Goal: Transaction & Acquisition: Book appointment/travel/reservation

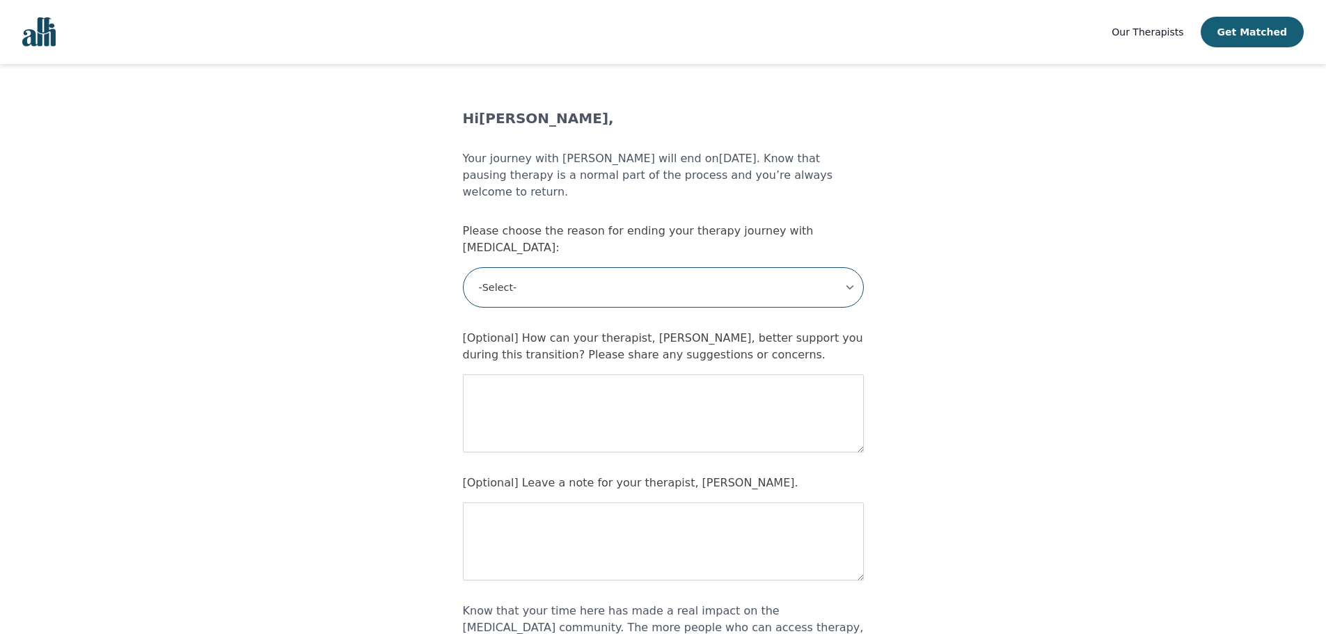
click at [731, 267] on select "-Select- My therapy goals have been met I am pausing therapy for now Therapy is…" at bounding box center [663, 287] width 401 height 40
click at [944, 161] on main "Hi Christopher Scantlebury , Your journey with Alli will end on 2025-08-22 . Kn…" at bounding box center [663, 469] width 1326 height 720
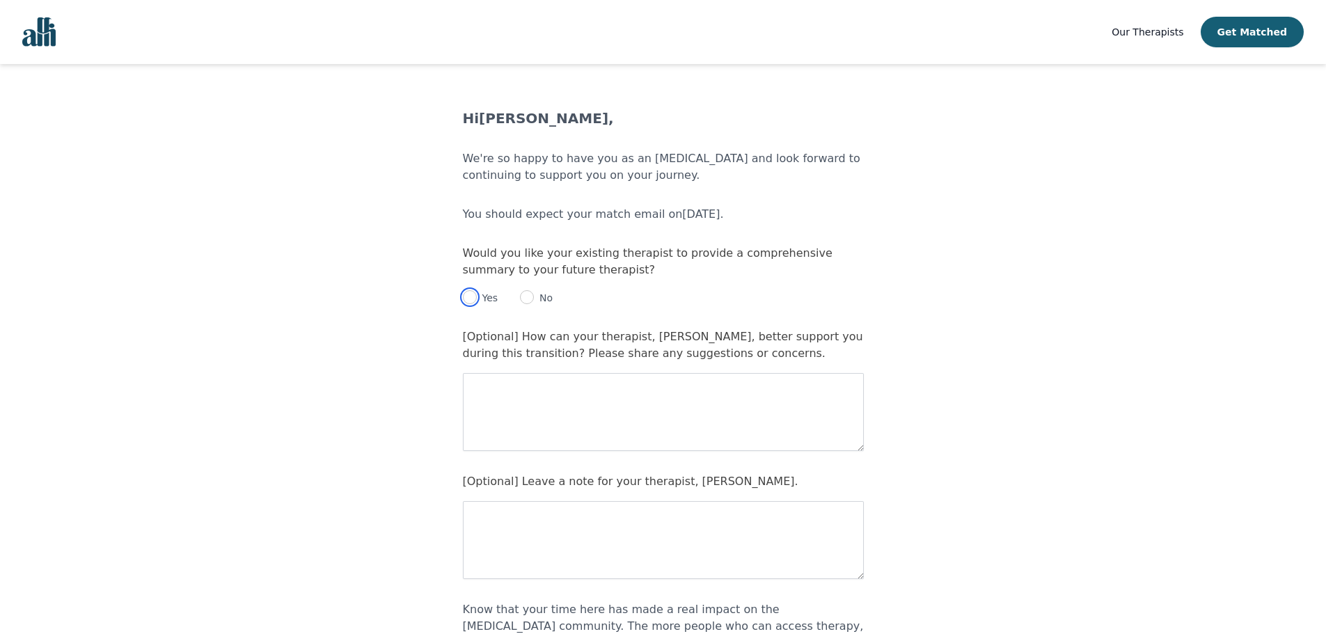
click at [472, 294] on input "radio" at bounding box center [470, 297] width 14 height 14
radio input "true"
click at [496, 399] on textarea at bounding box center [663, 412] width 401 height 78
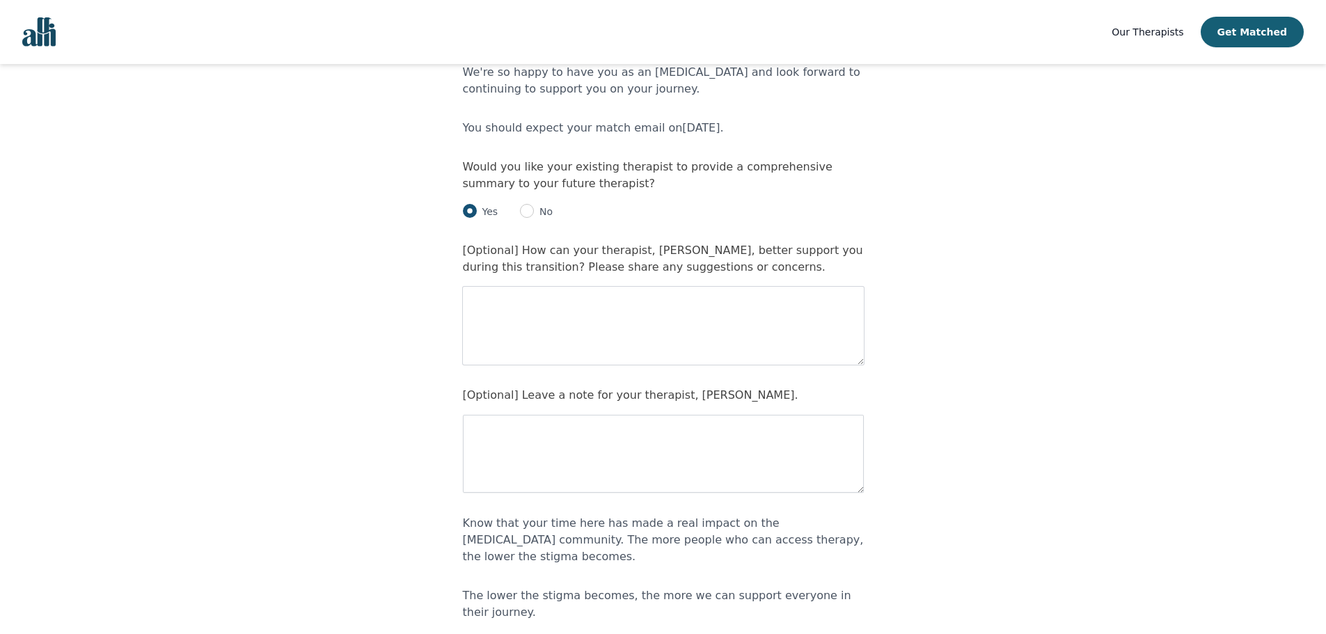
scroll to position [221, 0]
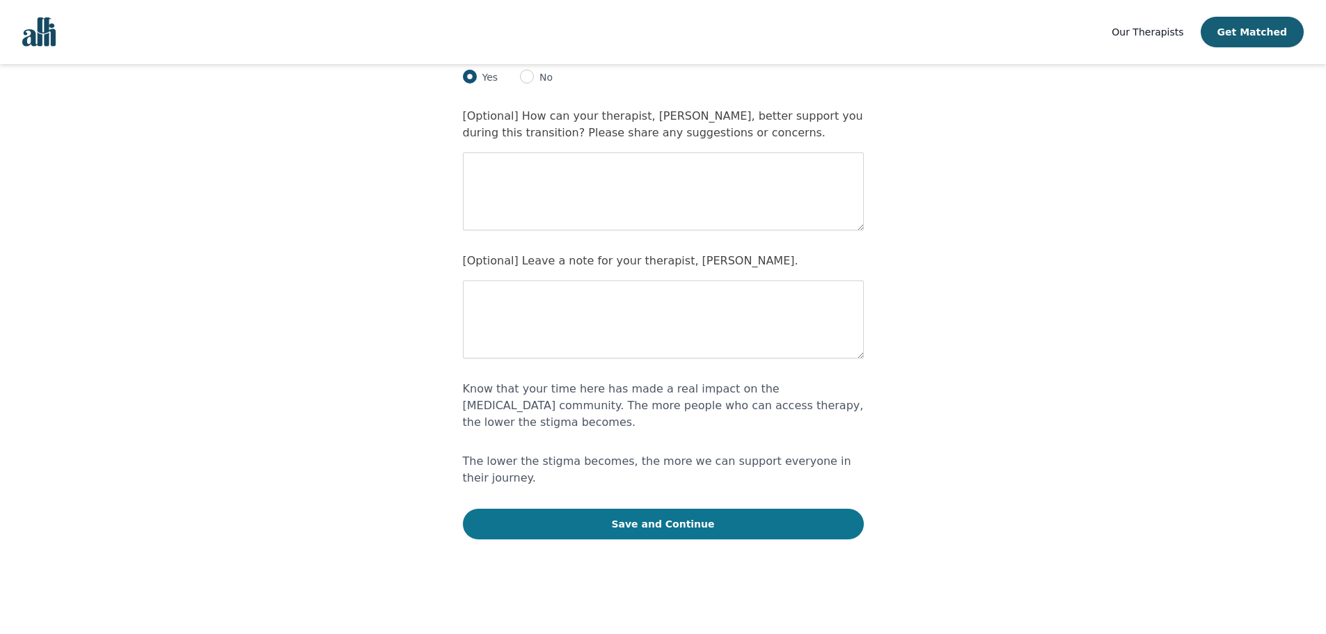
click at [692, 509] on button "Save and Continue" at bounding box center [663, 524] width 401 height 31
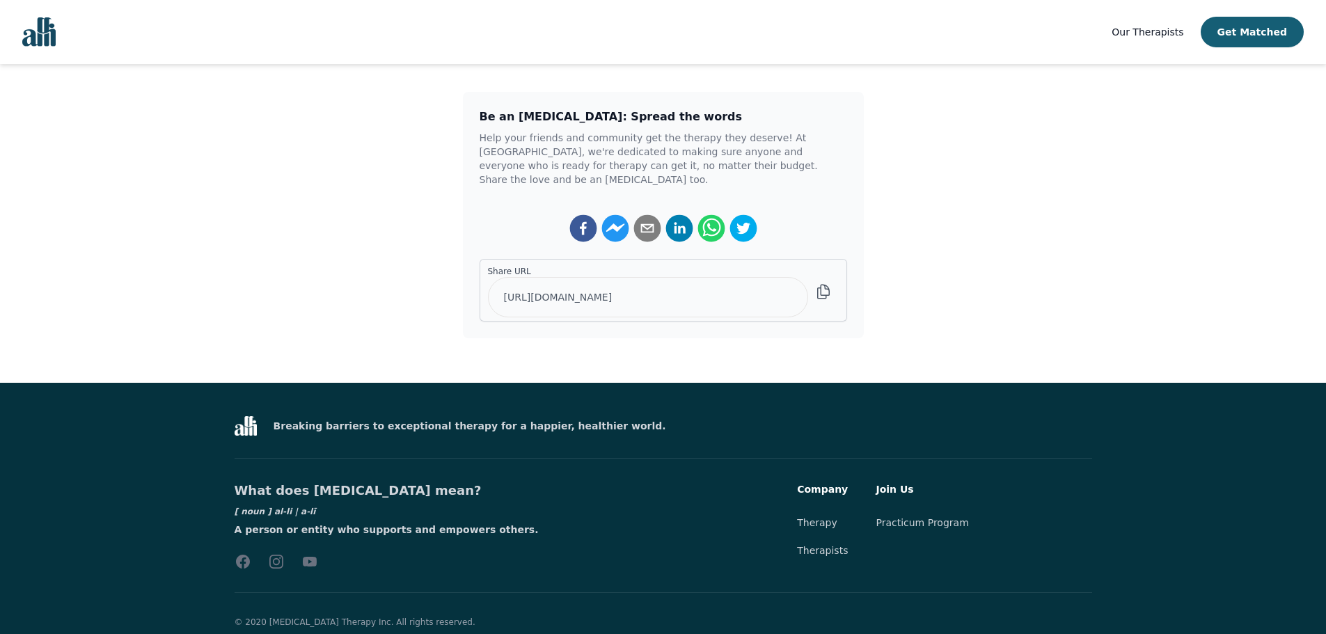
scroll to position [290, 0]
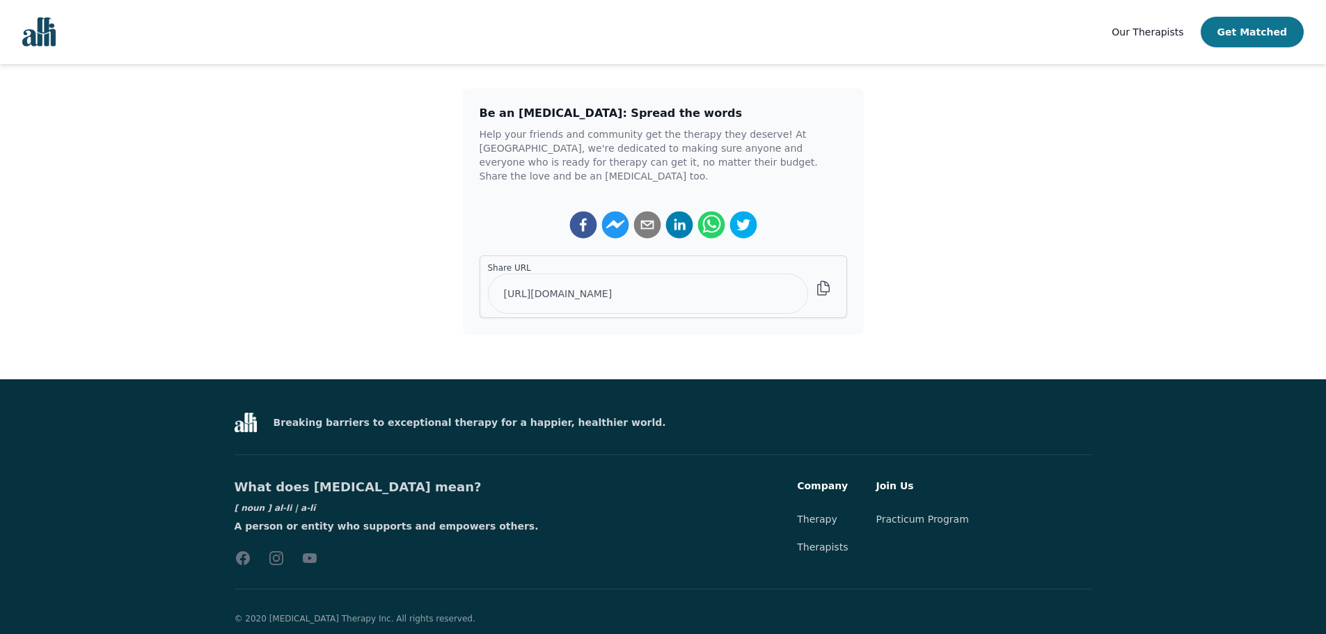
click at [1276, 22] on button "Get Matched" at bounding box center [1251, 32] width 103 height 31
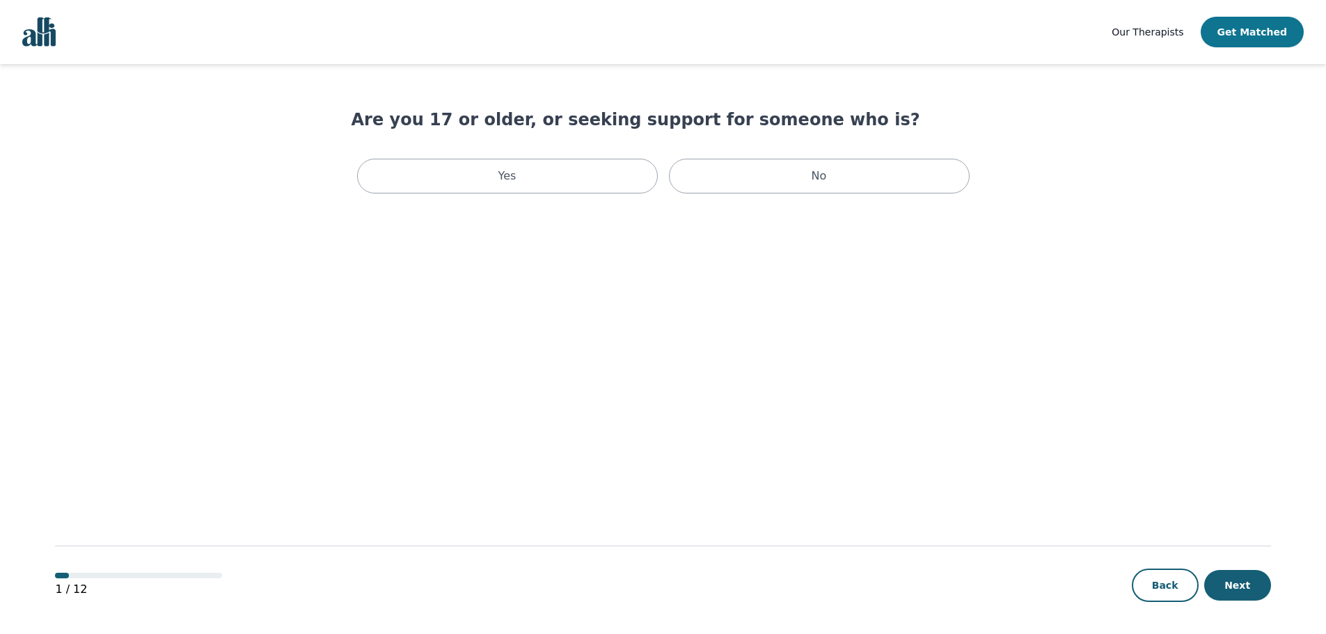
click at [1263, 29] on button "Get Matched" at bounding box center [1251, 32] width 103 height 31
click at [628, 170] on div "Yes" at bounding box center [507, 176] width 301 height 35
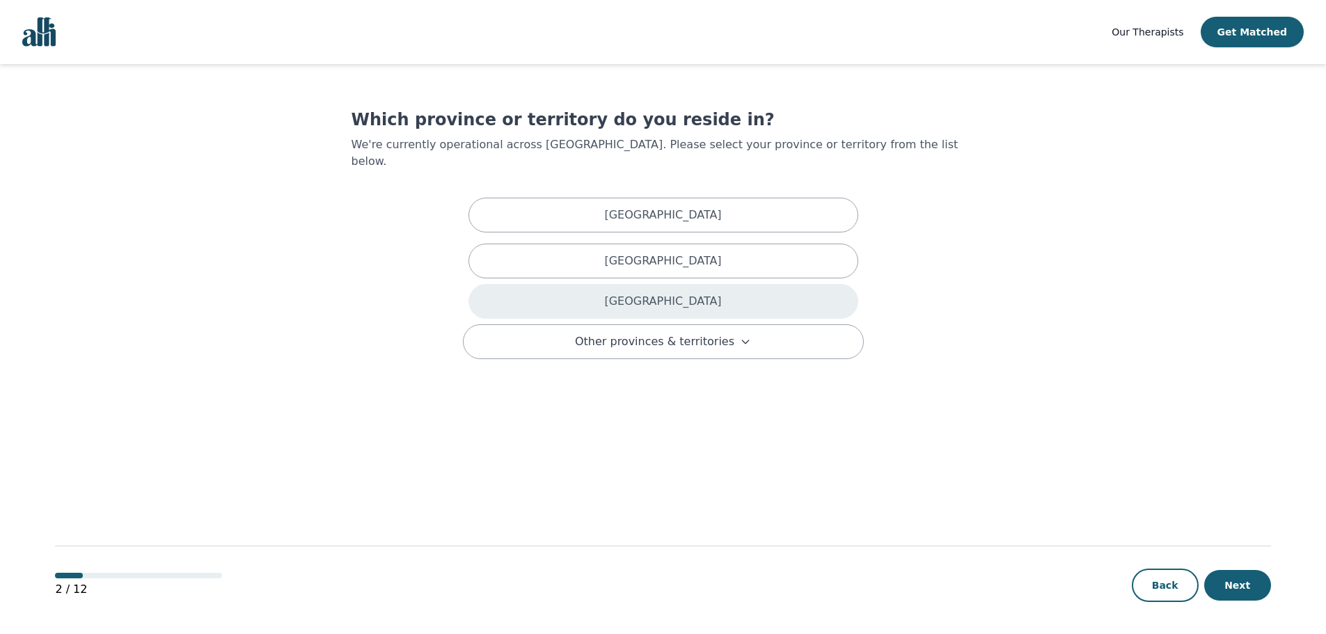
click at [670, 297] on div "Ontario" at bounding box center [663, 301] width 390 height 35
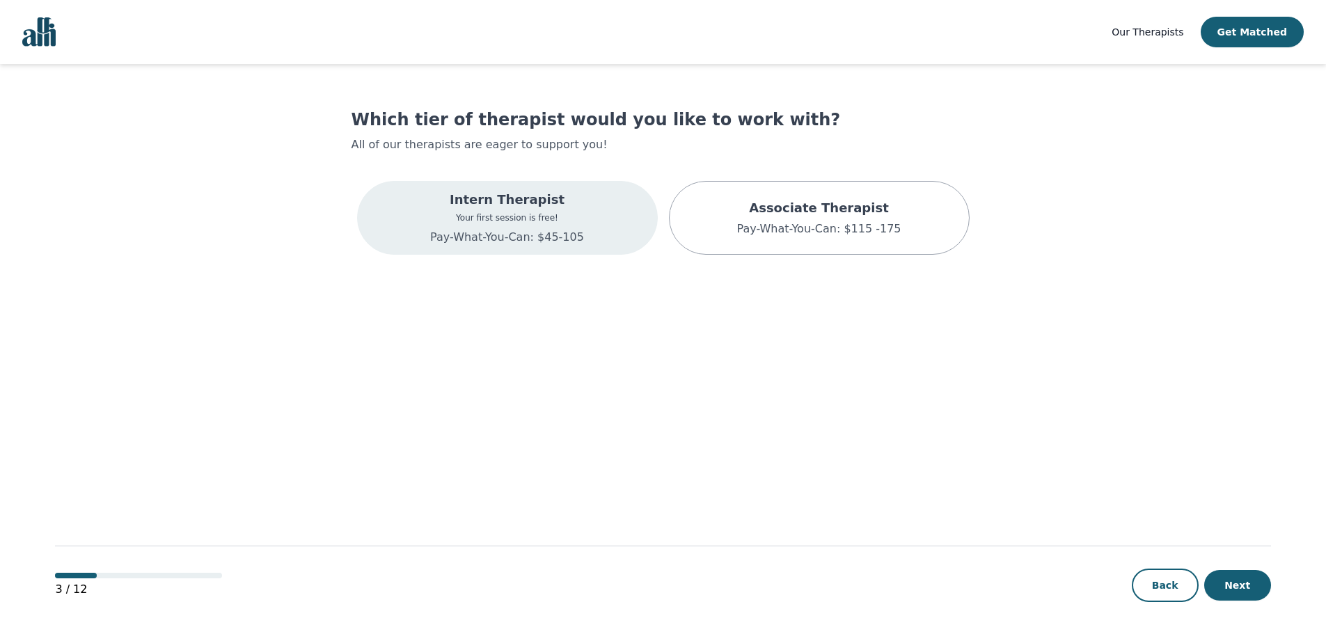
click at [604, 237] on div "Intern Therapist Your first session is free! Pay-What-You-Can: $45-105" at bounding box center [507, 218] width 301 height 74
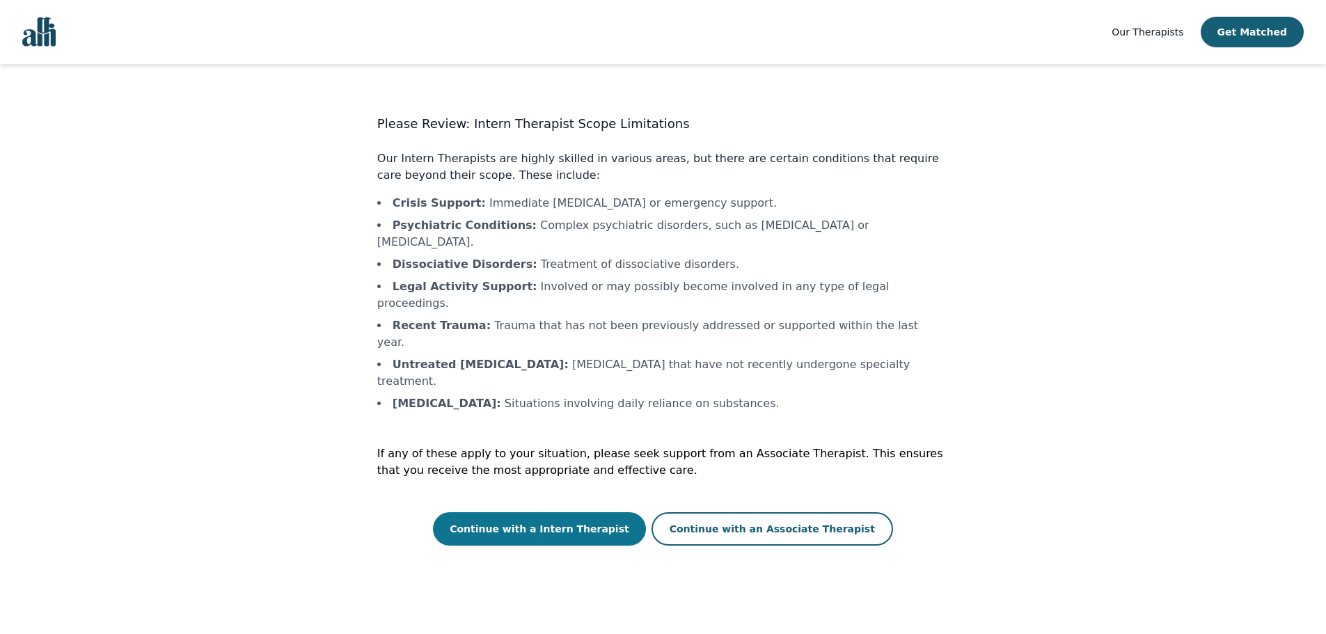
click at [594, 512] on button "Continue with a Intern Therapist" at bounding box center [539, 528] width 213 height 33
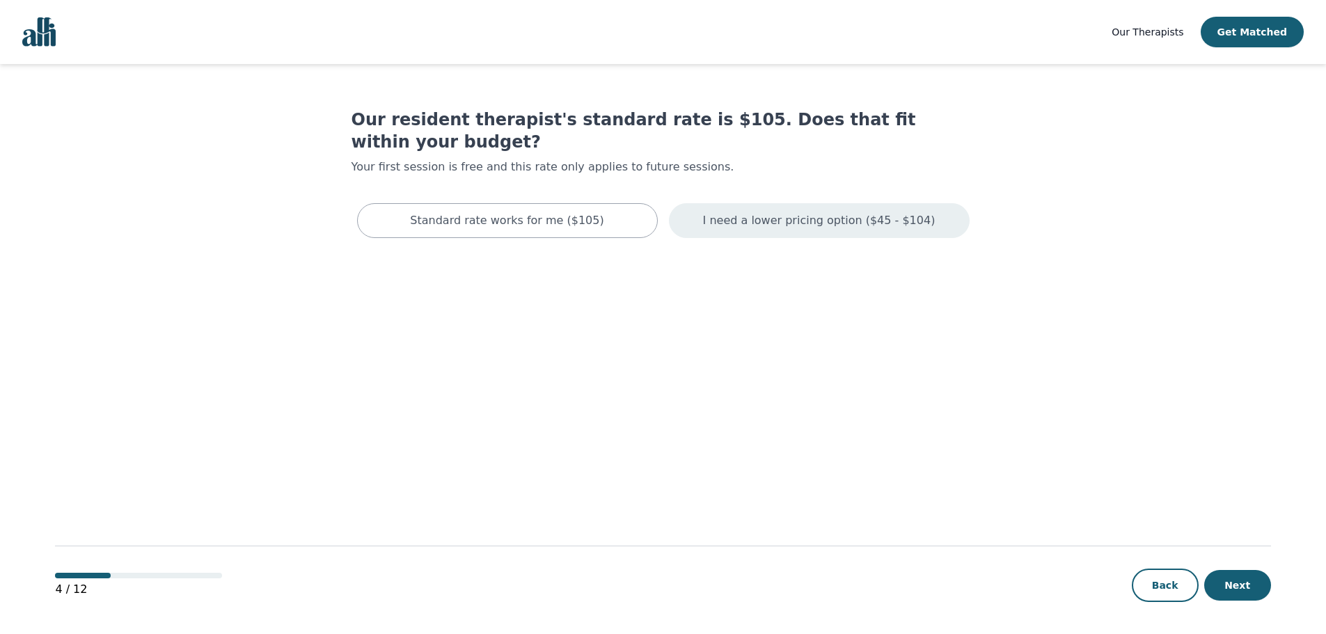
click at [788, 212] on p "I need a lower pricing option ($45 - $104)" at bounding box center [819, 220] width 232 height 17
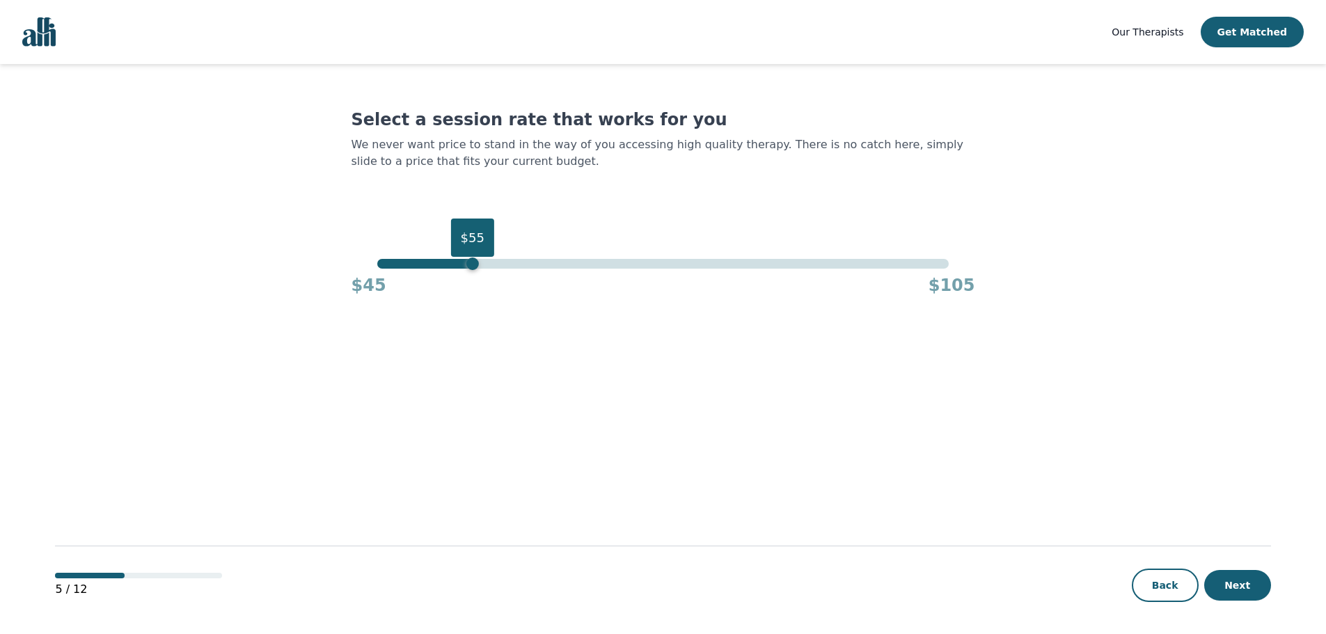
click at [470, 268] on div "$55" at bounding box center [662, 264] width 571 height 10
click at [454, 265] on div "$55" at bounding box center [662, 264] width 571 height 10
click at [448, 264] on div "$52" at bounding box center [444, 263] width 13 height 13
click at [435, 265] on div "$52" at bounding box center [662, 264] width 571 height 10
click at [427, 262] on div "$51" at bounding box center [662, 264] width 571 height 10
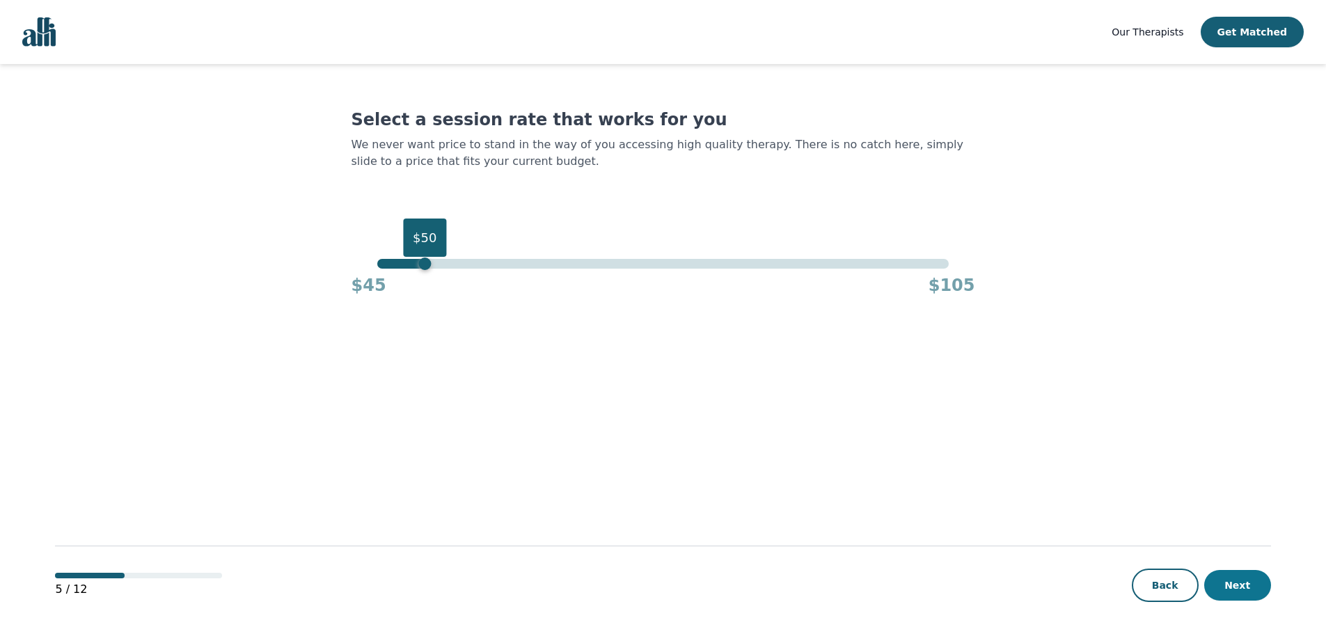
click at [1260, 590] on button "Next" at bounding box center [1237, 585] width 67 height 31
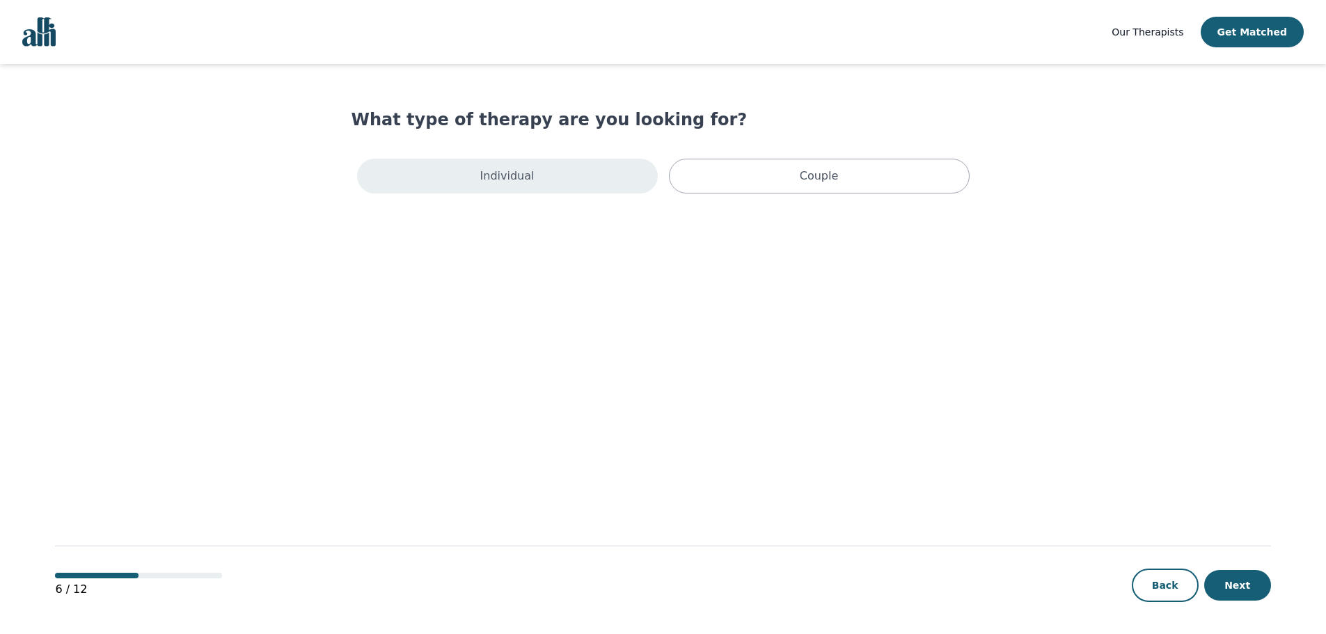
click at [569, 170] on div "Individual" at bounding box center [507, 176] width 301 height 35
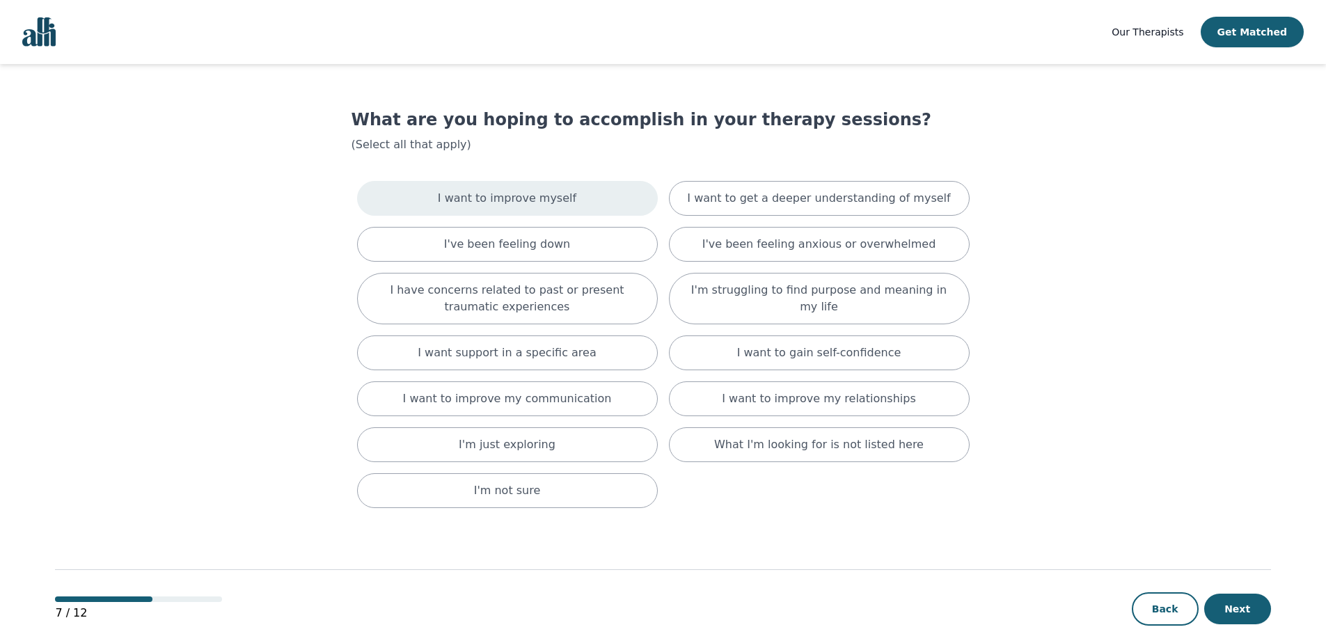
click at [549, 201] on p "I want to improve myself" at bounding box center [507, 198] width 138 height 17
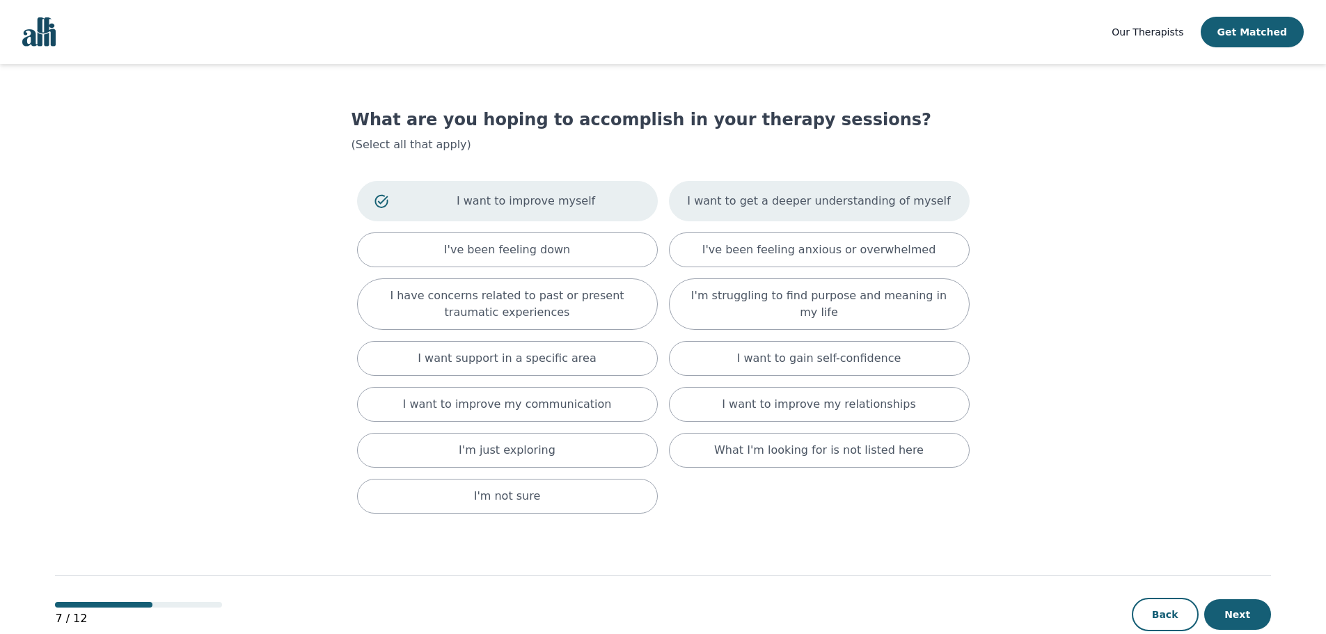
click at [836, 195] on p "I want to get a deeper understanding of myself" at bounding box center [818, 201] width 263 height 17
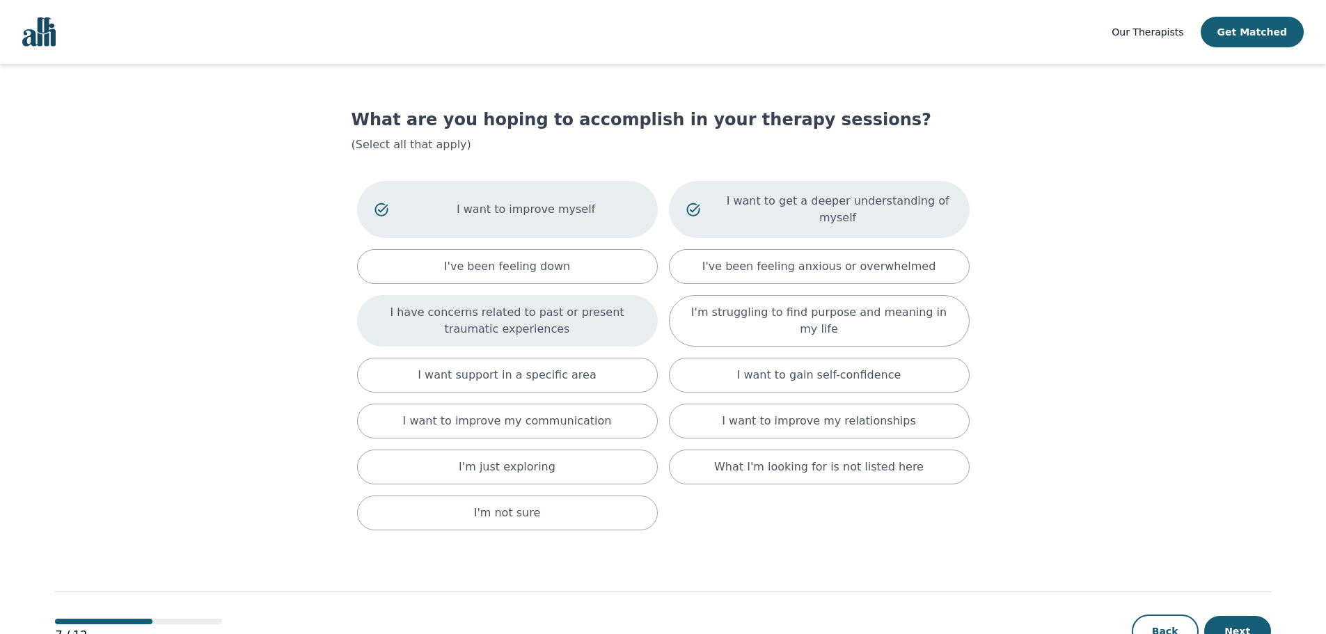
click at [596, 322] on div "I have concerns related to past or present traumatic experiences" at bounding box center [507, 320] width 301 height 51
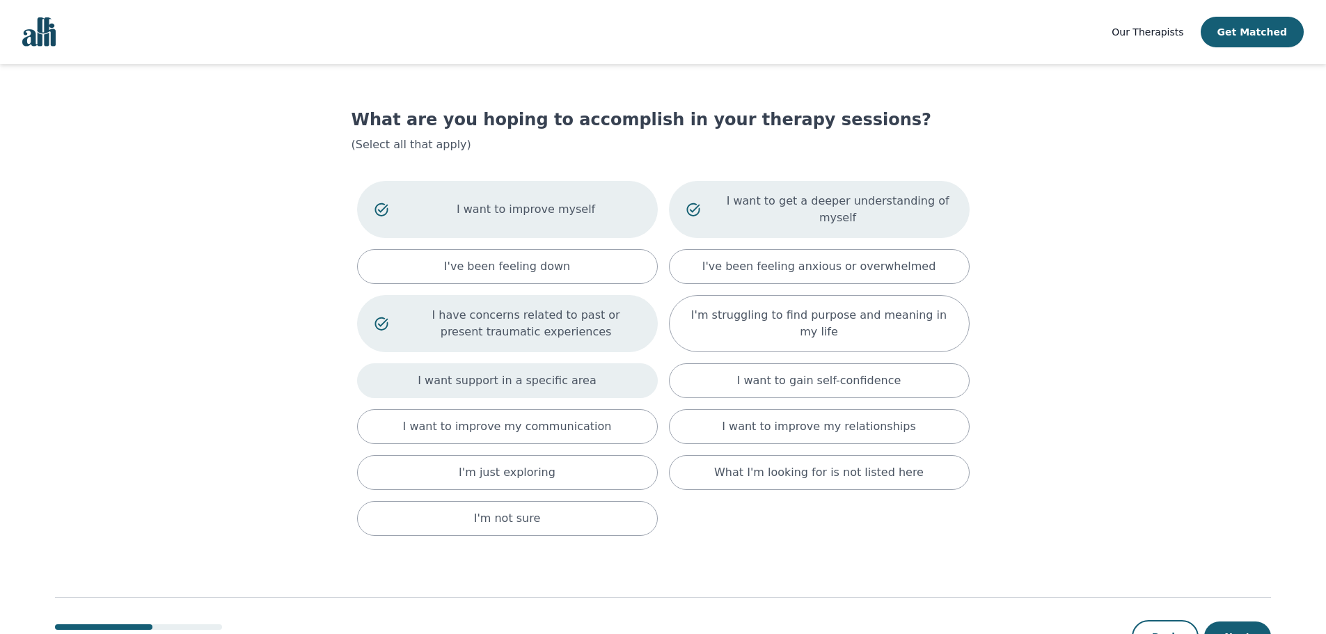
click at [603, 363] on div "I want support in a specific area" at bounding box center [507, 380] width 301 height 35
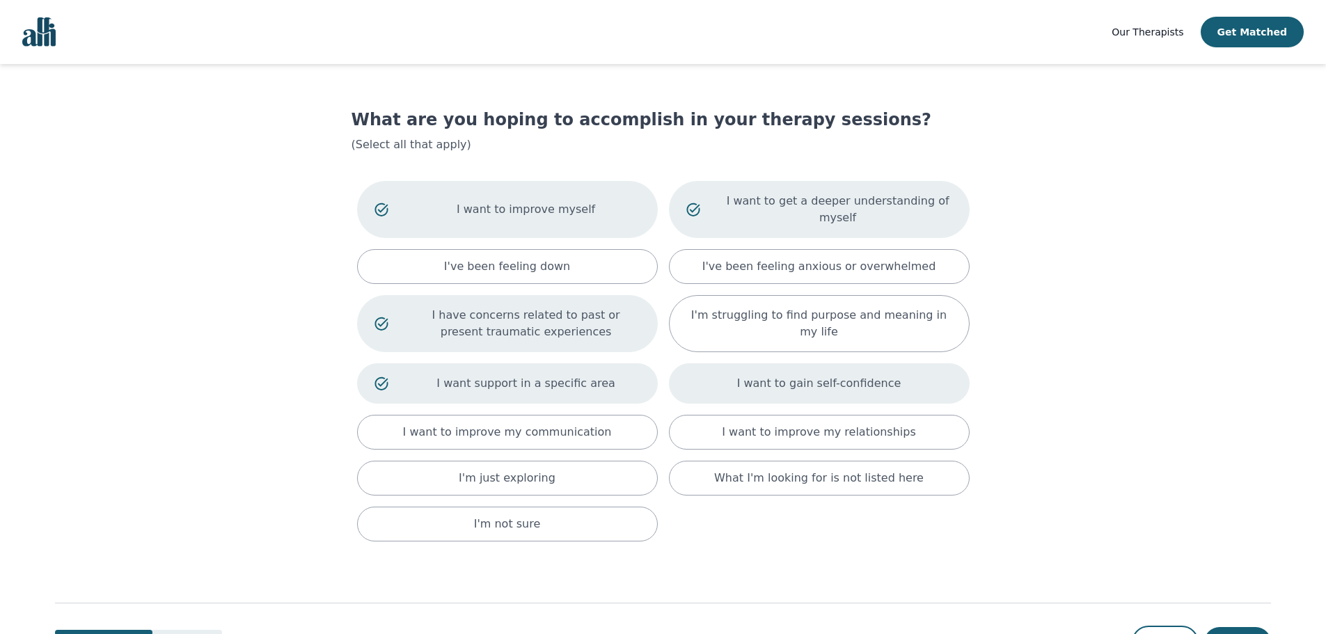
click at [768, 363] on div "I want to gain self-confidence" at bounding box center [819, 383] width 301 height 40
click at [757, 424] on p "I want to improve my relationships" at bounding box center [818, 432] width 193 height 17
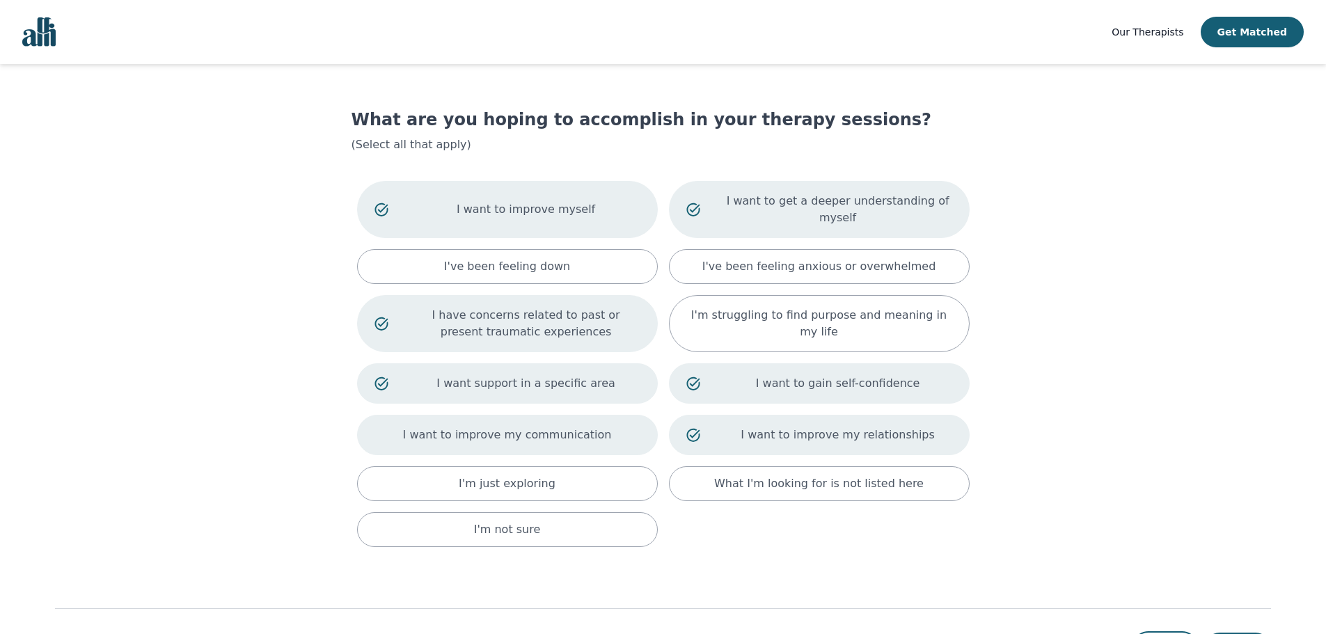
click at [615, 423] on div "I want to improve my communication" at bounding box center [507, 435] width 301 height 40
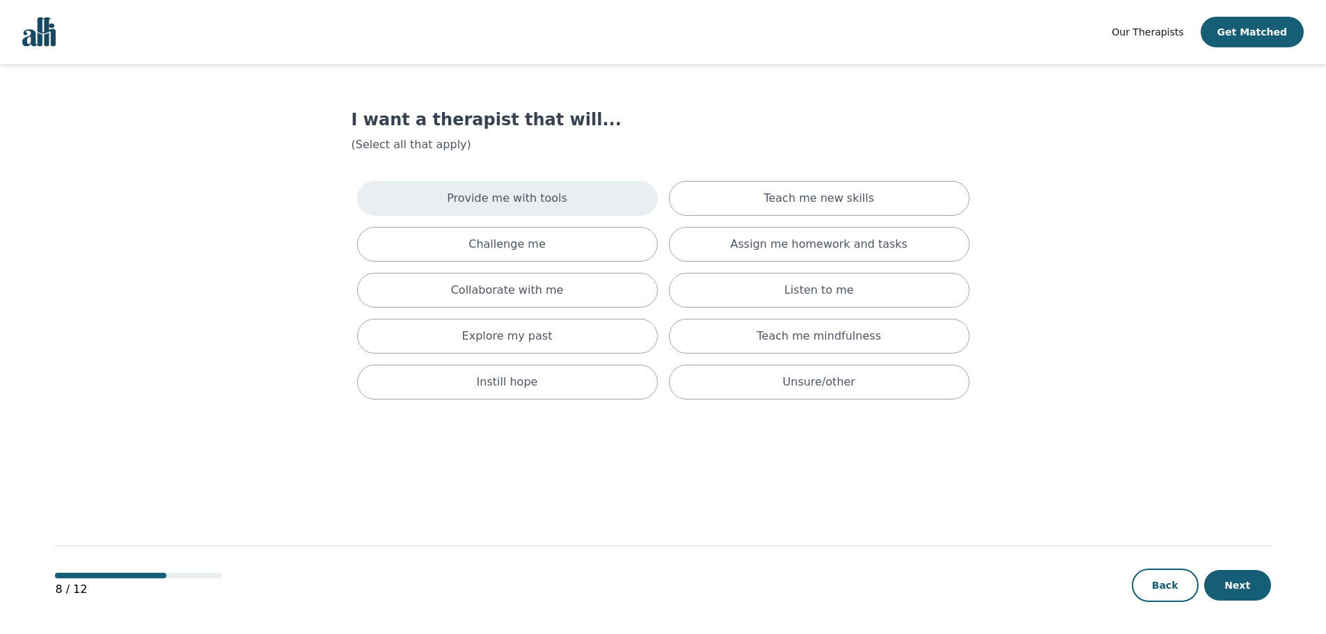
click at [468, 201] on p "Provide me with tools" at bounding box center [507, 198] width 120 height 17
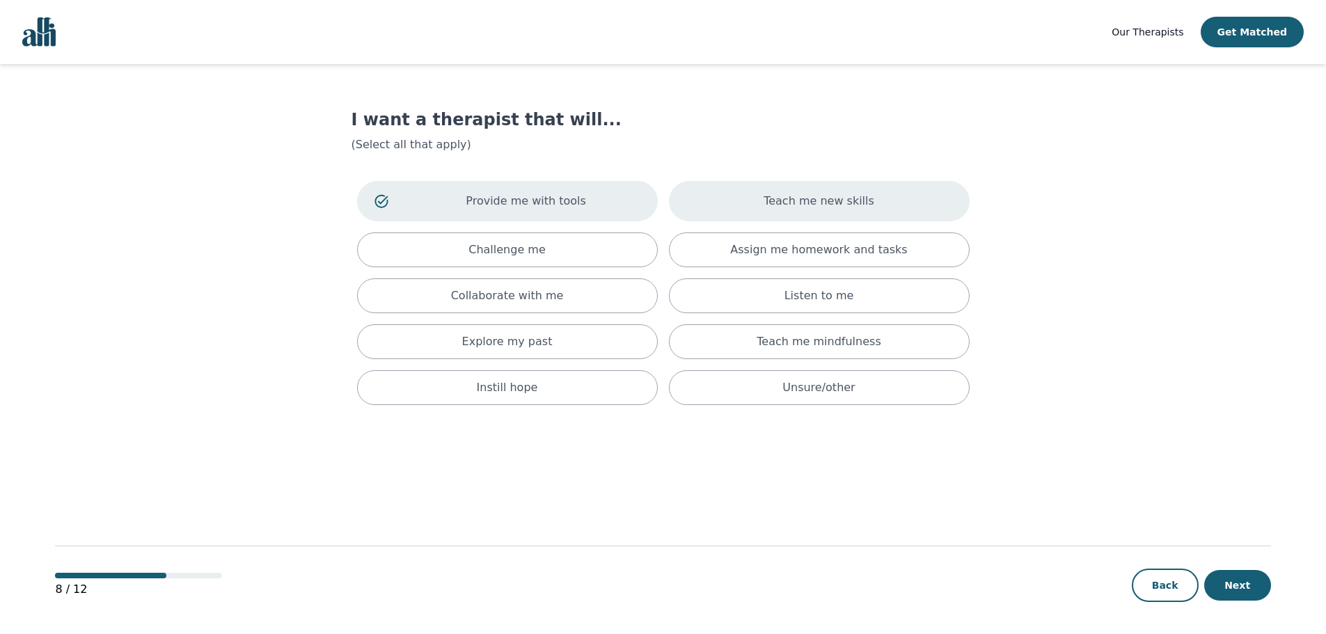
click at [899, 212] on div "Teach me new skills" at bounding box center [819, 201] width 301 height 40
click at [827, 250] on p "Assign me homework and tasks" at bounding box center [818, 249] width 177 height 17
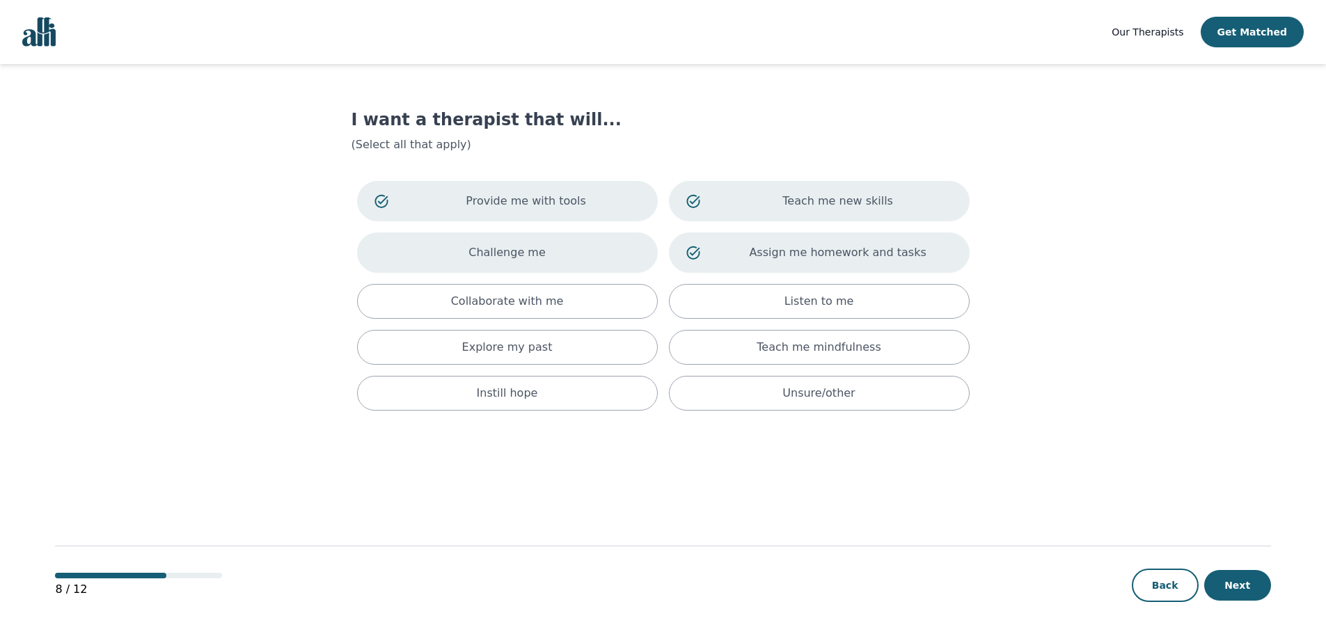
click at [648, 257] on div "Challenge me" at bounding box center [507, 252] width 301 height 40
click at [582, 302] on div "Collaborate with me" at bounding box center [507, 301] width 301 height 35
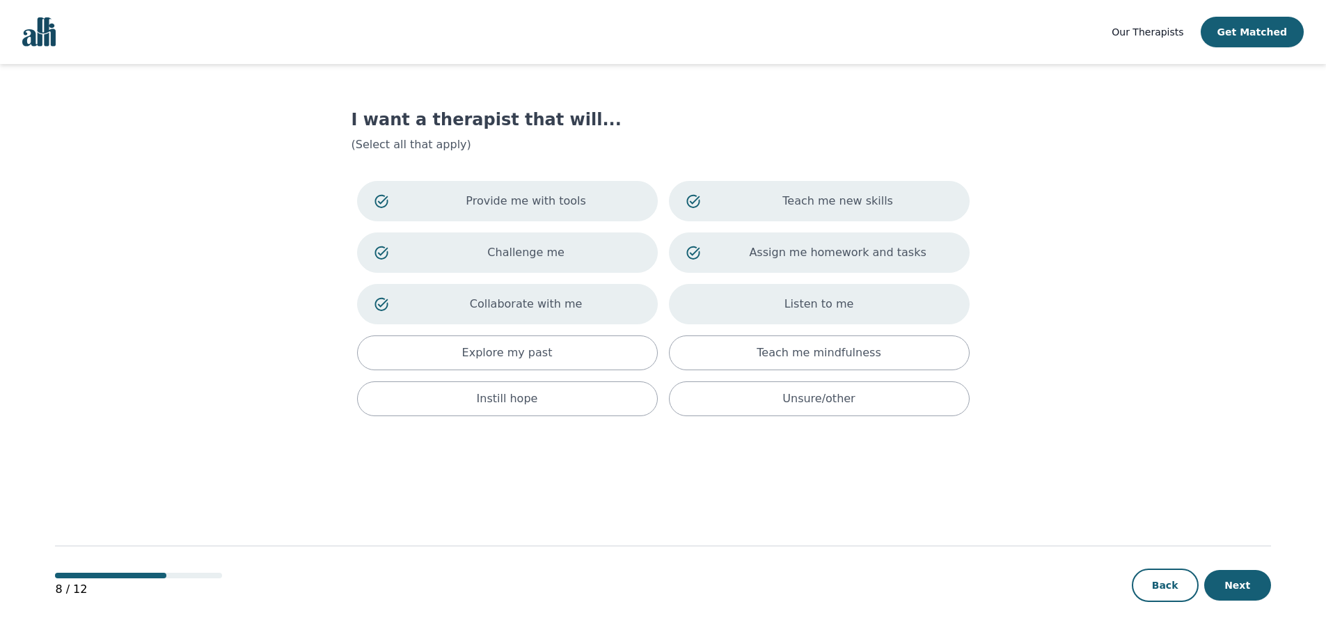
click at [797, 311] on p "Listen to me" at bounding box center [819, 304] width 70 height 17
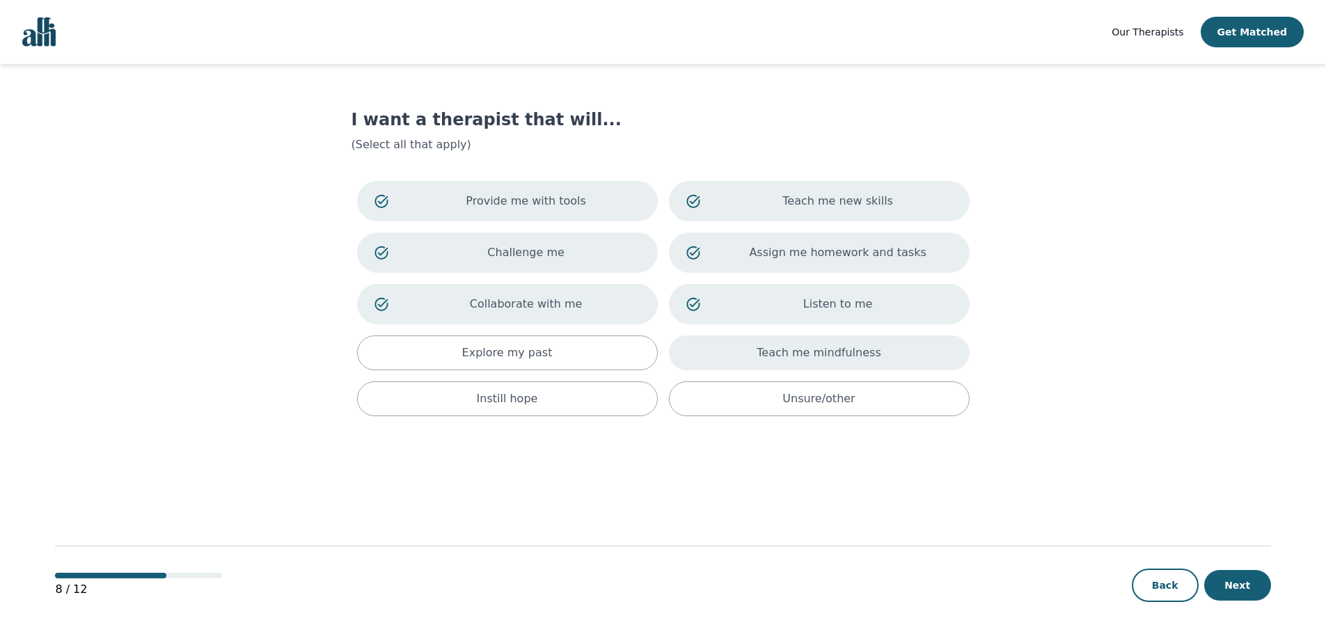
click at [800, 337] on div "Teach me mindfulness" at bounding box center [819, 352] width 301 height 35
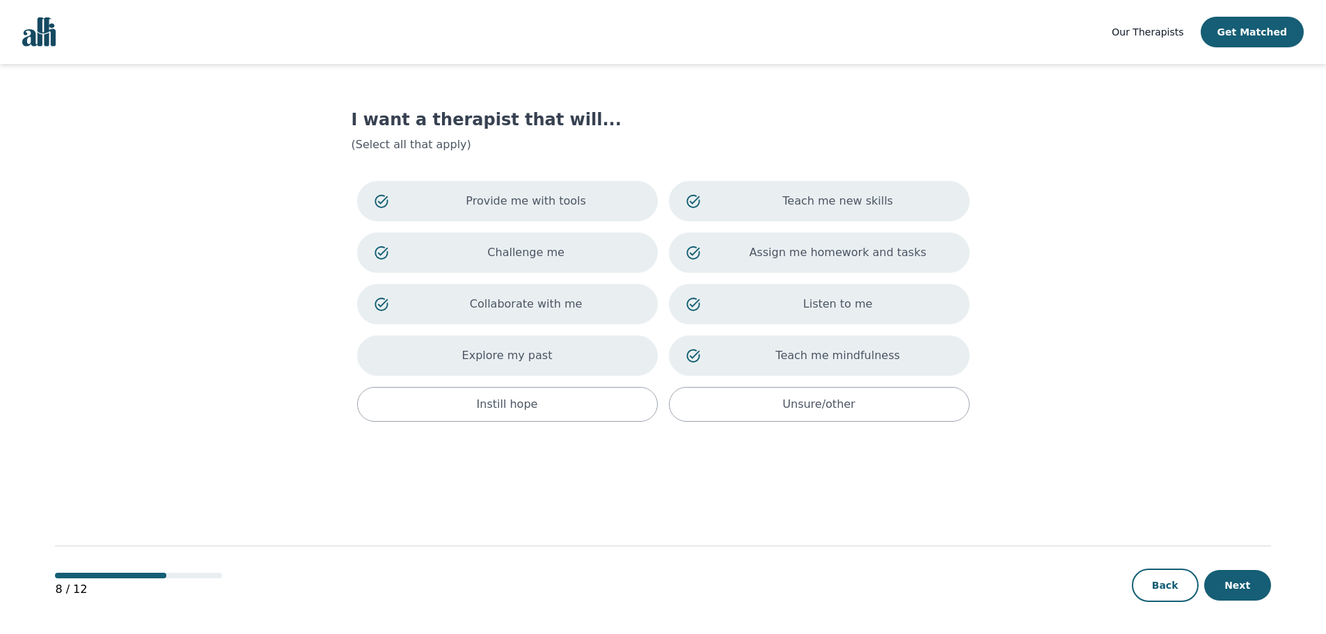
click at [603, 344] on div "Explore my past" at bounding box center [507, 355] width 301 height 40
click at [580, 385] on div "Provide me with tools Teach me new skills Challenge me Assign me homework and t…" at bounding box center [663, 301] width 624 height 252
click at [1219, 581] on button "Next" at bounding box center [1237, 585] width 67 height 31
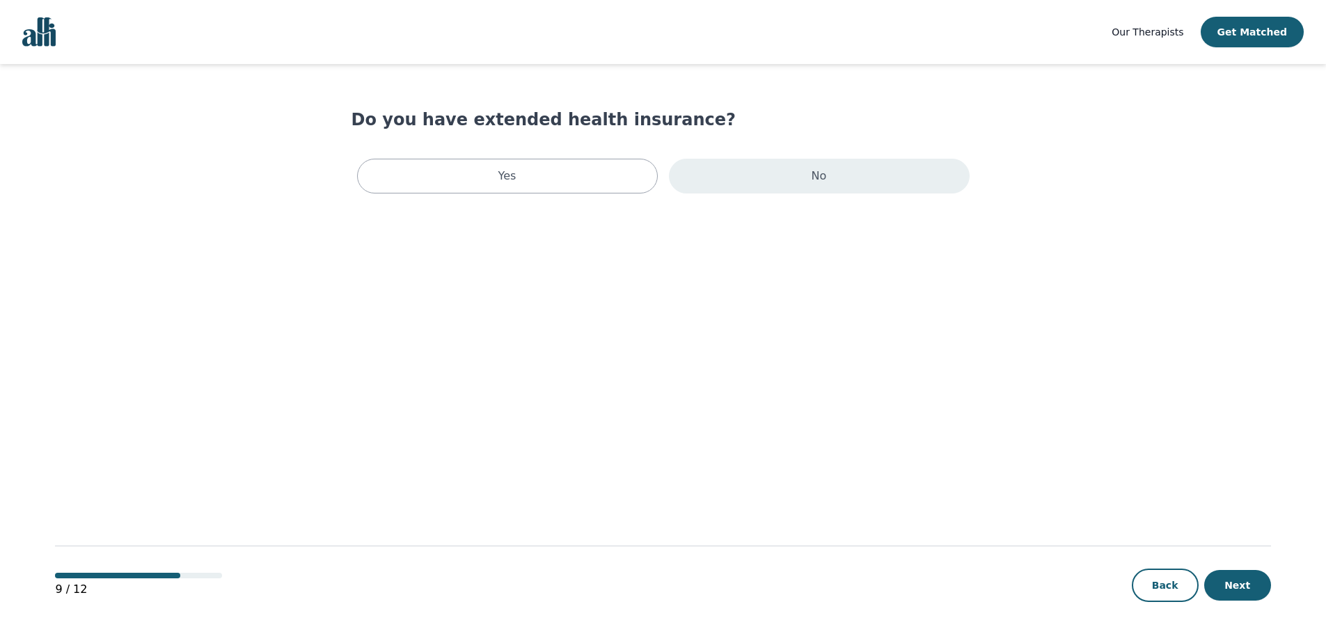
click at [708, 183] on div "No" at bounding box center [819, 176] width 301 height 35
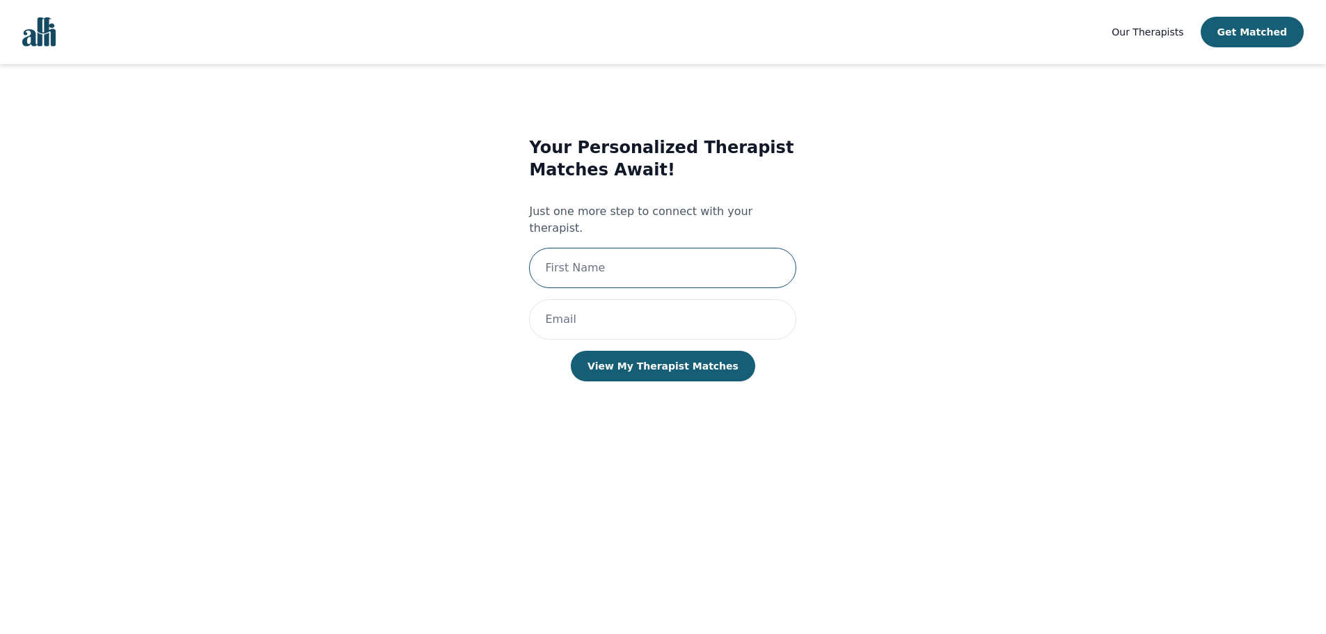
click at [605, 248] on input "text" at bounding box center [662, 268] width 267 height 40
type input "Christopher"
click at [574, 301] on input "email" at bounding box center [662, 319] width 267 height 40
type input "christopher.scantlebury@gmail.com"
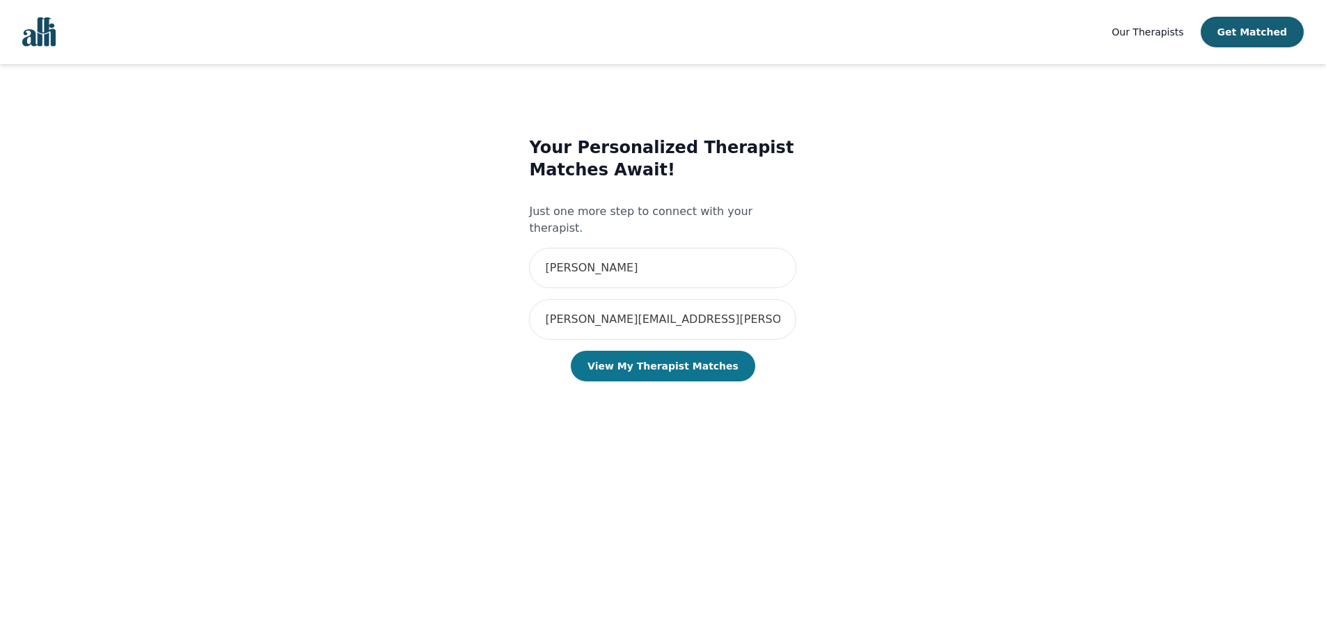
click at [673, 351] on button "View My Therapist Matches" at bounding box center [663, 366] width 184 height 31
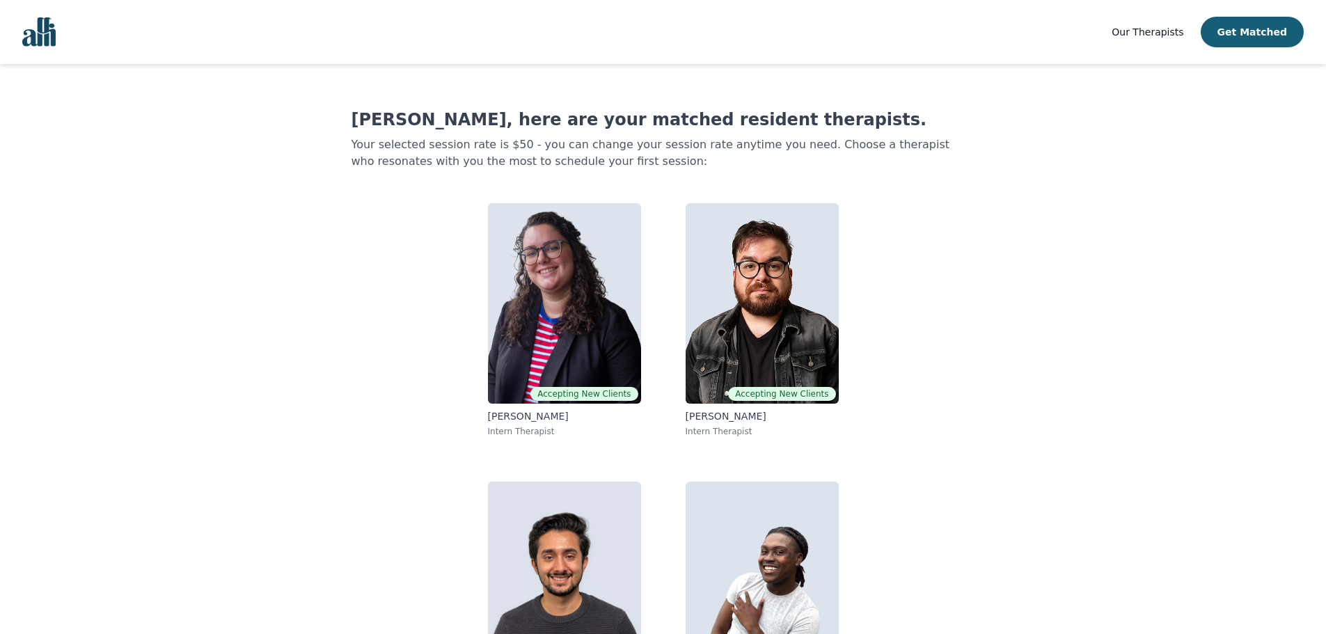
click at [1153, 20] on div "Our Therapists Get Matched" at bounding box center [1207, 32] width 192 height 31
click at [1150, 33] on span "Our Therapists" at bounding box center [1147, 31] width 72 height 11
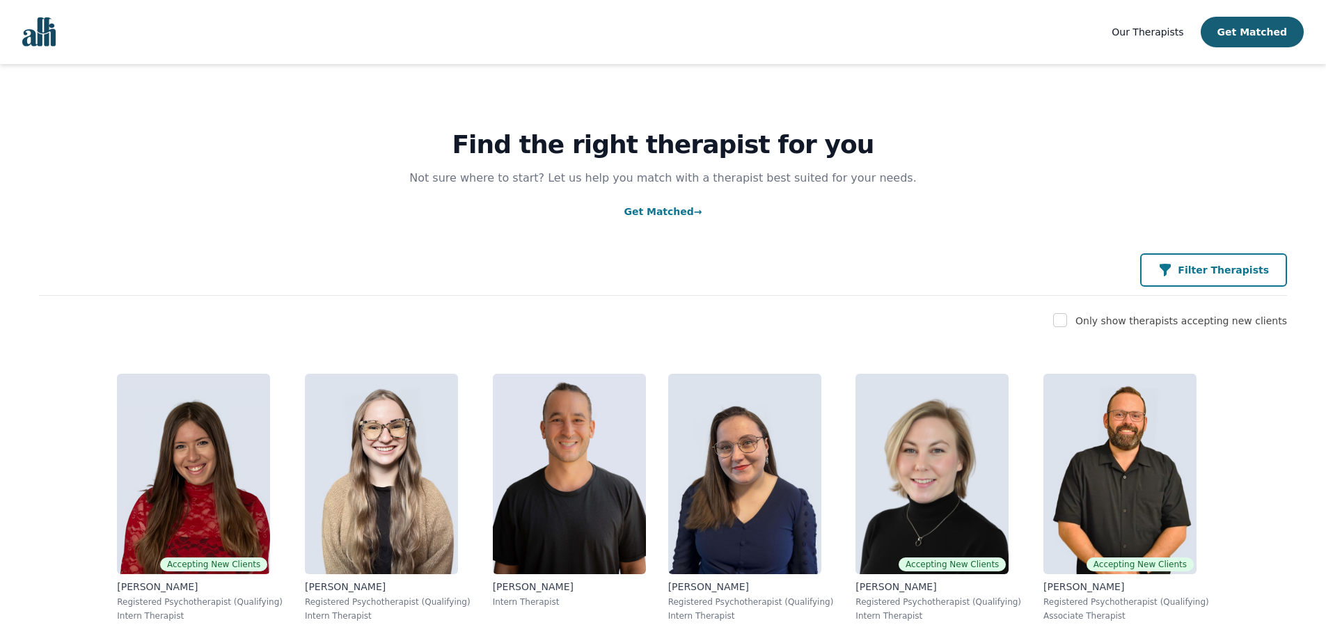
click at [1258, 285] on button "Filter Therapists" at bounding box center [1213, 269] width 147 height 33
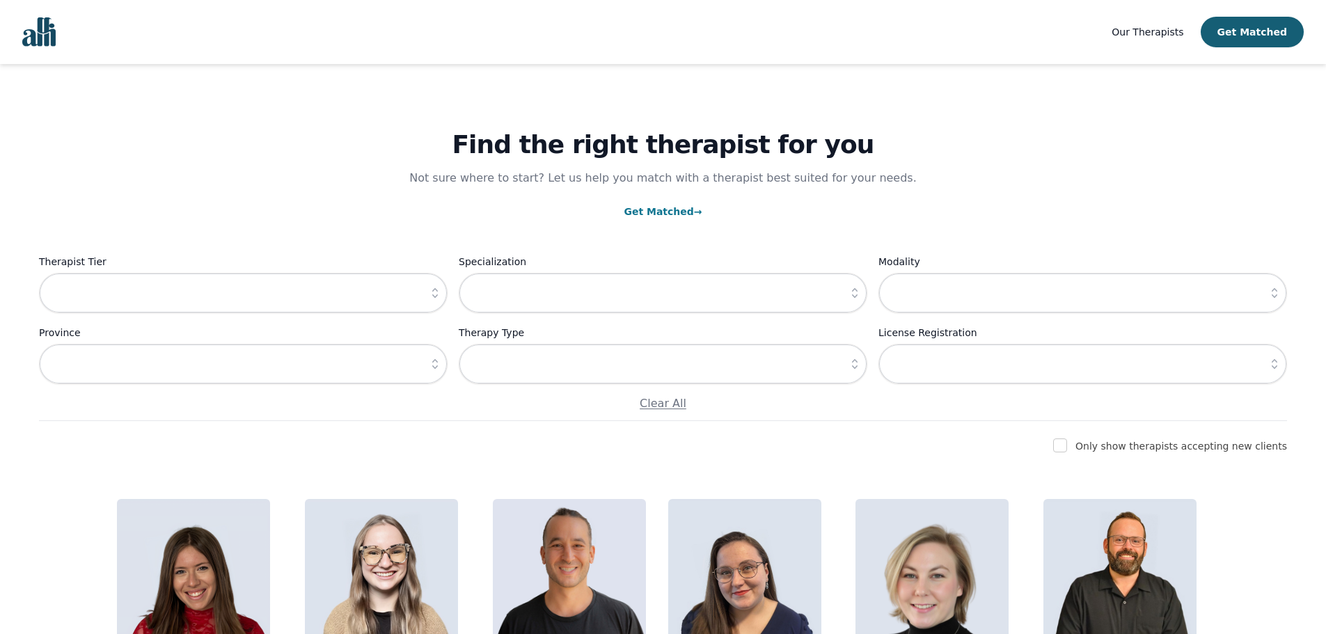
click at [498, 385] on div "Therapist Tier Specialization Modality Province Therapy Type License Registrati…" at bounding box center [663, 332] width 1248 height 159
click at [516, 368] on input "text" at bounding box center [663, 364] width 408 height 40
click at [317, 303] on input "text" at bounding box center [243, 293] width 408 height 40
click at [315, 294] on input "text" at bounding box center [243, 293] width 408 height 40
click at [436, 290] on icon "button" at bounding box center [435, 293] width 6 height 10
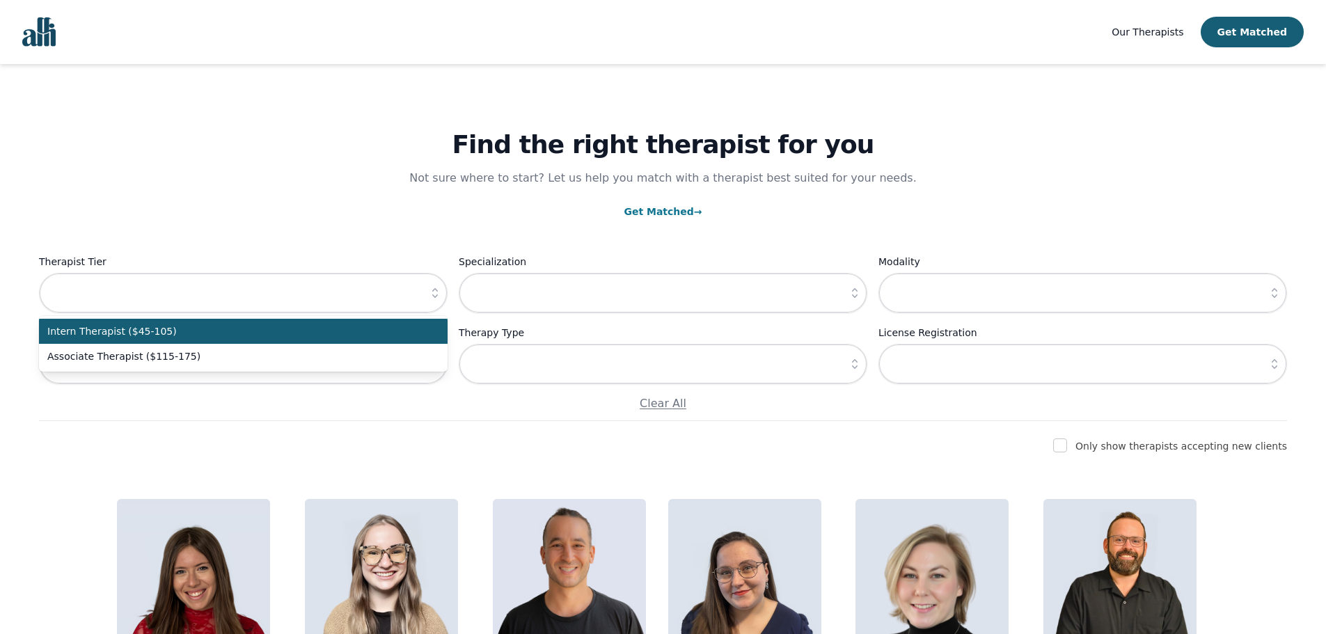
click at [253, 337] on span "Intern Therapist ($45-105)" at bounding box center [234, 331] width 375 height 14
type input "Intern Therapist ($45-105)"
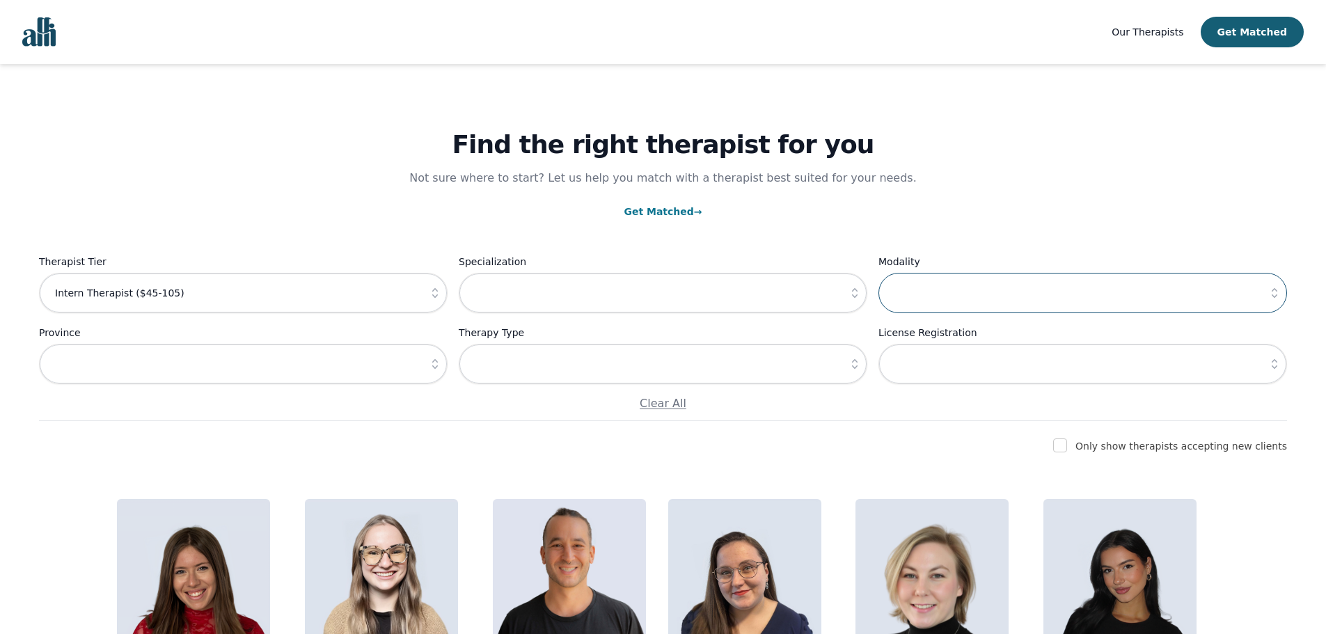
click at [902, 286] on input "text" at bounding box center [1082, 293] width 408 height 40
click at [1276, 293] on icon "button" at bounding box center [1274, 293] width 14 height 14
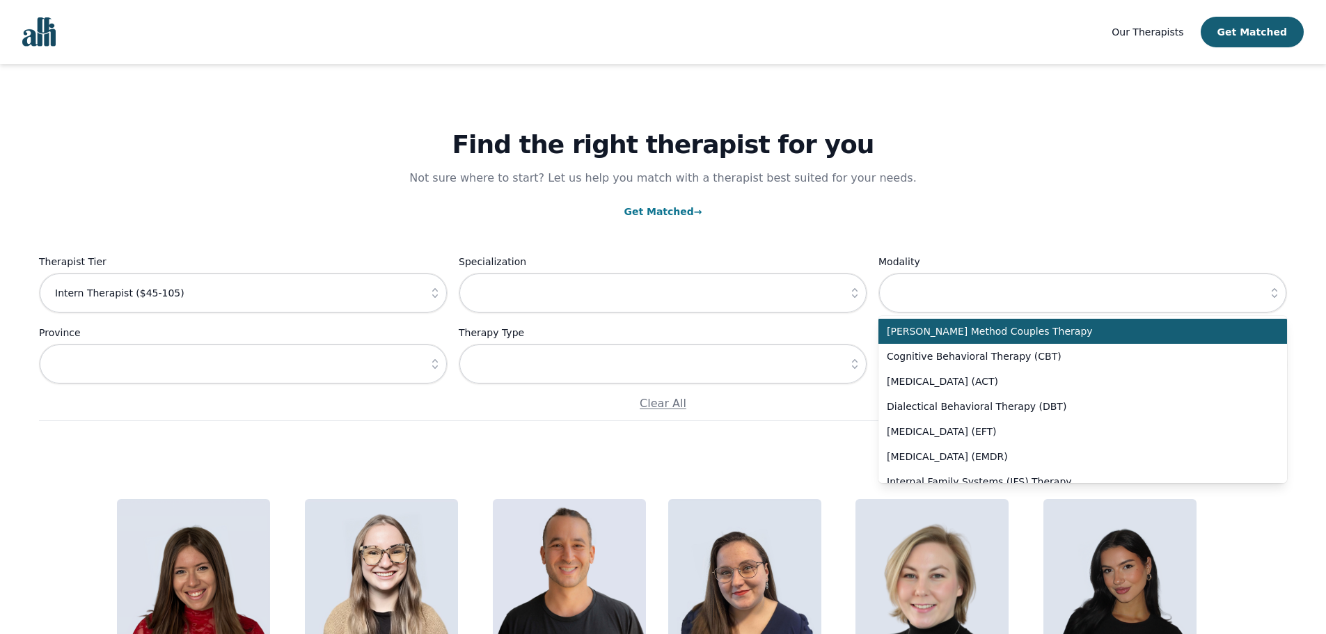
click at [1276, 293] on icon "button" at bounding box center [1274, 293] width 14 height 14
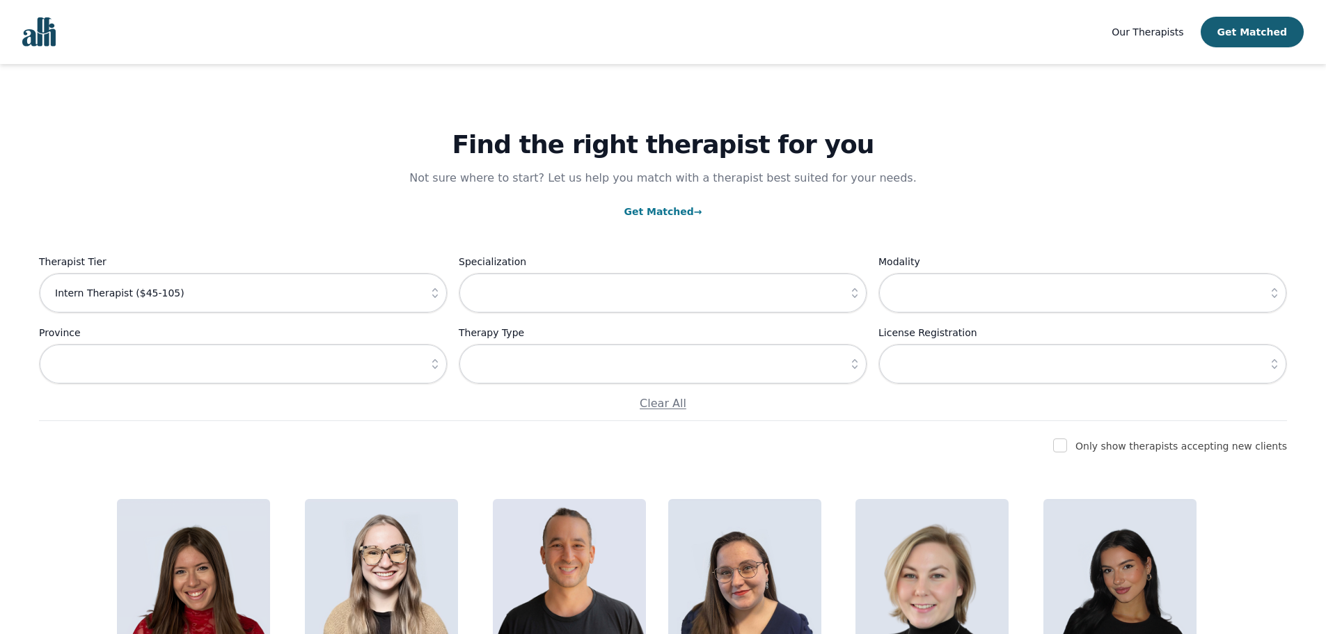
click at [434, 365] on icon "button" at bounding box center [435, 364] width 14 height 14
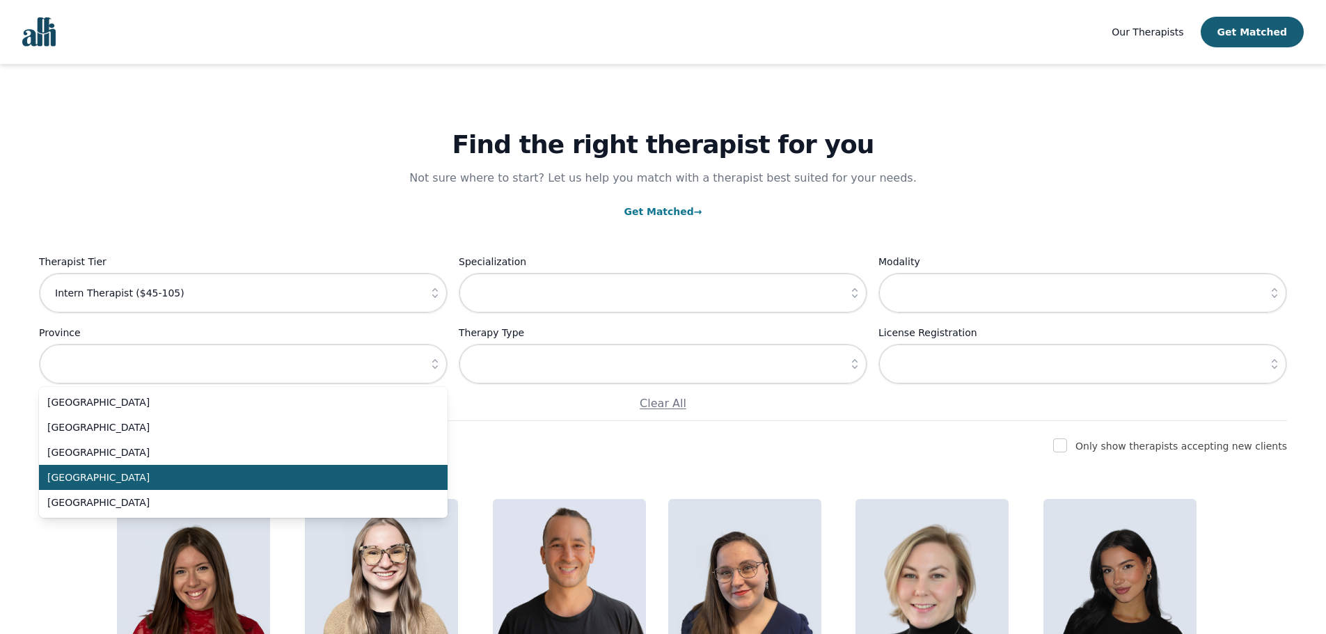
click at [130, 475] on span "Ontario" at bounding box center [234, 477] width 375 height 14
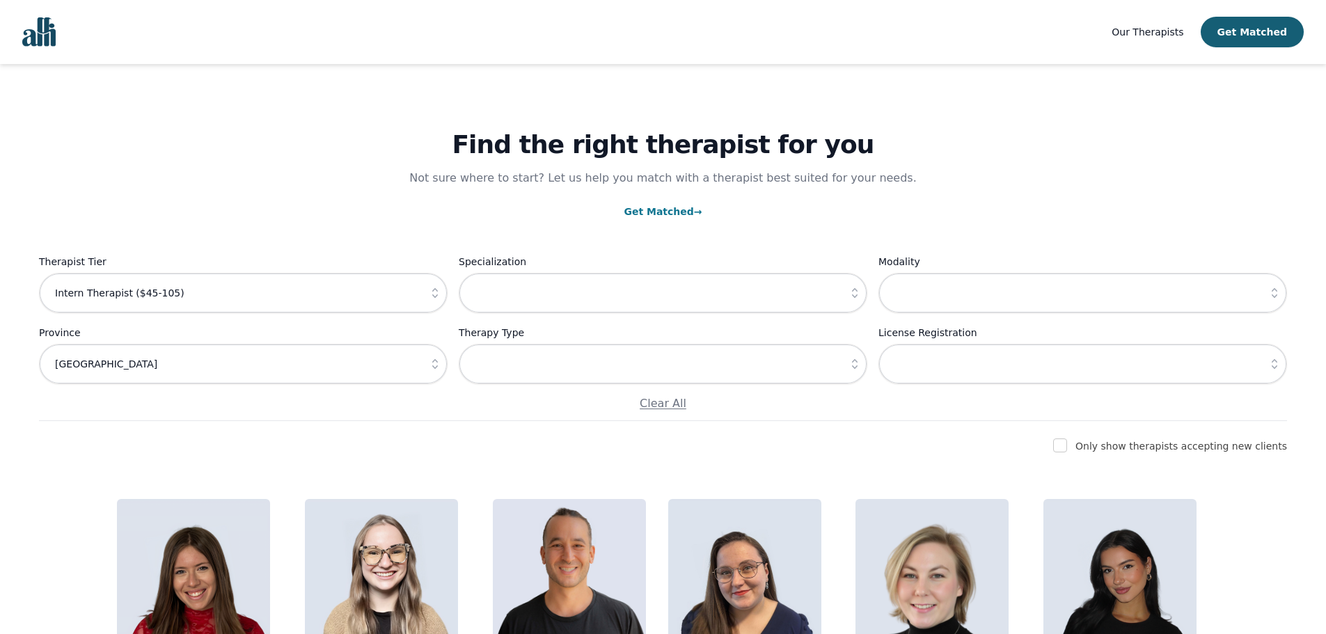
click at [436, 363] on icon "button" at bounding box center [435, 364] width 6 height 10
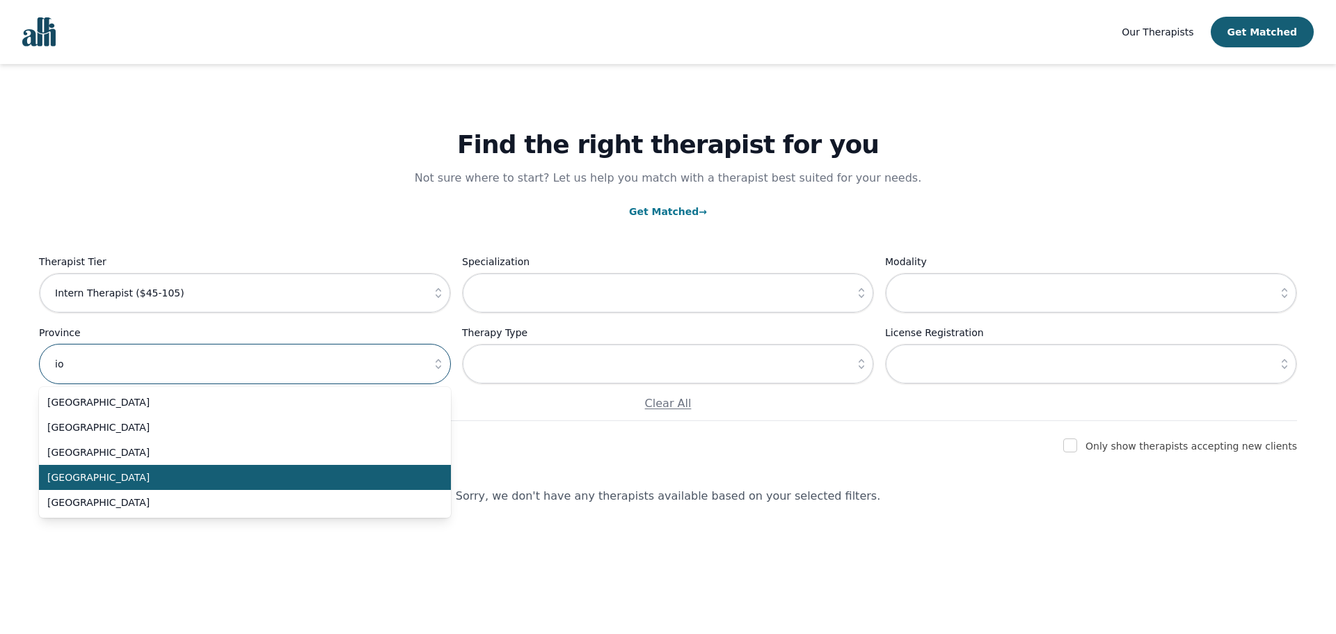
type input "o"
click at [870, 358] on button "button" at bounding box center [861, 364] width 25 height 40
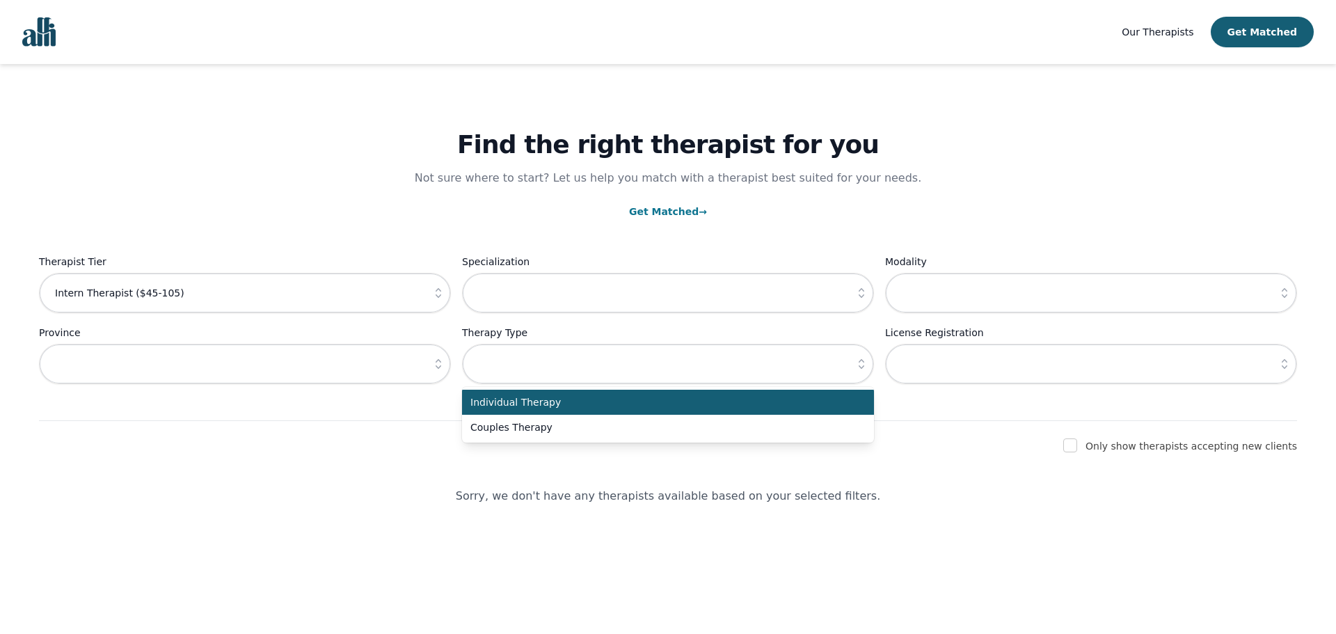
click at [710, 410] on li "Individual Therapy" at bounding box center [668, 402] width 412 height 25
type input "Individual Therapy"
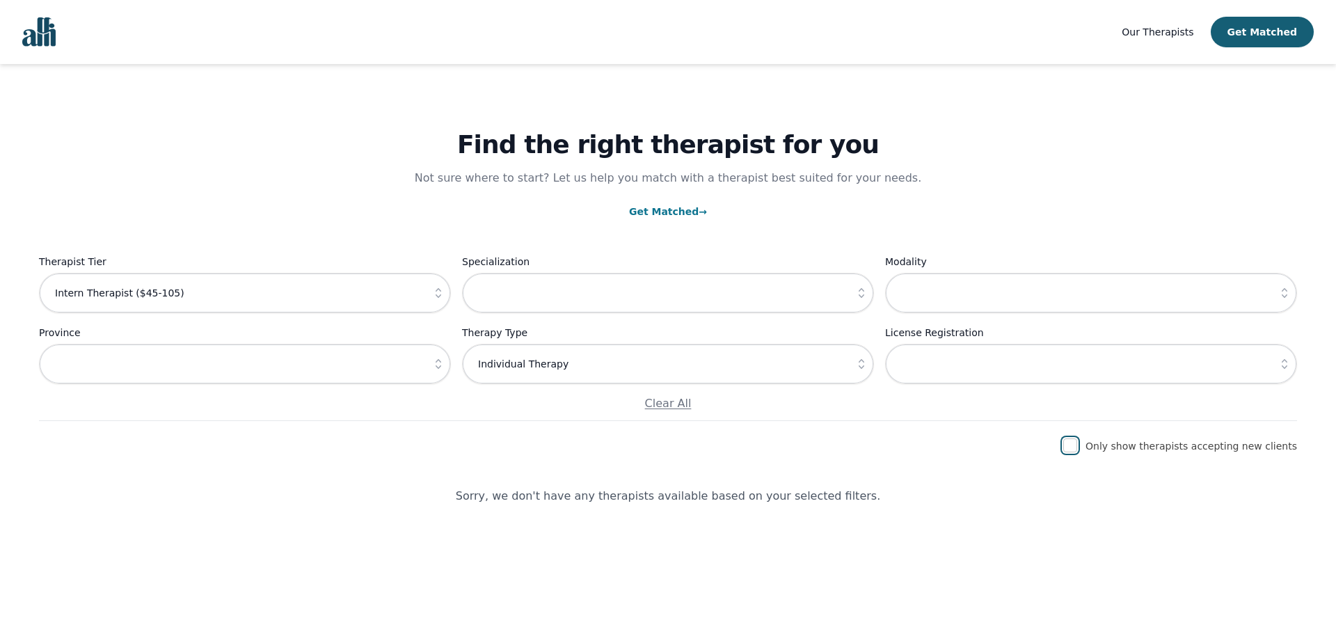
click at [1077, 447] on input "checkbox" at bounding box center [1070, 445] width 14 height 14
checkbox input "true"
click at [634, 207] on link "Get Matched →" at bounding box center [668, 211] width 78 height 11
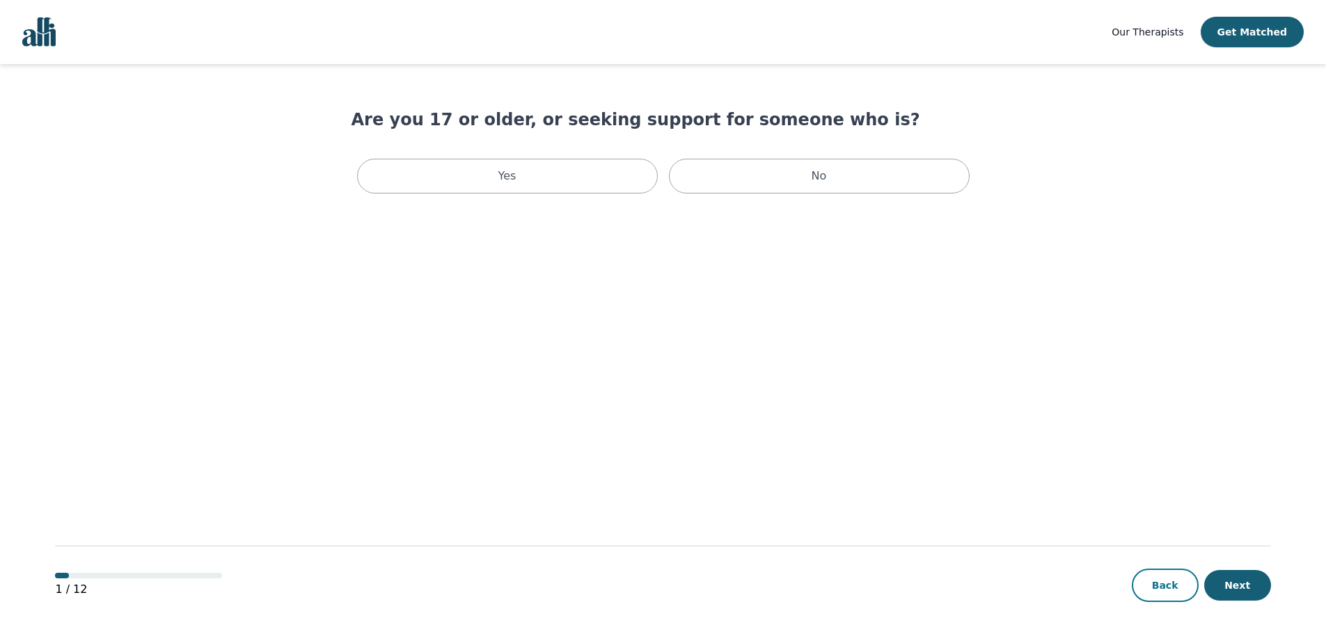
click at [1180, 591] on button "Back" at bounding box center [1164, 585] width 67 height 33
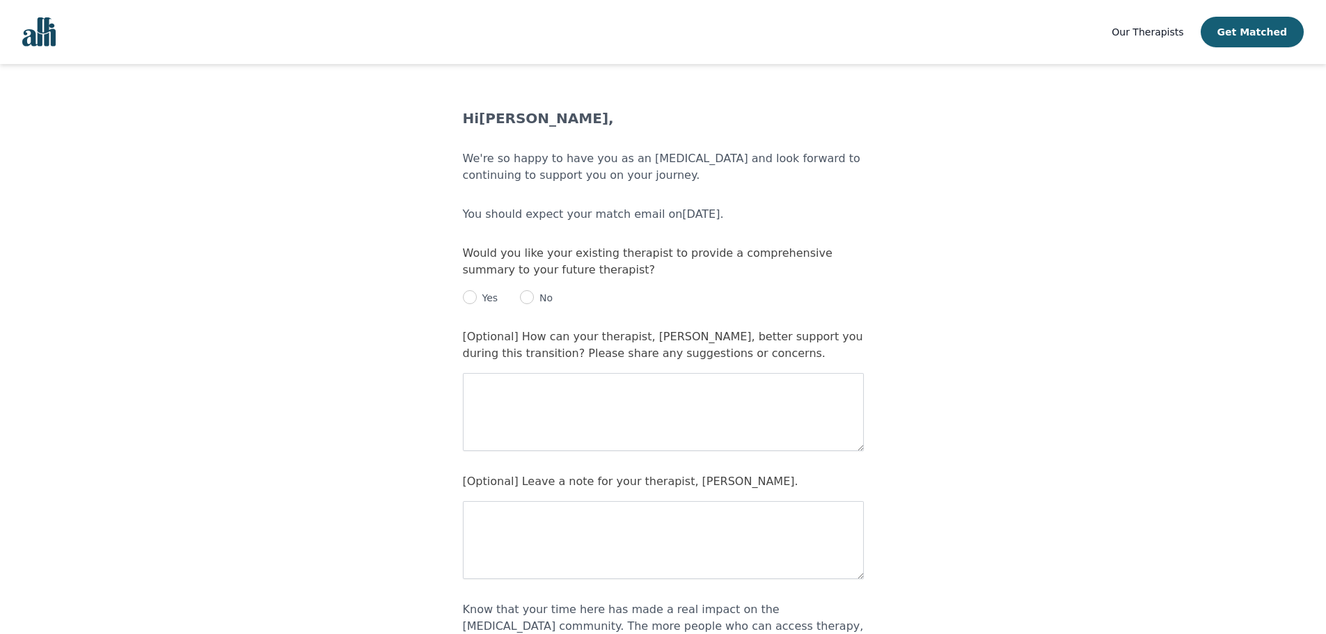
click at [1133, 33] on nav "Our Therapists Get Matched" at bounding box center [663, 32] width 1326 height 64
click at [1151, 32] on span "Our Therapists" at bounding box center [1147, 31] width 72 height 11
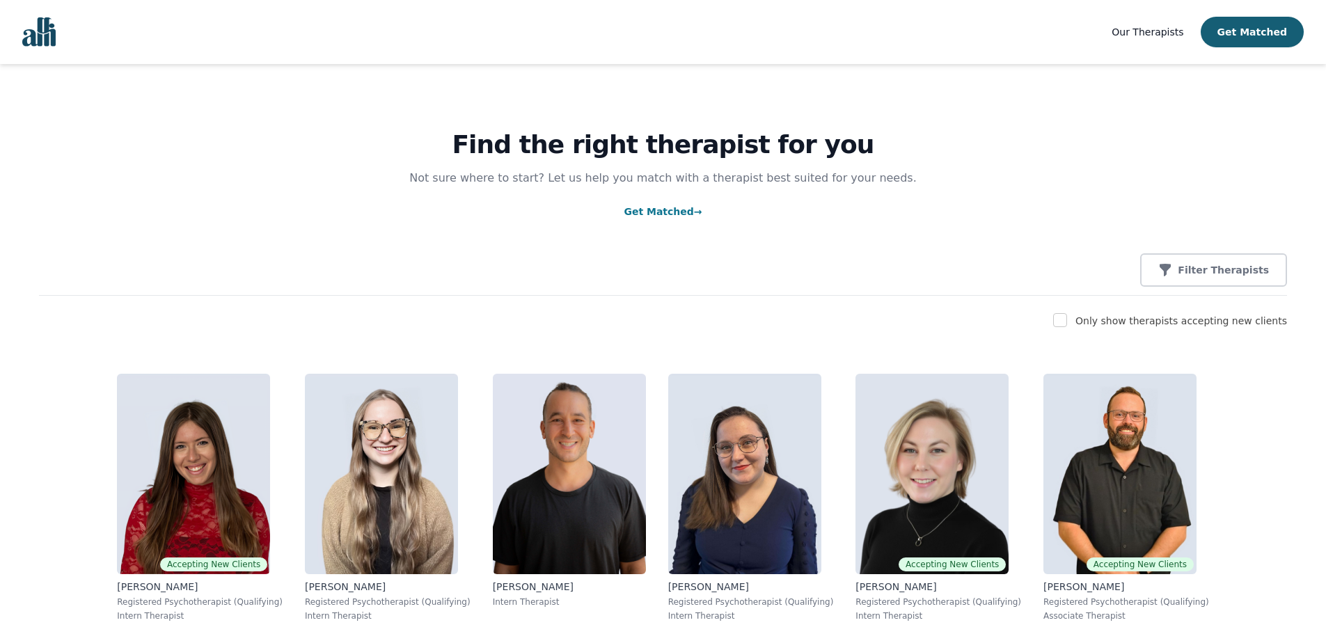
click at [1221, 328] on div "Only show therapists accepting new clients" at bounding box center [1181, 320] width 212 height 17
click at [1067, 315] on input "checkbox" at bounding box center [1060, 320] width 14 height 14
checkbox input "true"
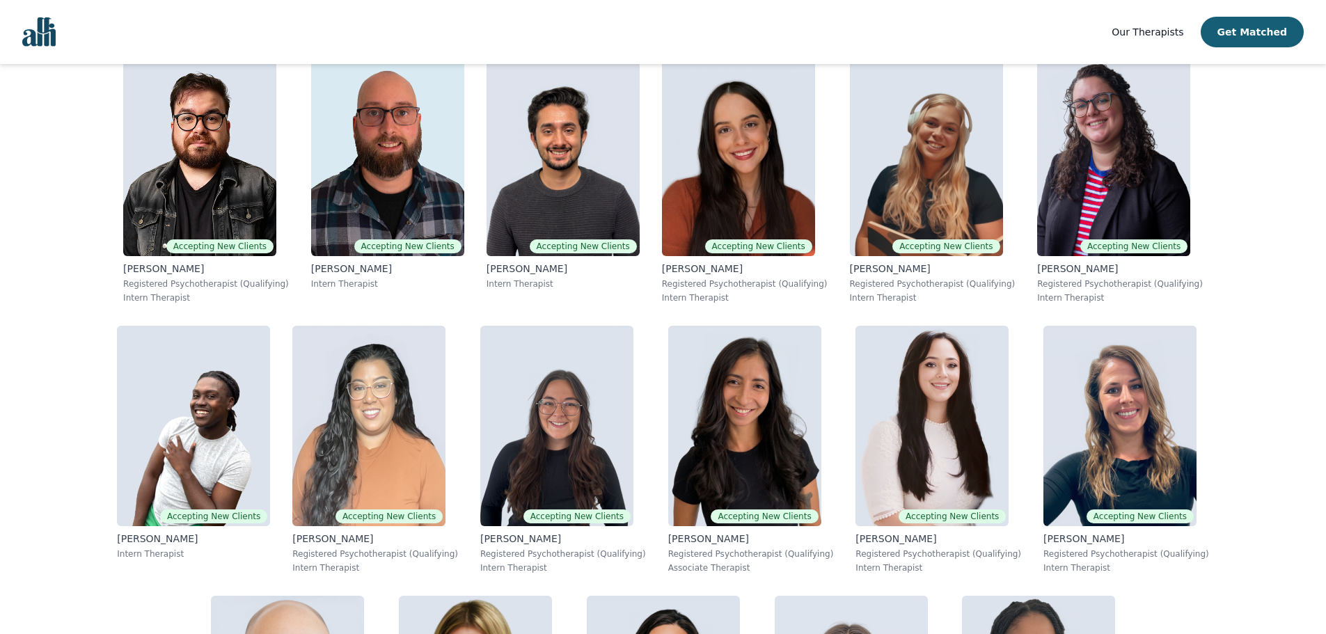
scroll to position [2226, 0]
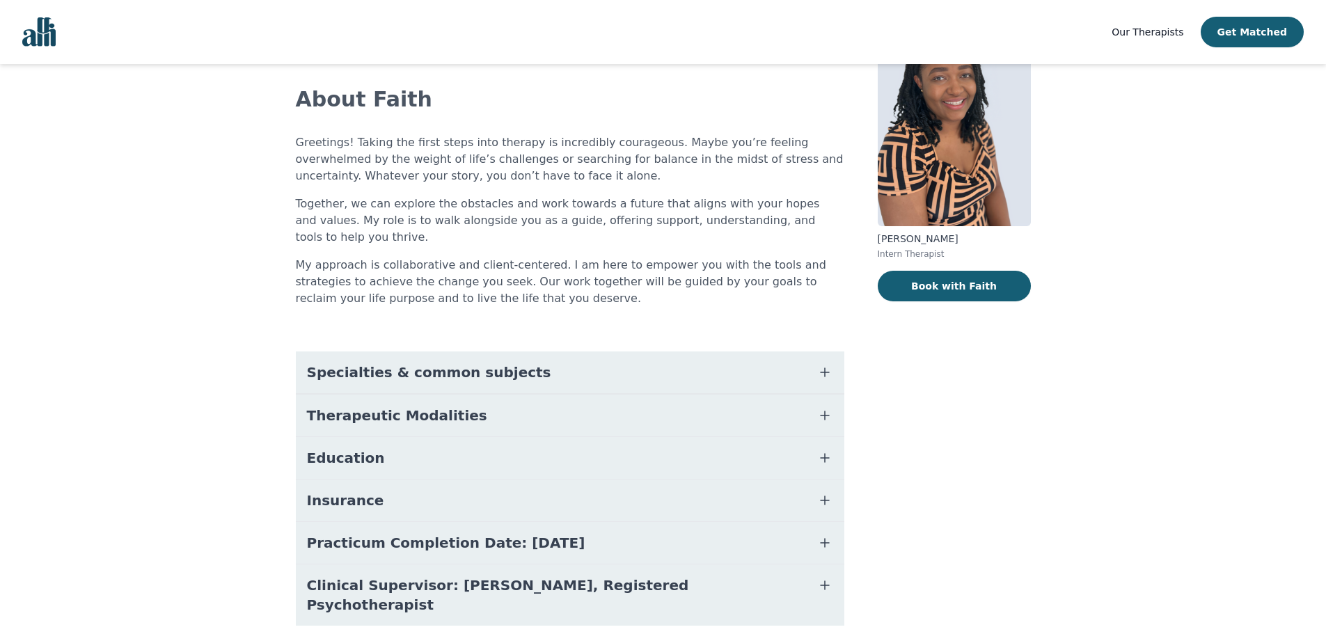
scroll to position [94, 0]
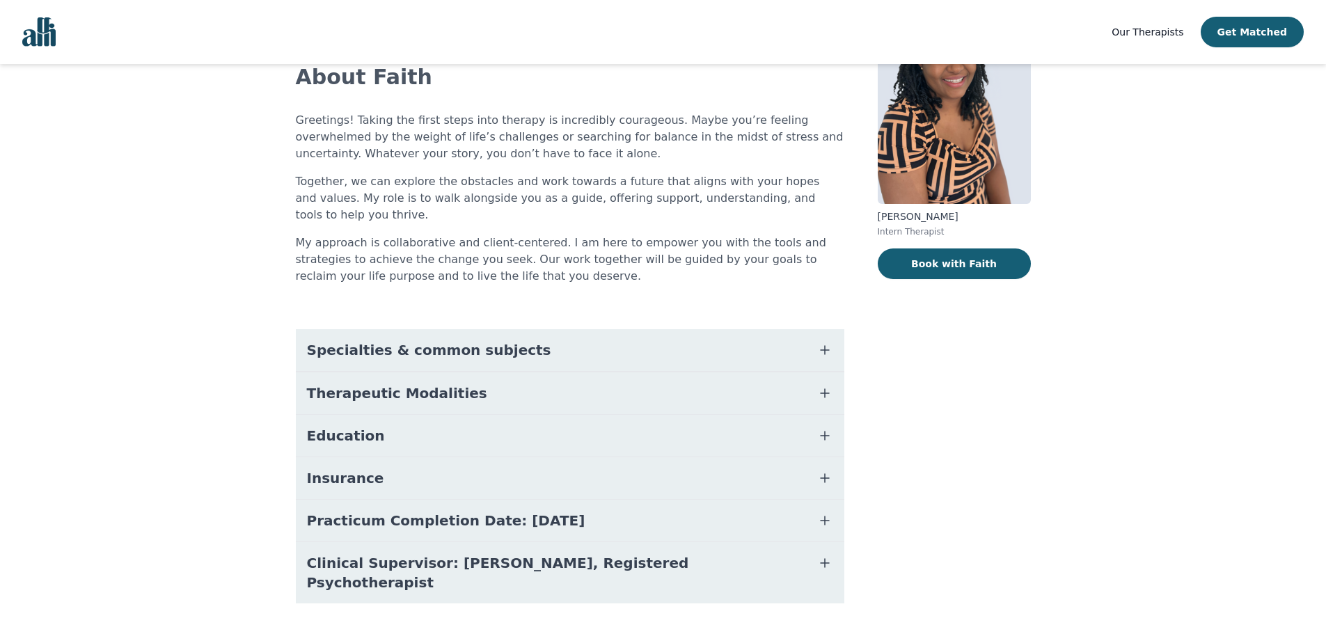
click at [694, 342] on button "Specialties & common subjects" at bounding box center [570, 350] width 548 height 42
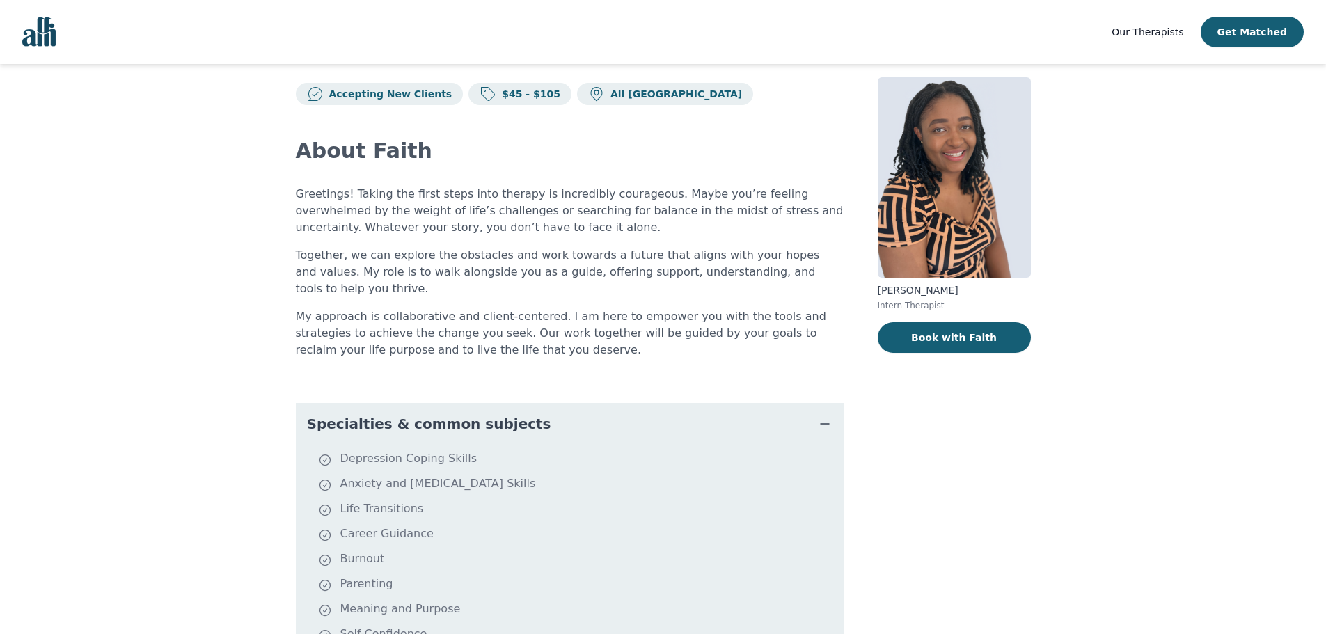
scroll to position [0, 0]
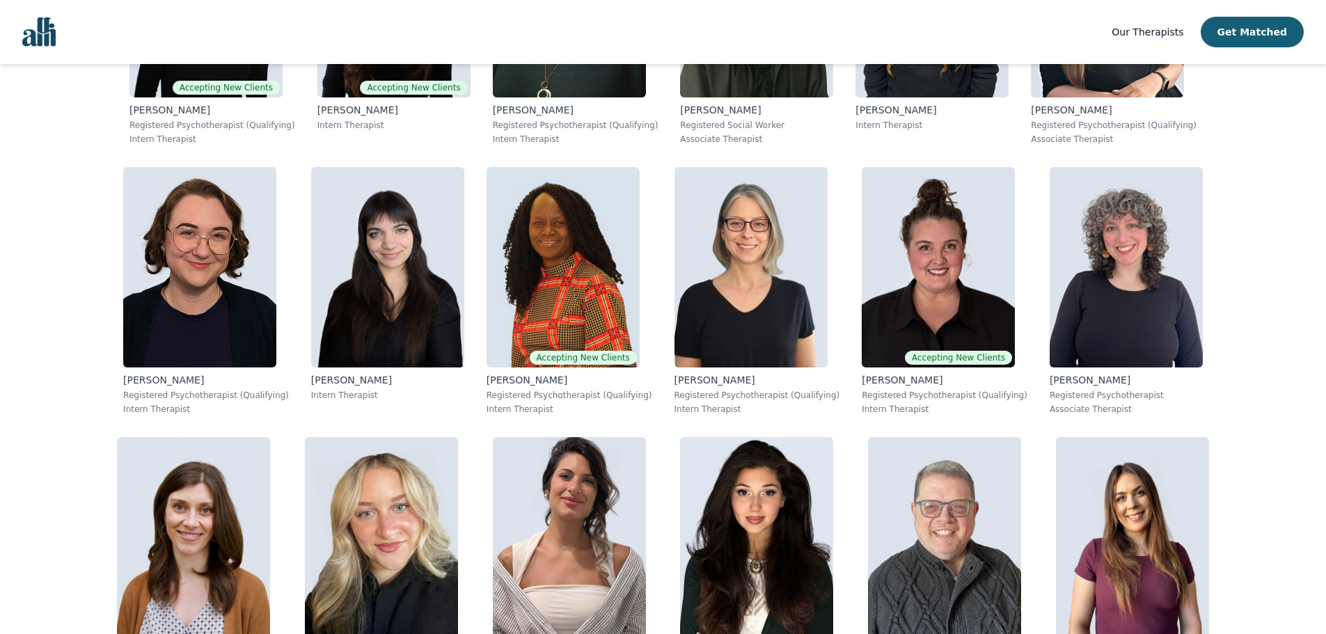
scroll to position [754, 0]
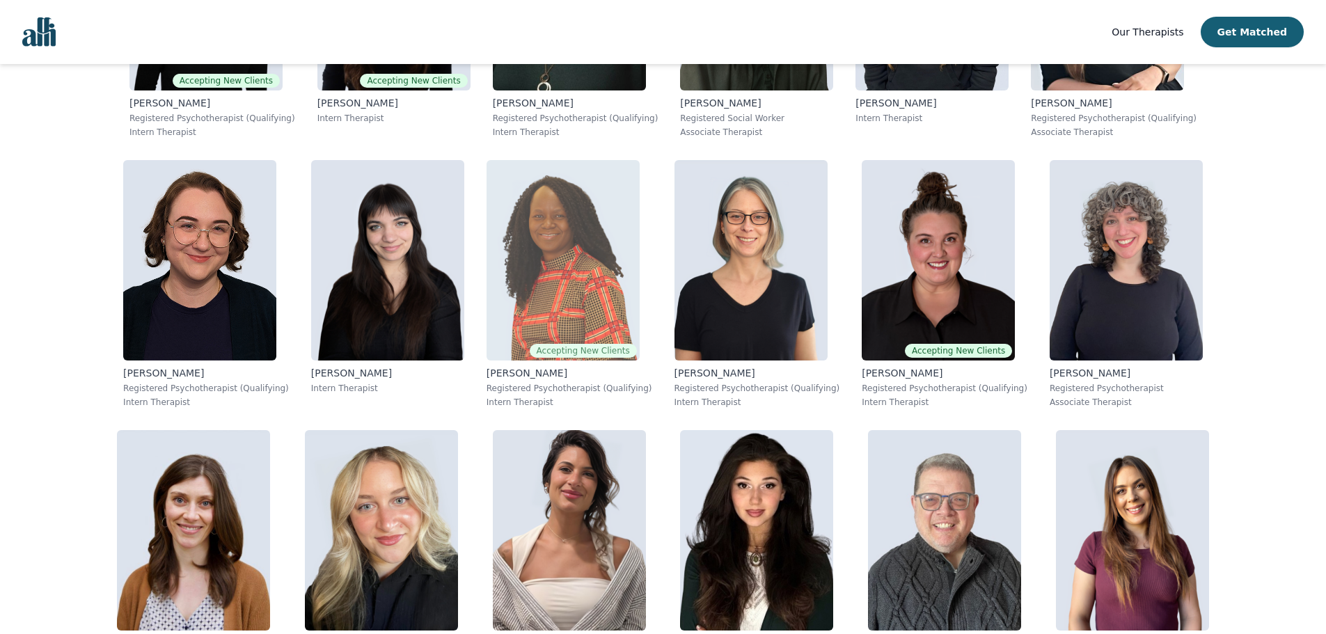
click at [486, 161] on img at bounding box center [562, 260] width 153 height 200
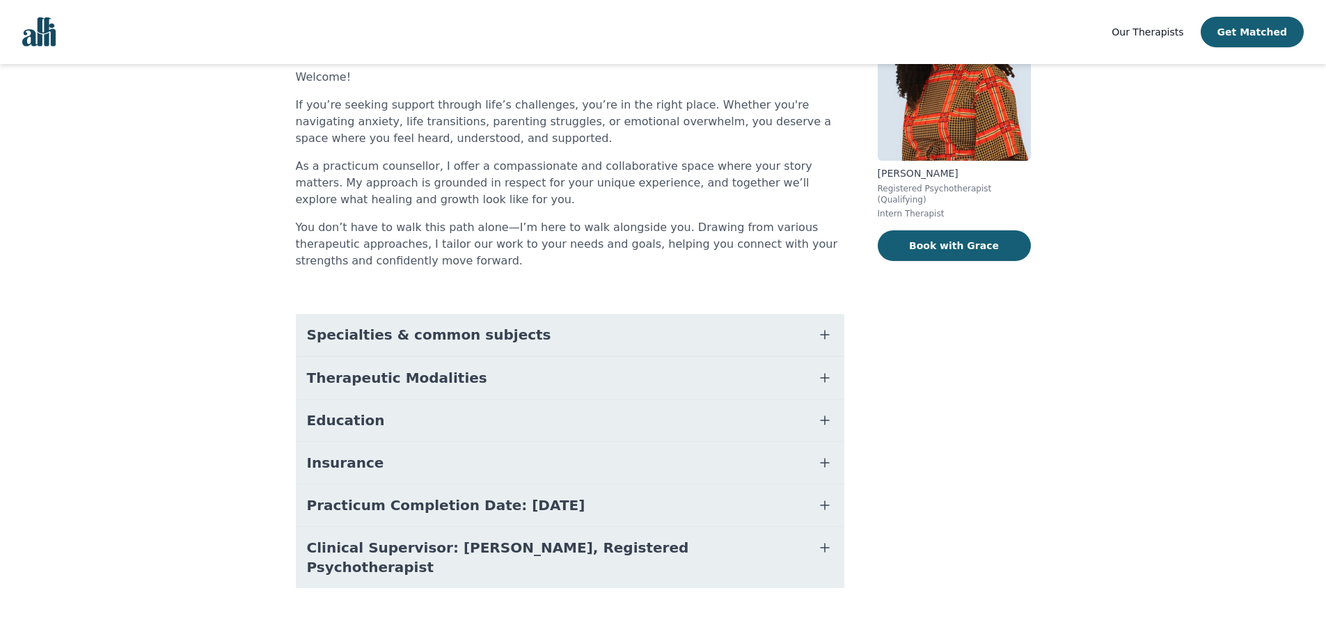
scroll to position [138, 0]
click at [451, 332] on span "Specialties & common subjects" at bounding box center [429, 333] width 244 height 19
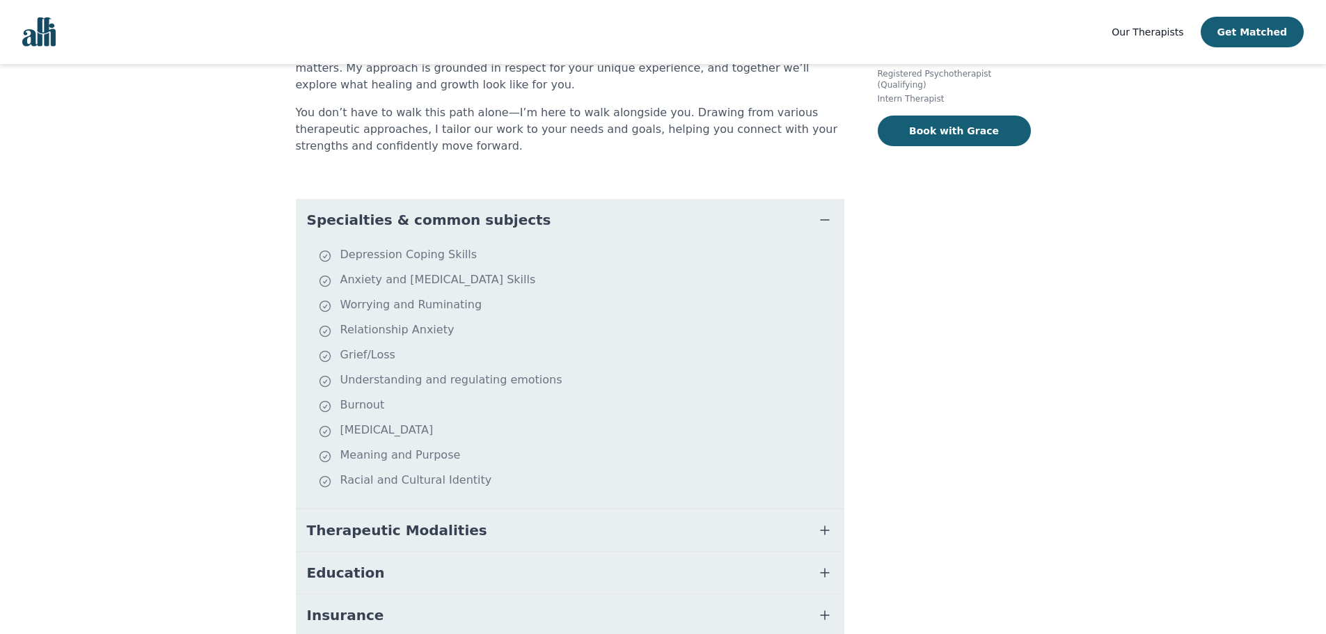
scroll to position [278, 0]
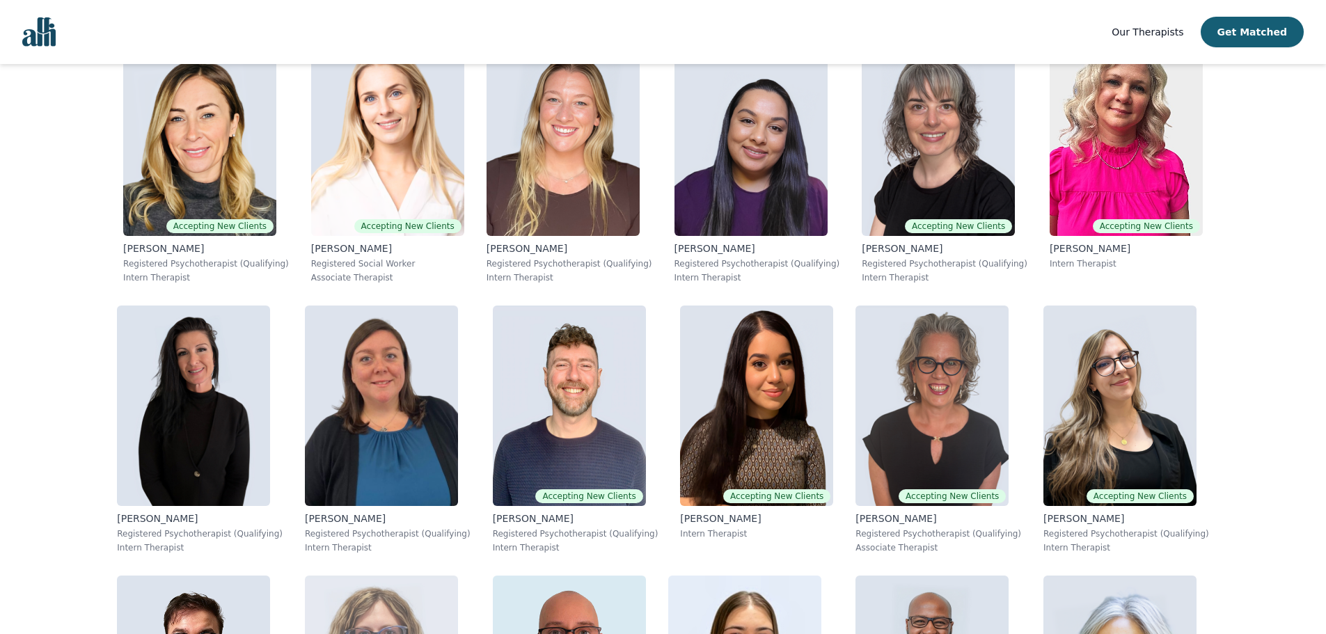
scroll to position [4929, 0]
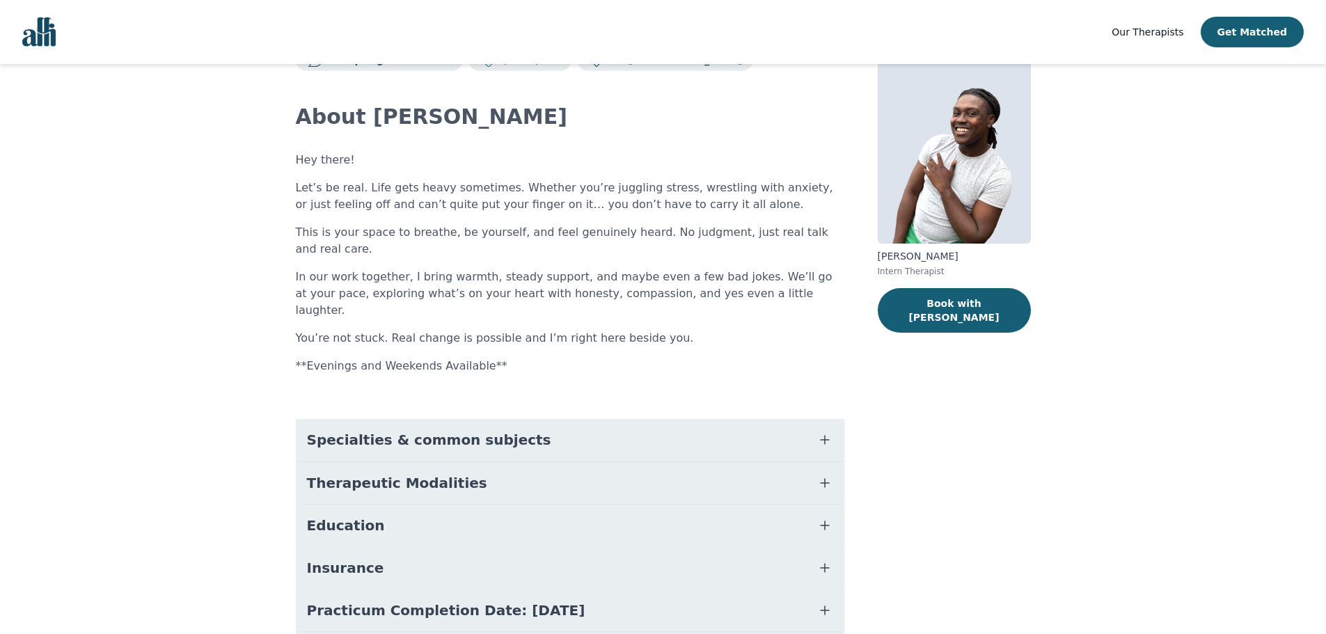
scroll to position [127, 0]
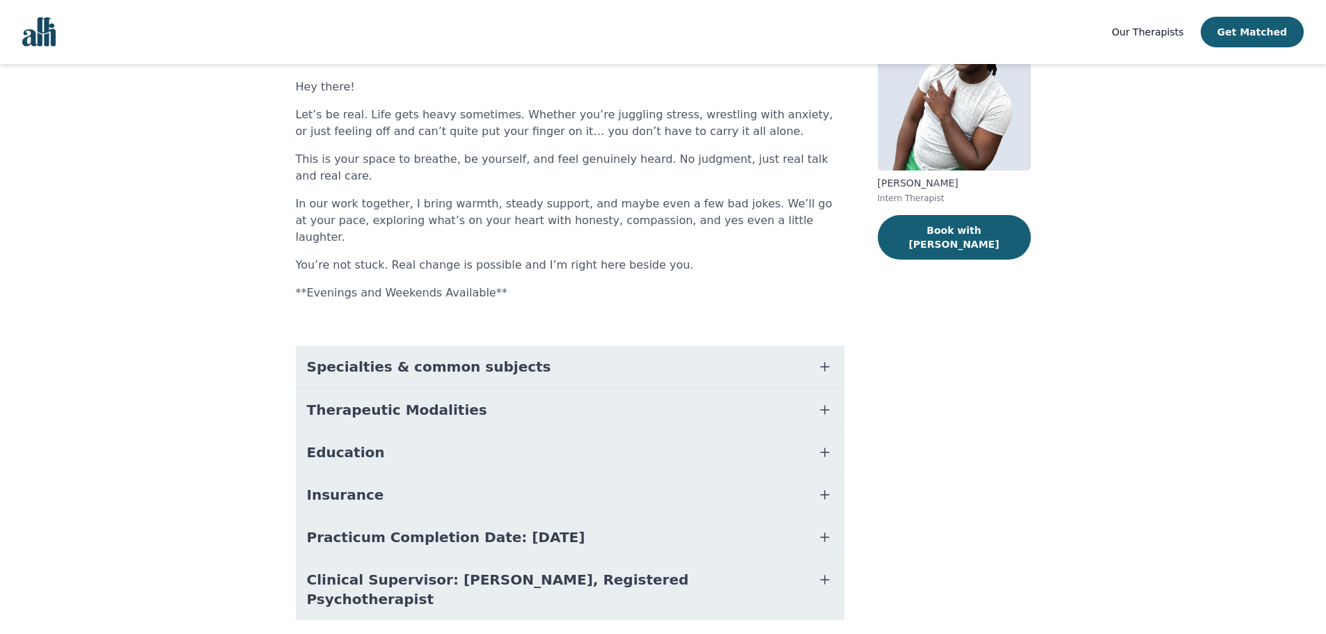
click at [525, 346] on button "Specialties & common subjects" at bounding box center [570, 367] width 548 height 42
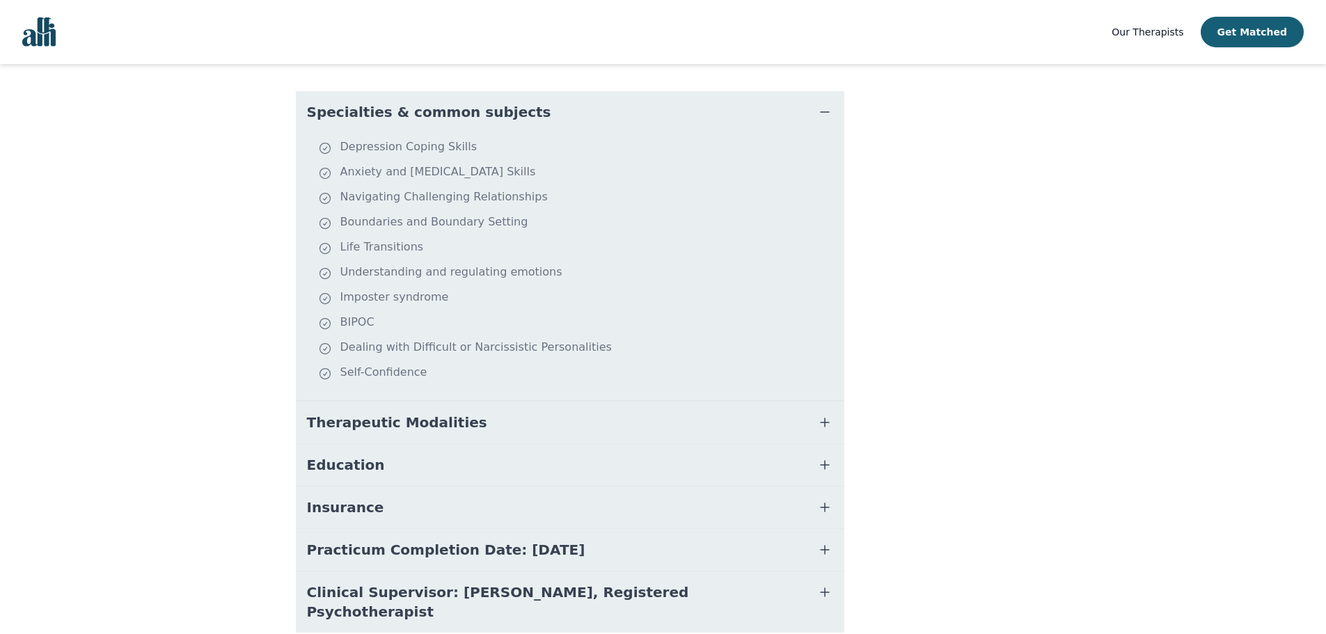
scroll to position [395, 0]
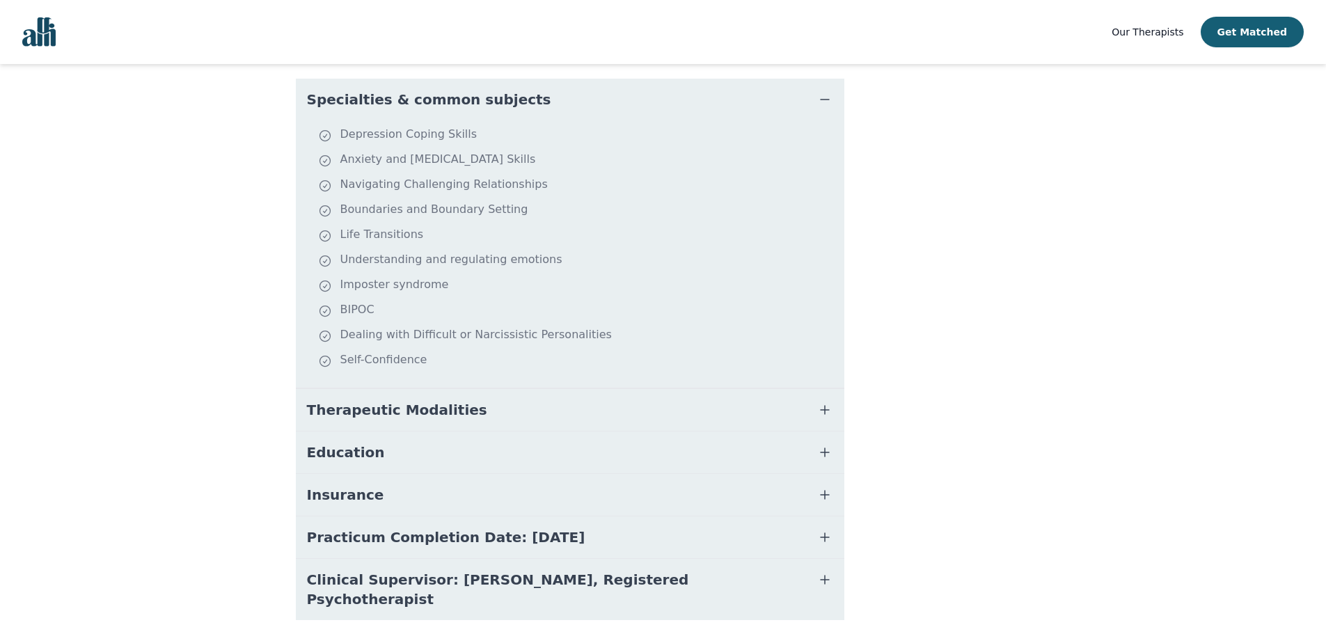
click at [518, 389] on button "Therapeutic Modalities" at bounding box center [570, 410] width 548 height 42
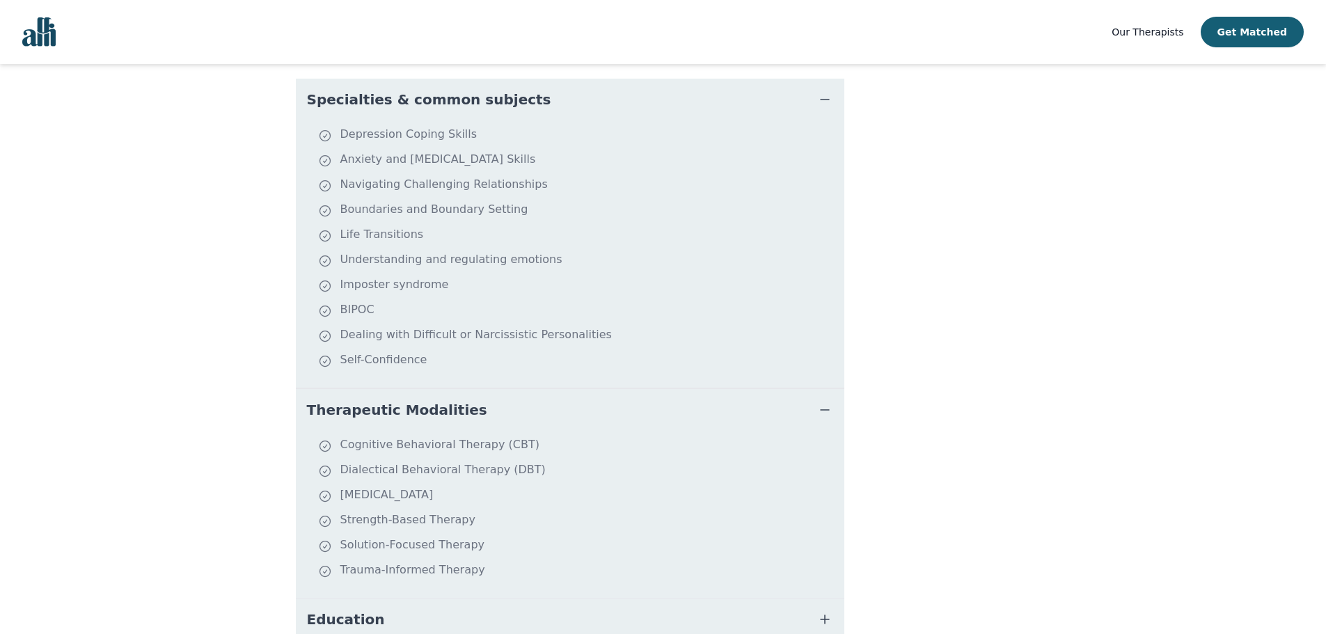
click at [374, 461] on li "Dialectical Behavioral Therapy (DBT)" at bounding box center [578, 470] width 521 height 19
click at [381, 461] on li "Dialectical Behavioral Therapy (DBT)" at bounding box center [578, 470] width 521 height 19
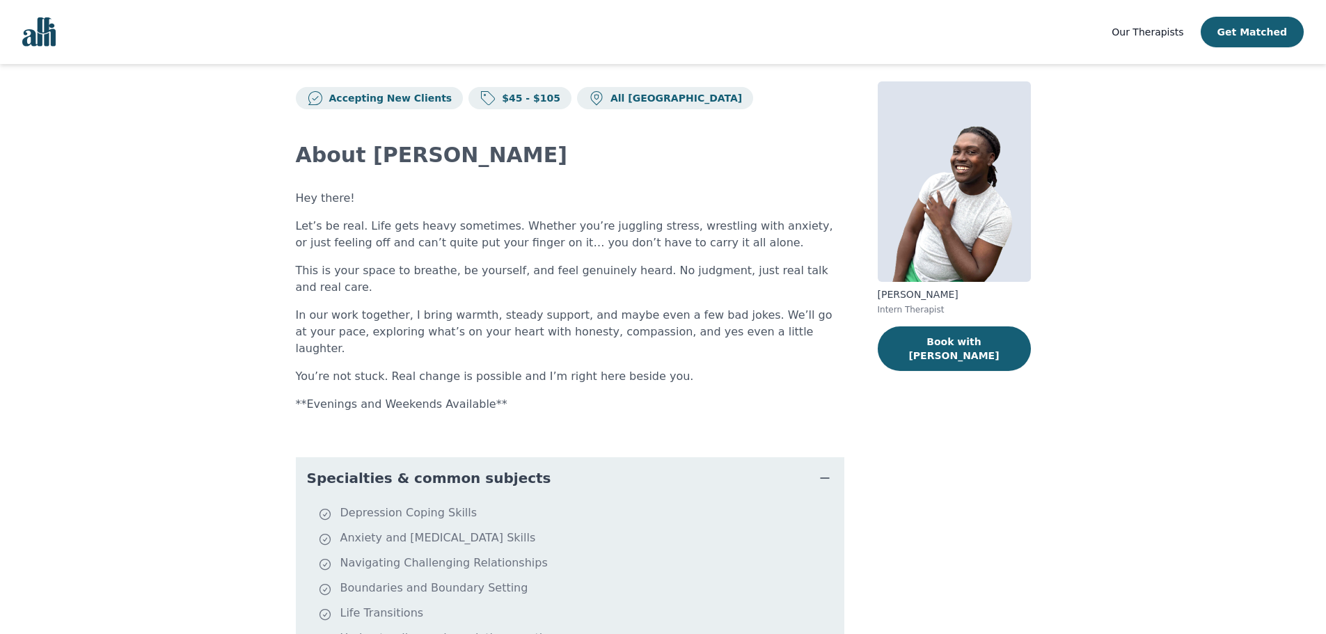
scroll to position [0, 0]
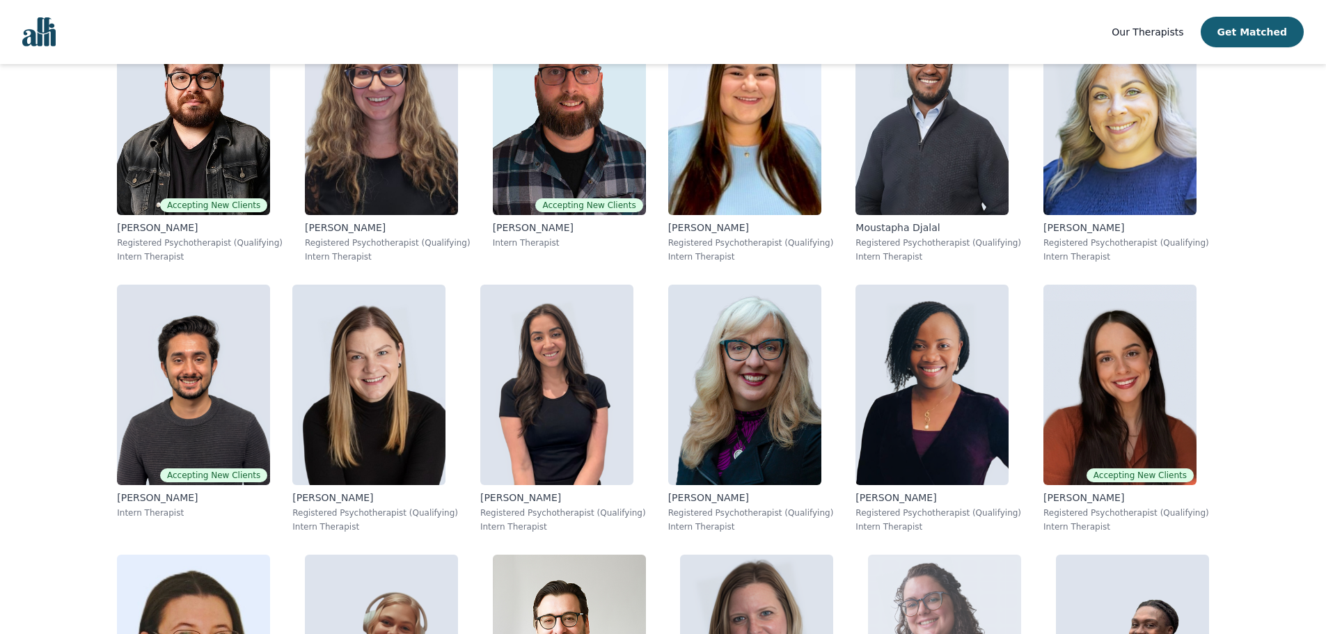
scroll to position [5433, 0]
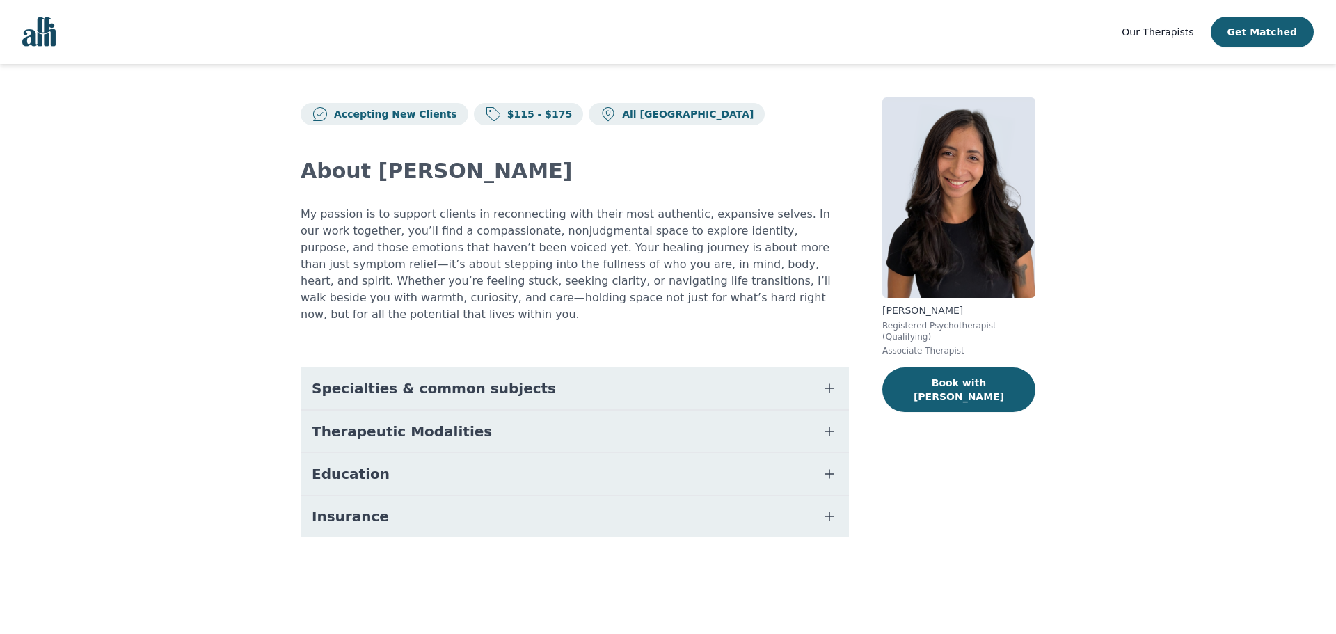
click at [441, 463] on button "Education" at bounding box center [575, 474] width 548 height 42
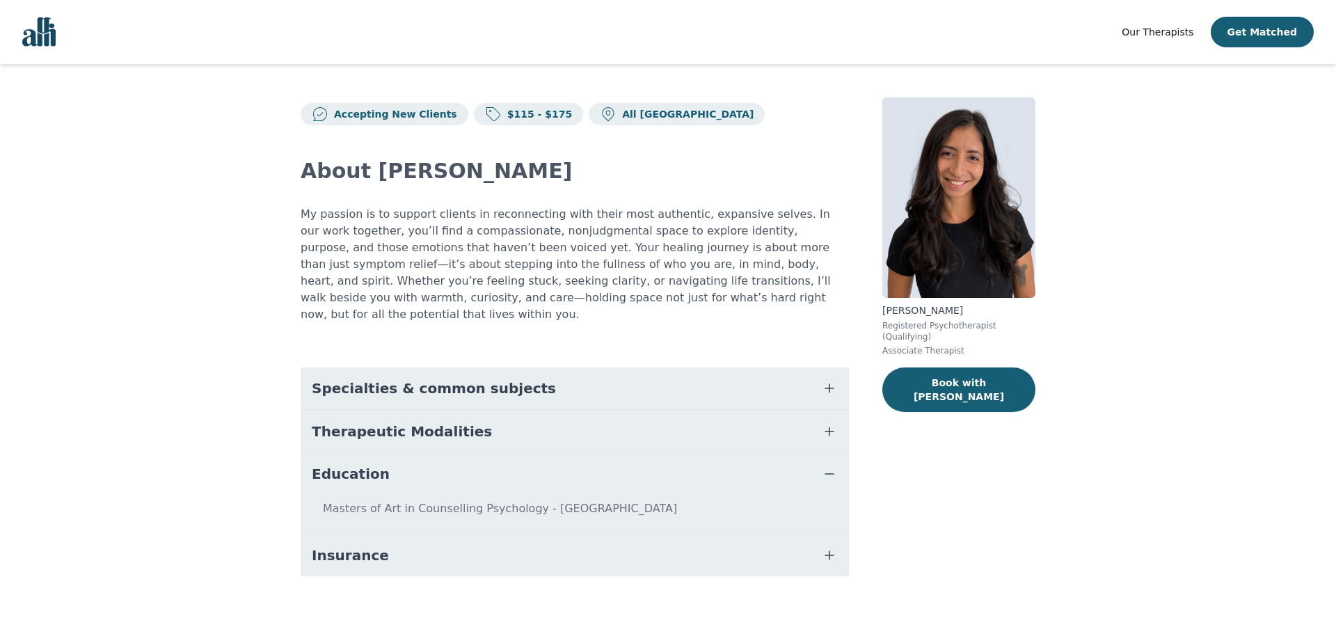
click at [464, 379] on span "Specialties & common subjects" at bounding box center [434, 388] width 244 height 19
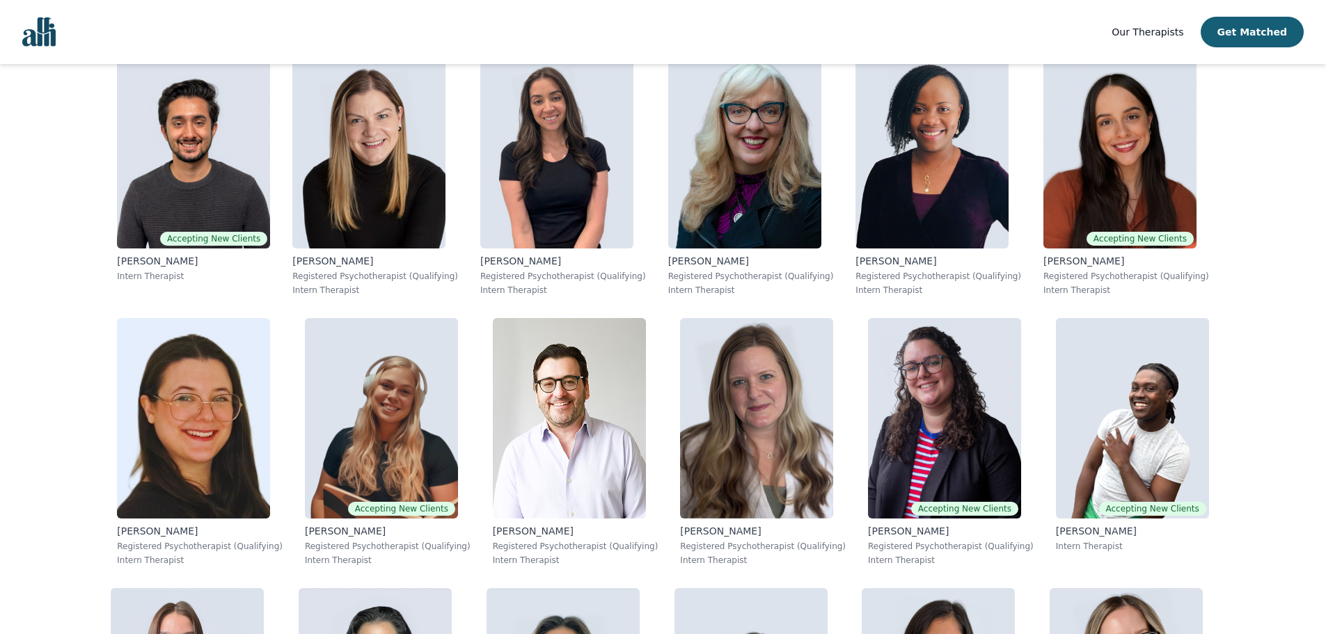
scroll to position [5827, 0]
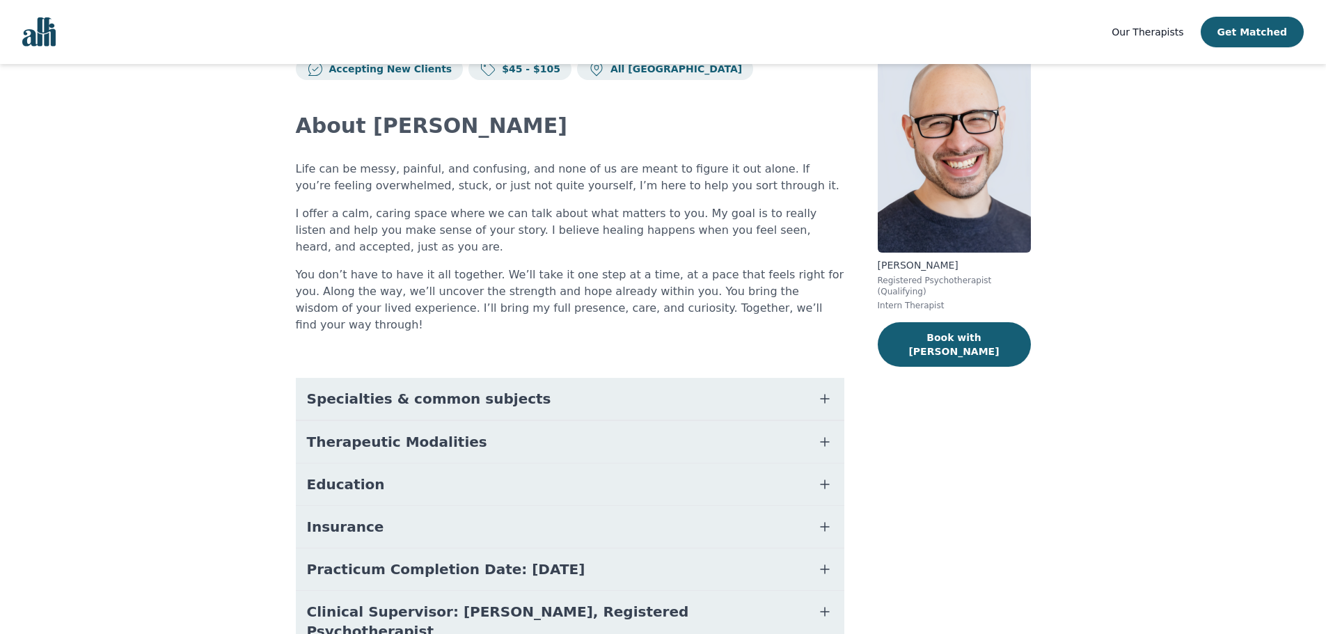
scroll to position [94, 0]
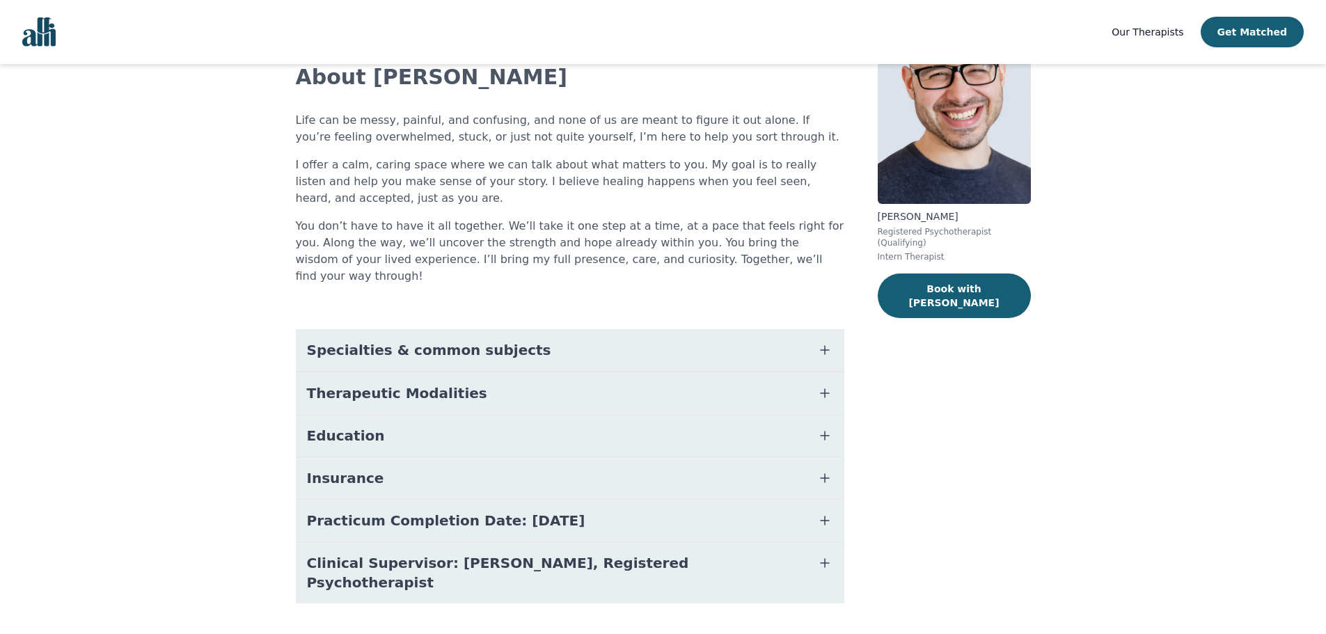
click at [456, 340] on span "Specialties & common subjects" at bounding box center [429, 349] width 244 height 19
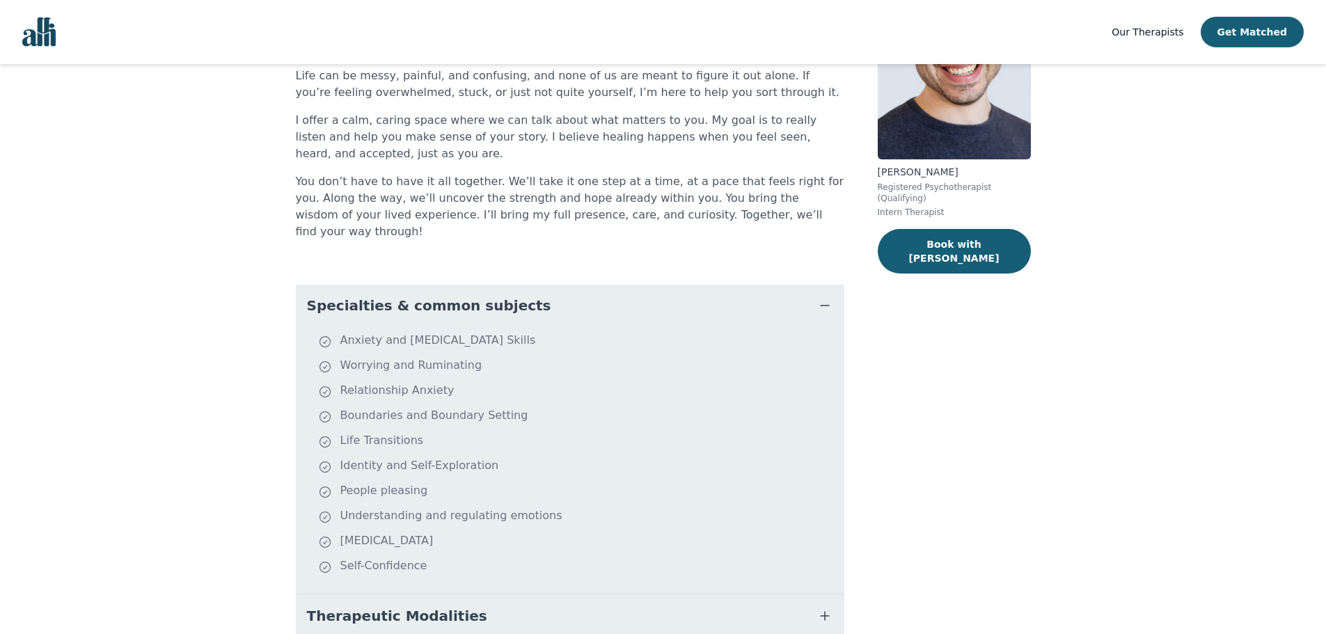
scroll to position [164, 0]
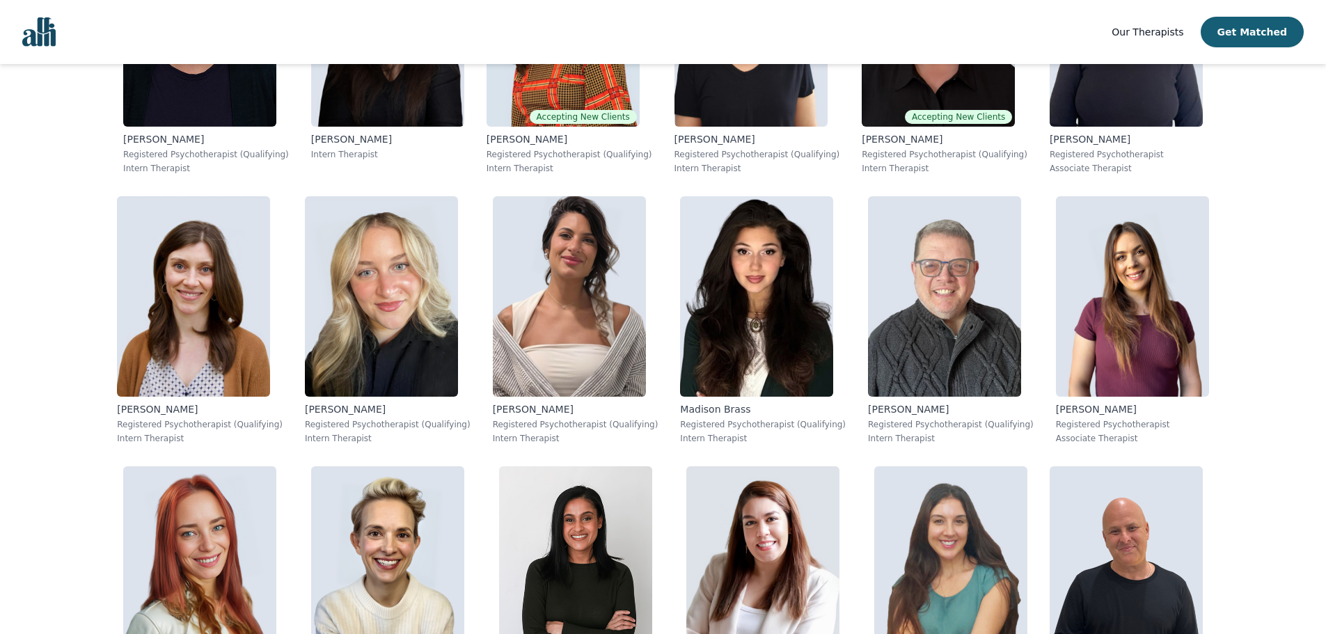
scroll to position [848, 0]
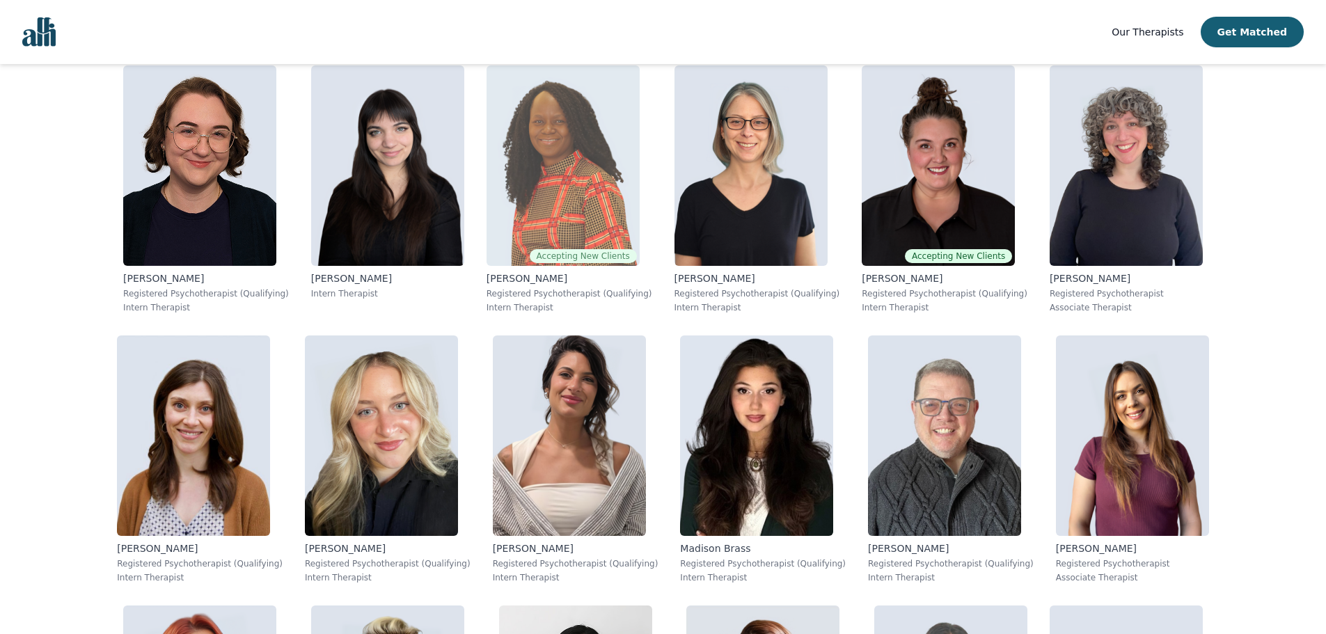
click at [486, 287] on div "Grace Nyamweya Registered Psychotherapist (Qualifying) Intern Therapist" at bounding box center [569, 292] width 166 height 42
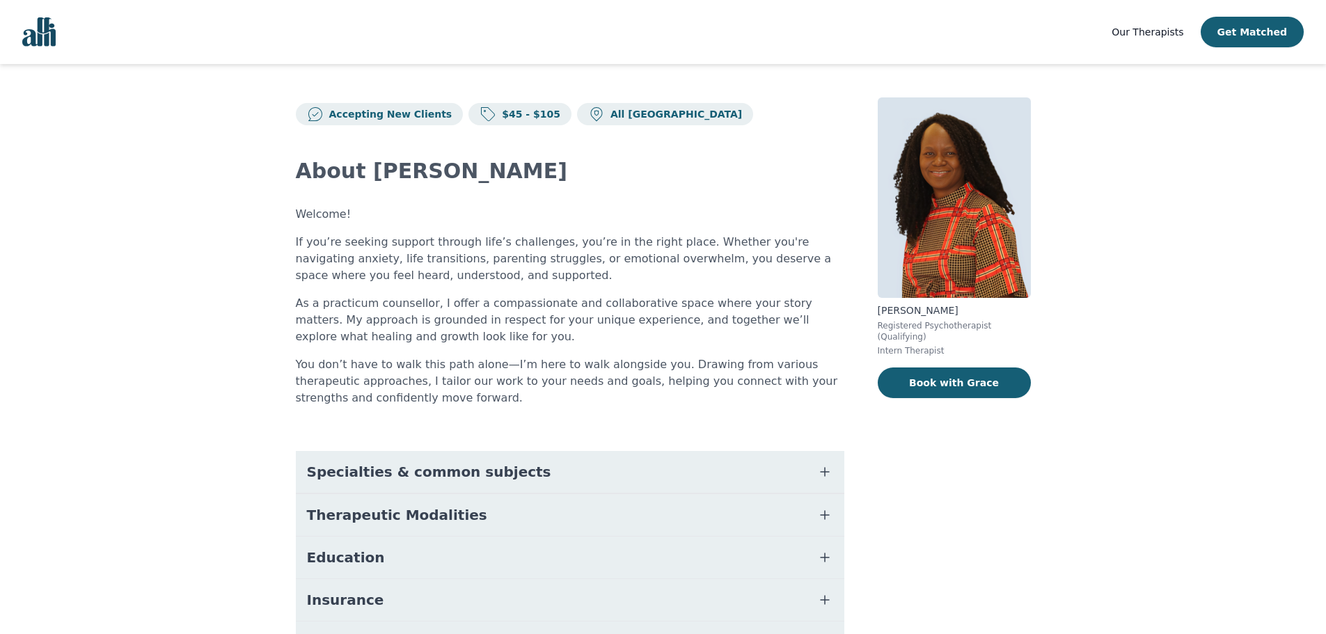
click at [389, 484] on button "Specialties & common subjects" at bounding box center [570, 472] width 548 height 42
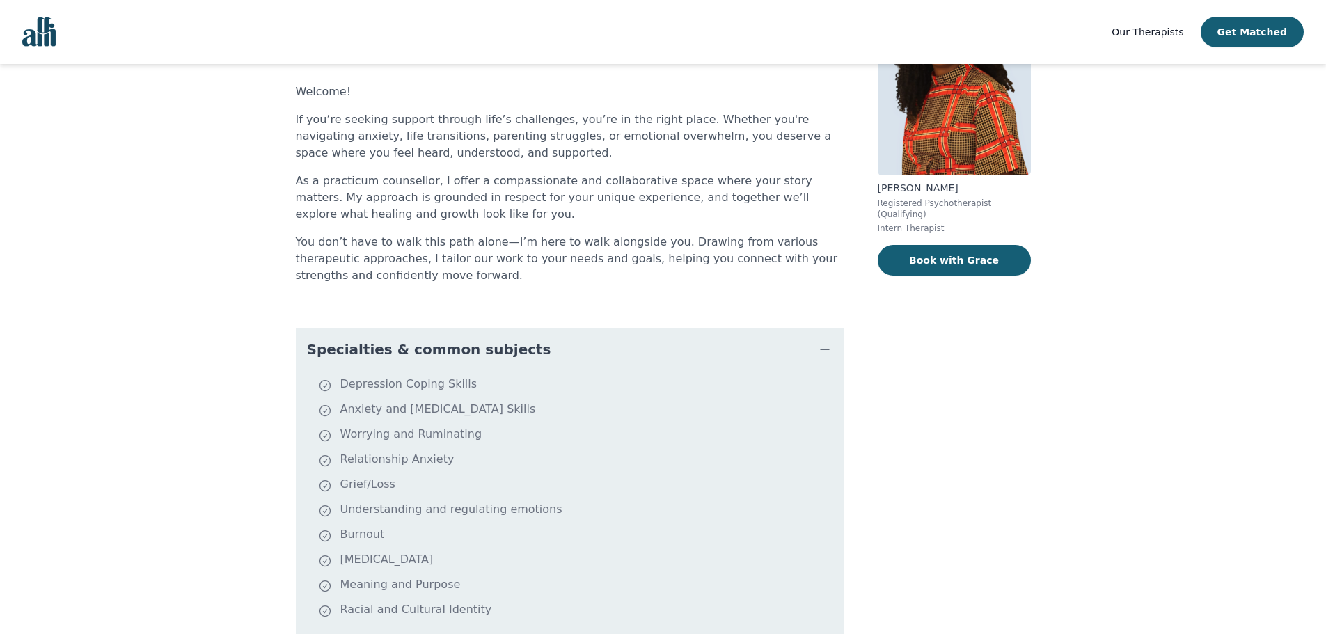
scroll to position [278, 0]
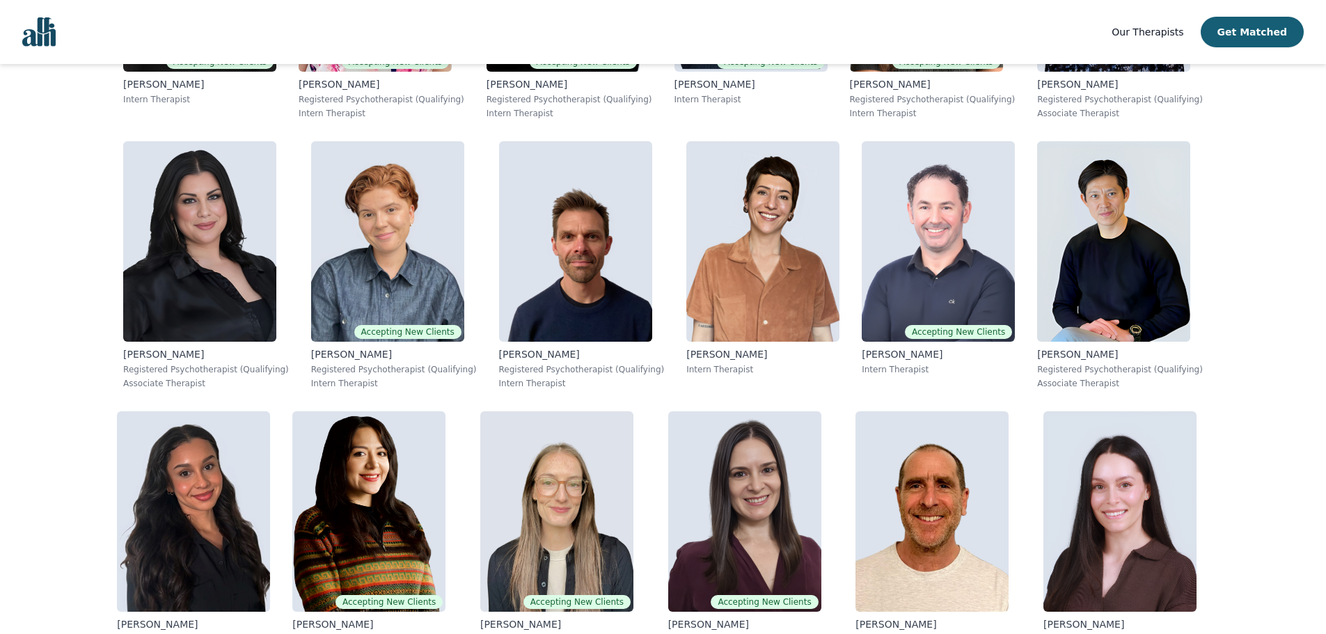
scroll to position [2145, 0]
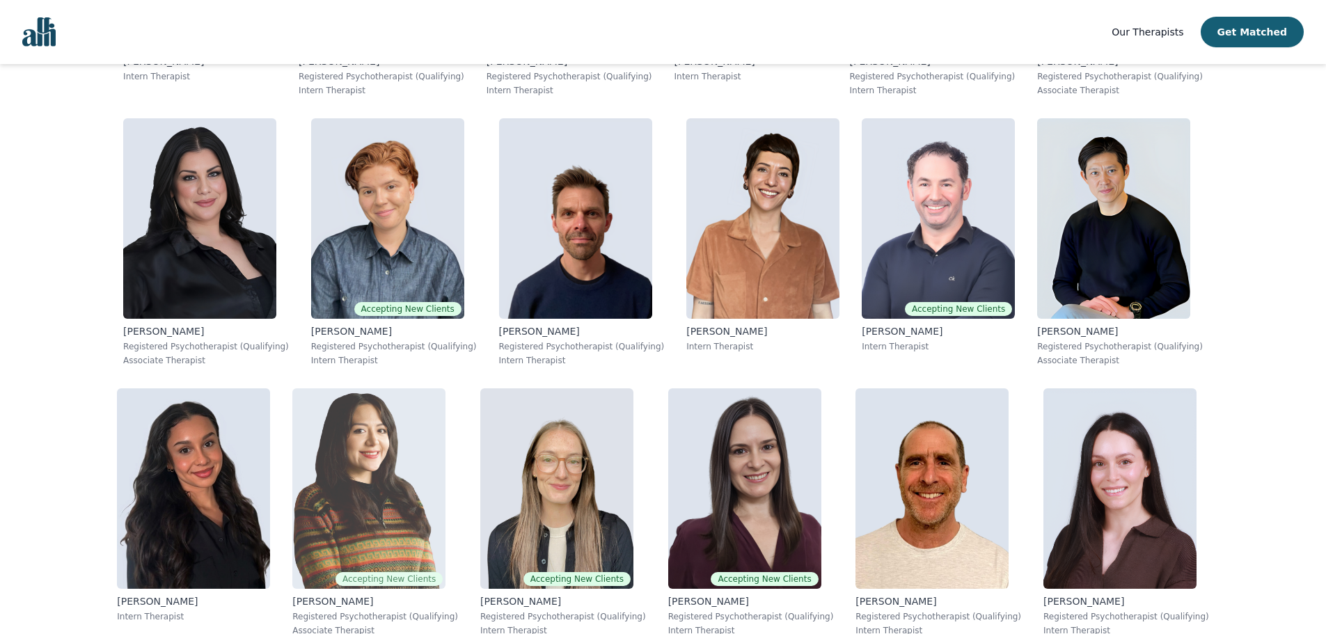
click at [292, 611] on p "Registered Psychotherapist (Qualifying)" at bounding box center [375, 616] width 166 height 11
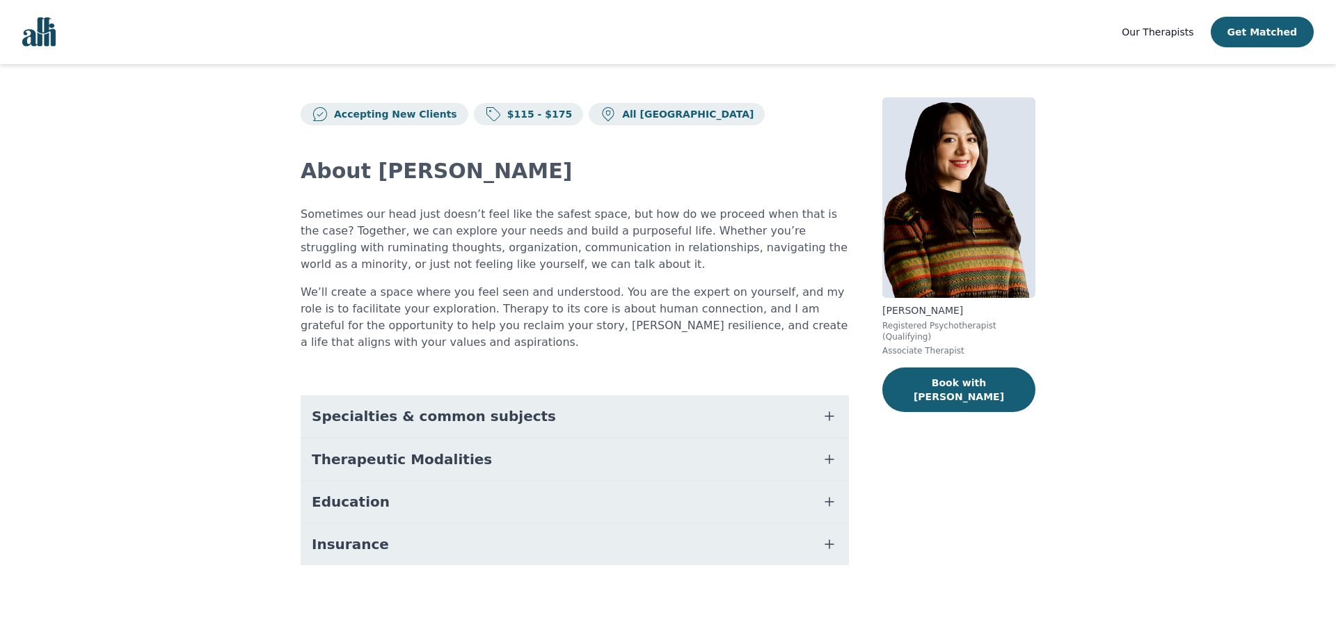
click at [572, 406] on button "Specialties & common subjects" at bounding box center [575, 416] width 548 height 42
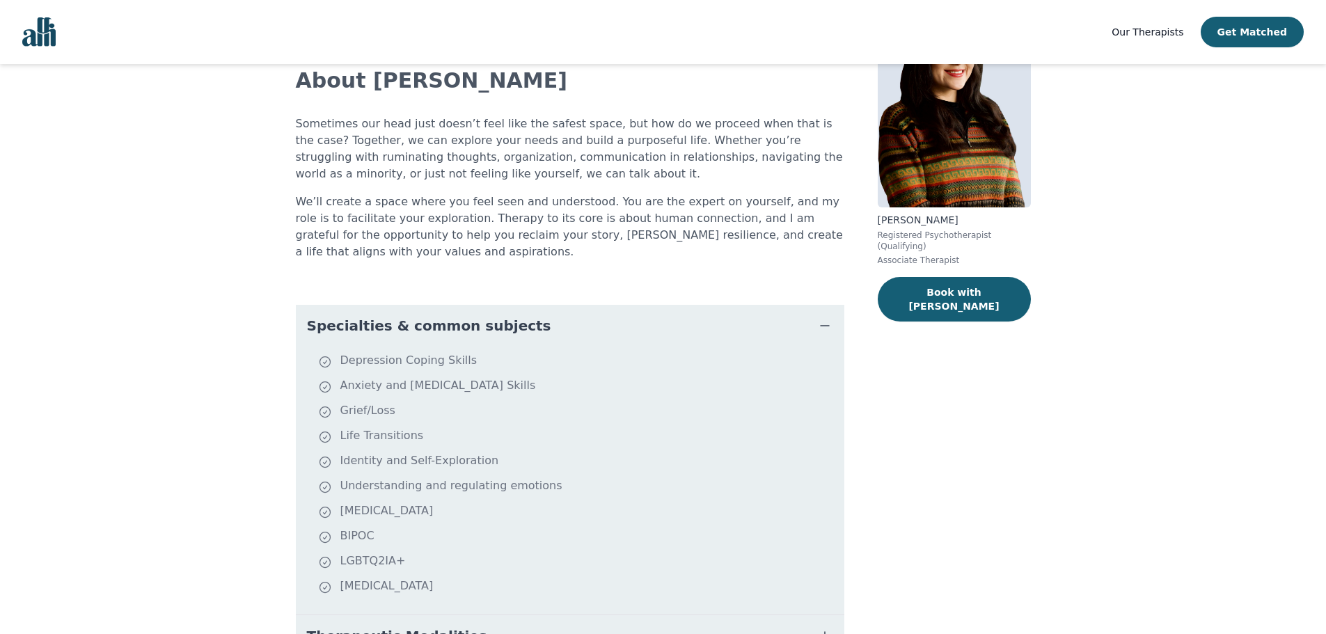
scroll to position [70, 0]
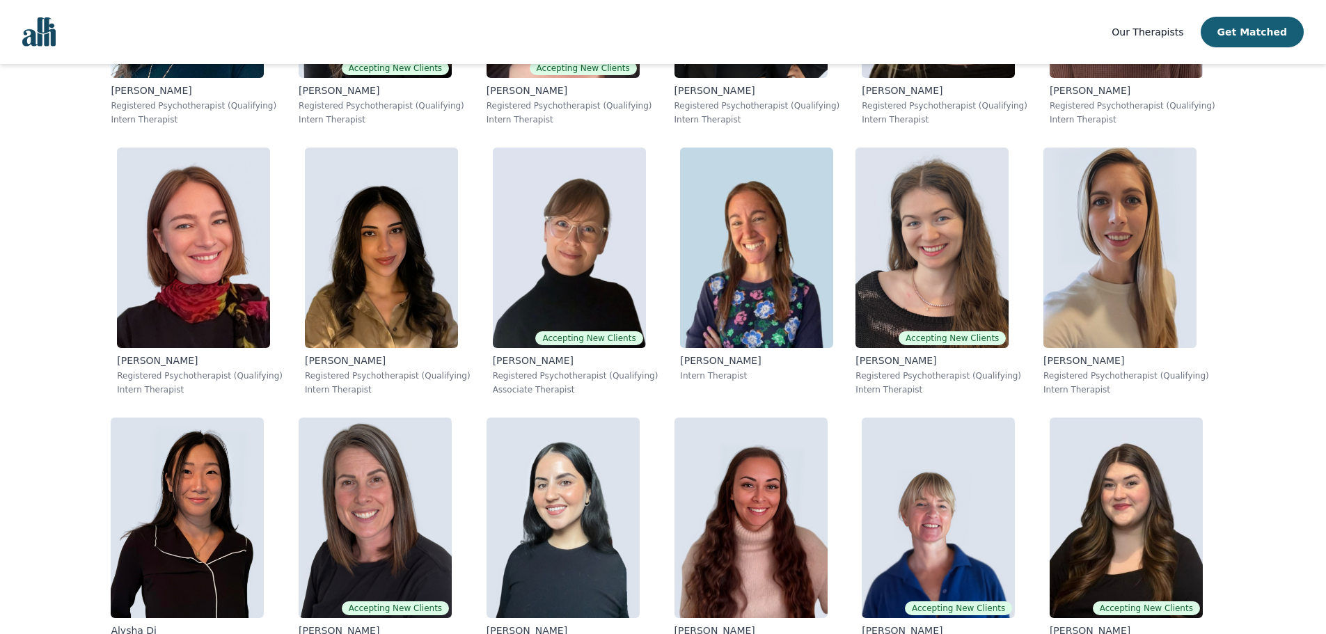
scroll to position [4284, 0]
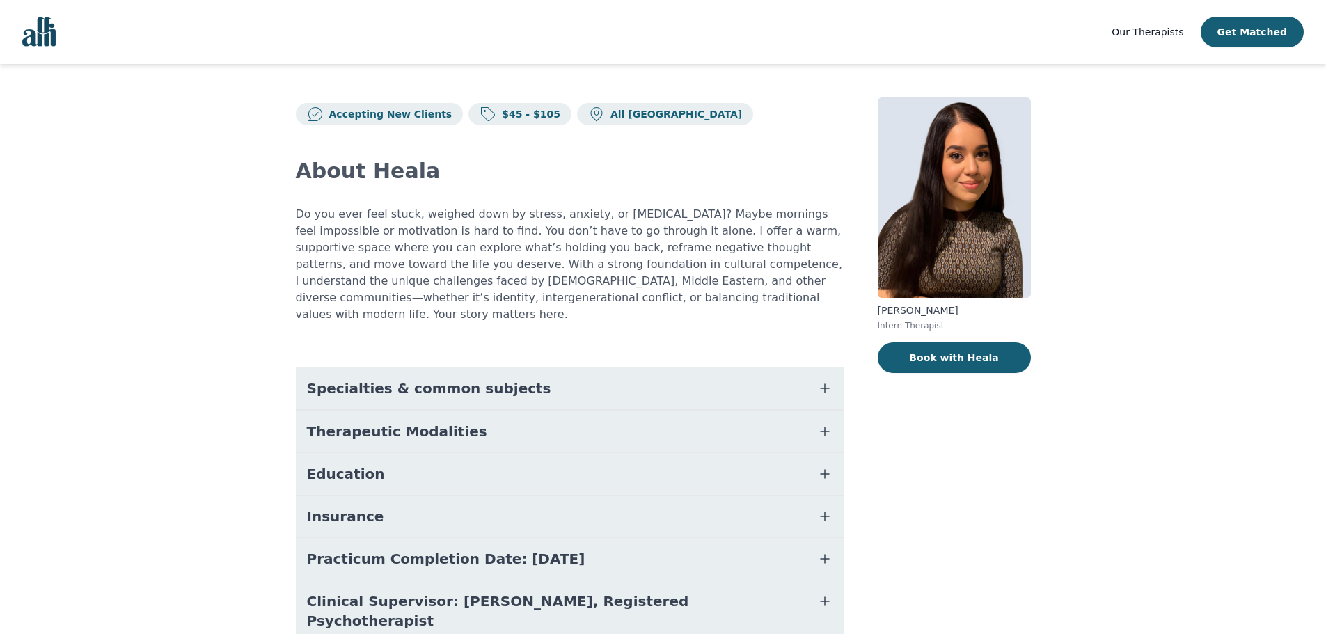
click at [522, 369] on button "Specialties & common subjects" at bounding box center [570, 388] width 548 height 42
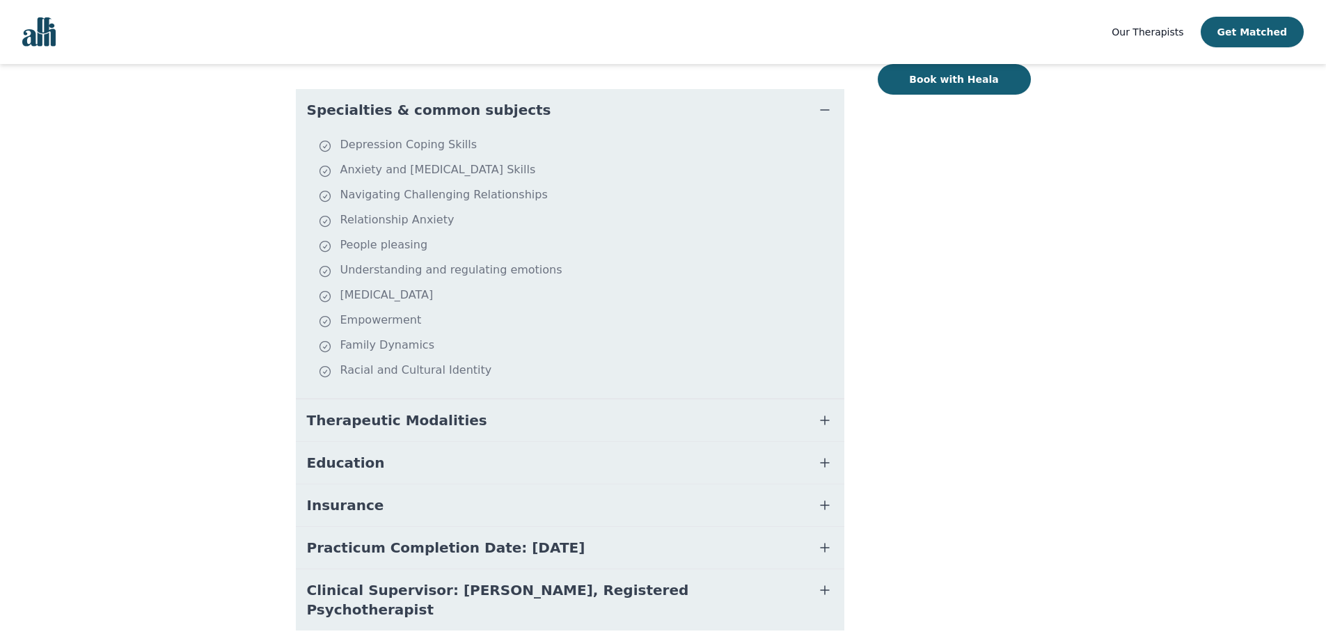
scroll to position [305, 0]
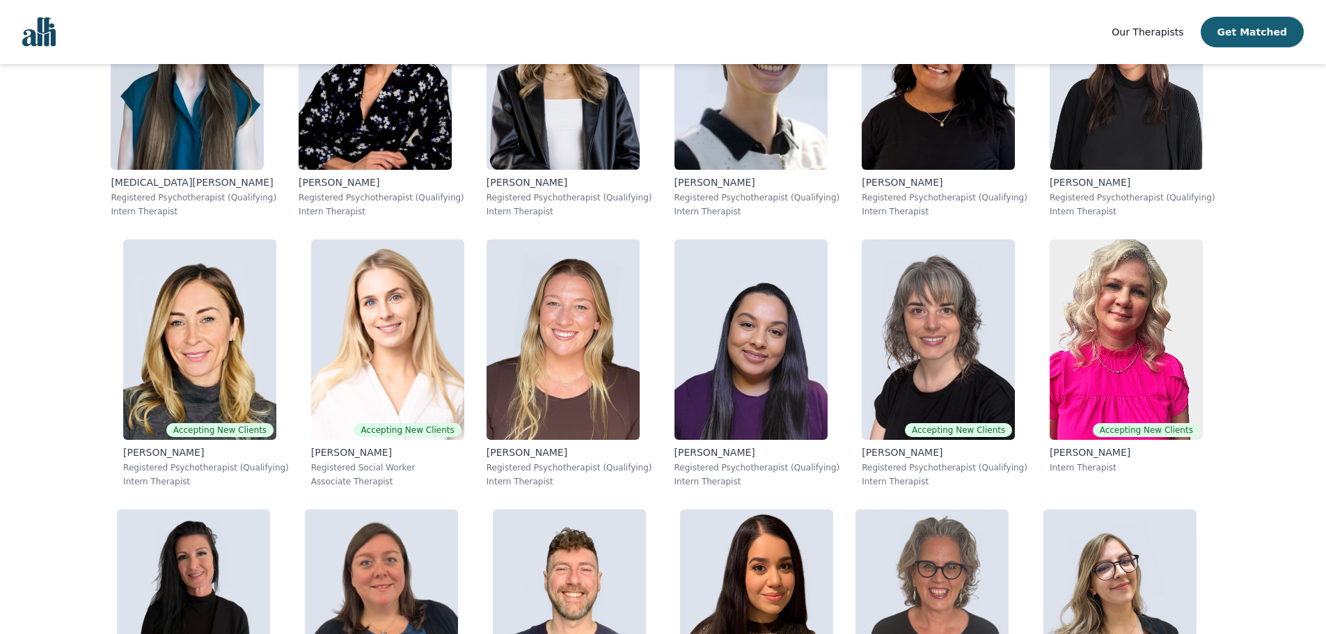
scroll to position [4759, 0]
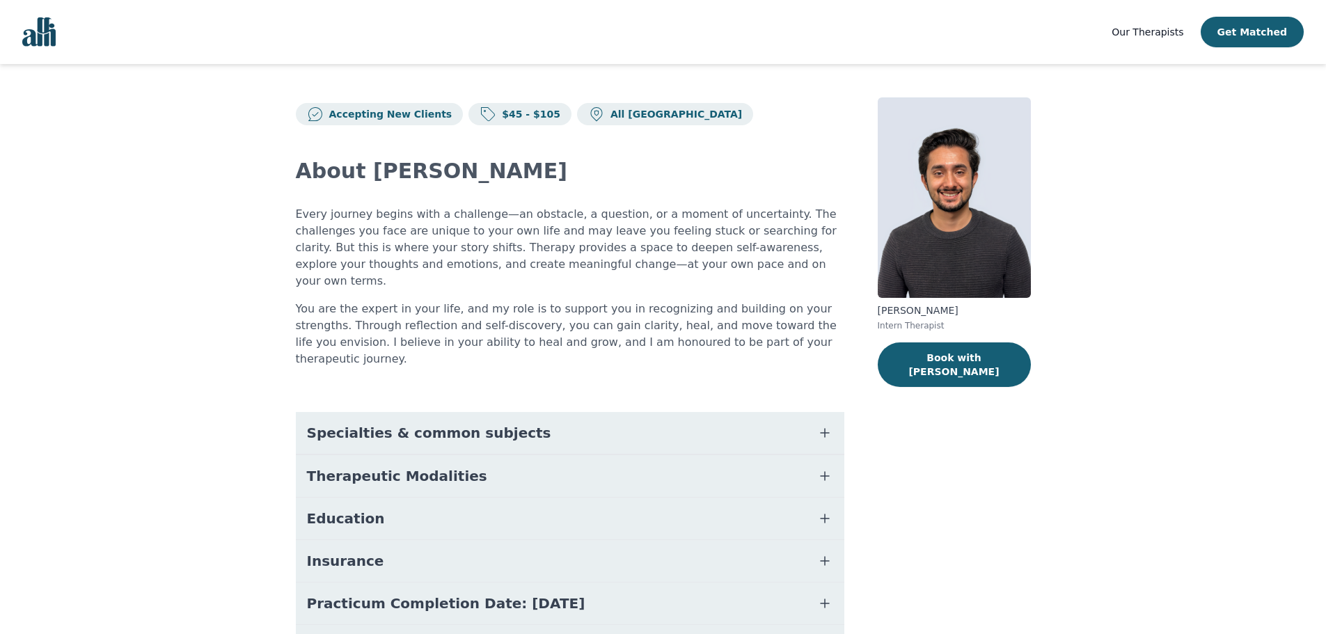
click at [358, 423] on span "Specialties & common subjects" at bounding box center [429, 432] width 244 height 19
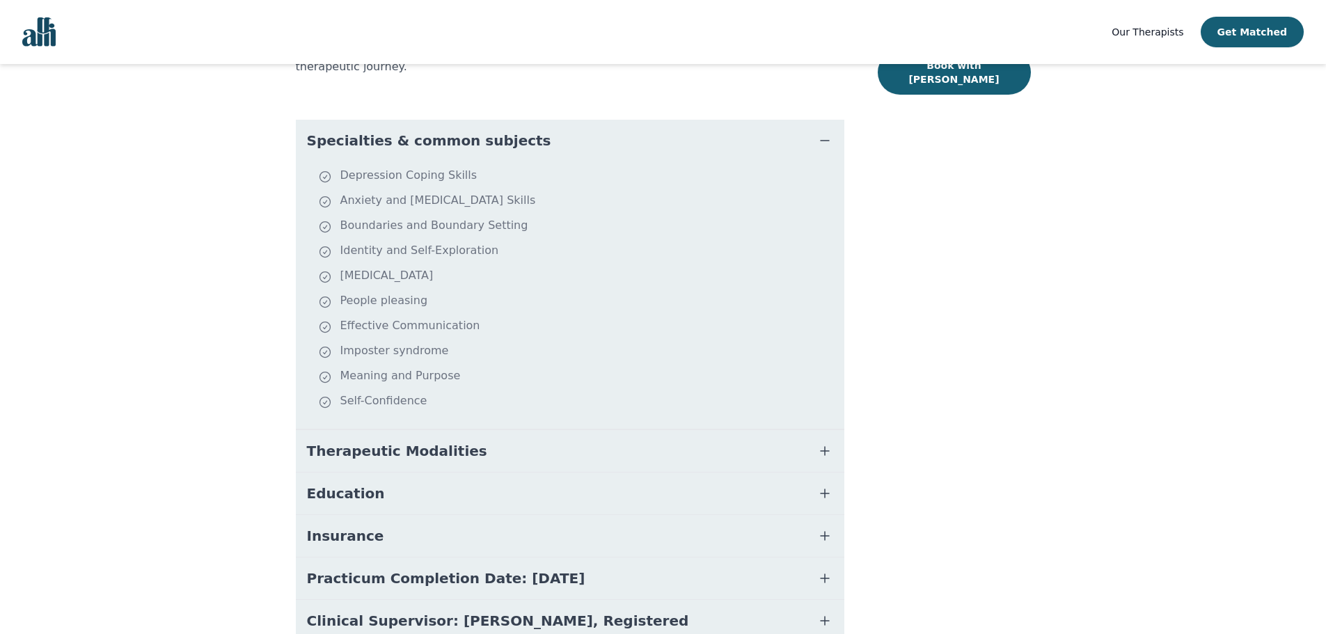
scroll to position [333, 0]
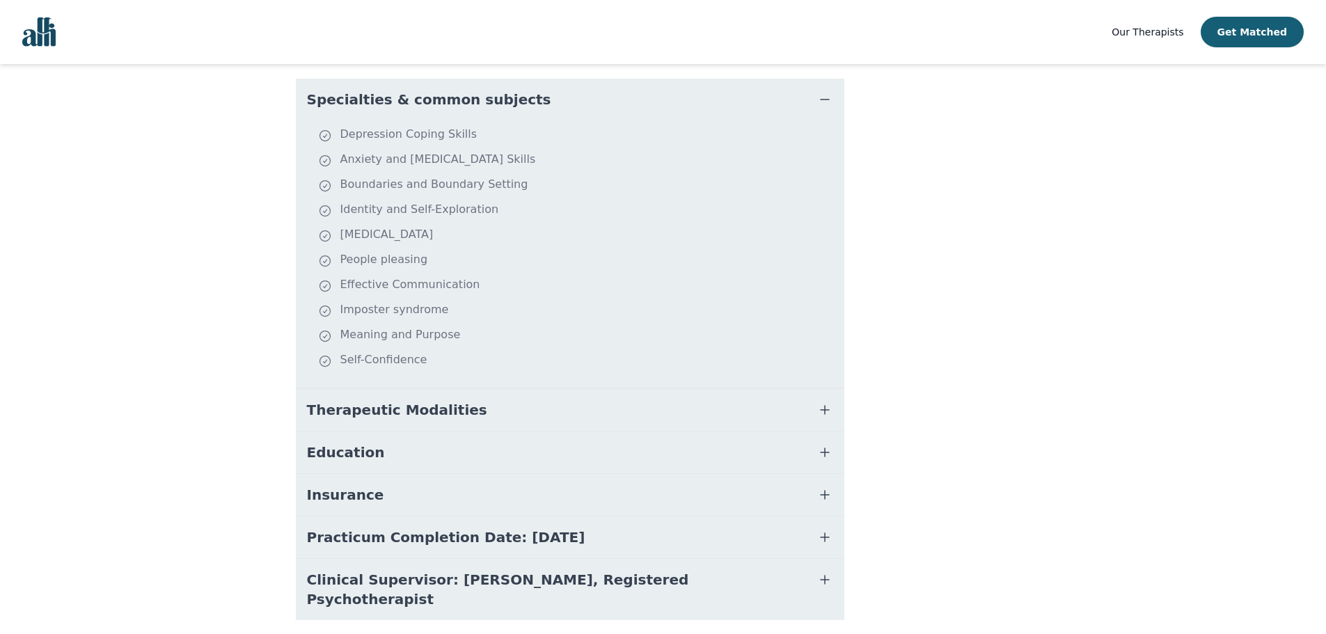
click at [383, 400] on span "Therapeutic Modalities" at bounding box center [397, 409] width 180 height 19
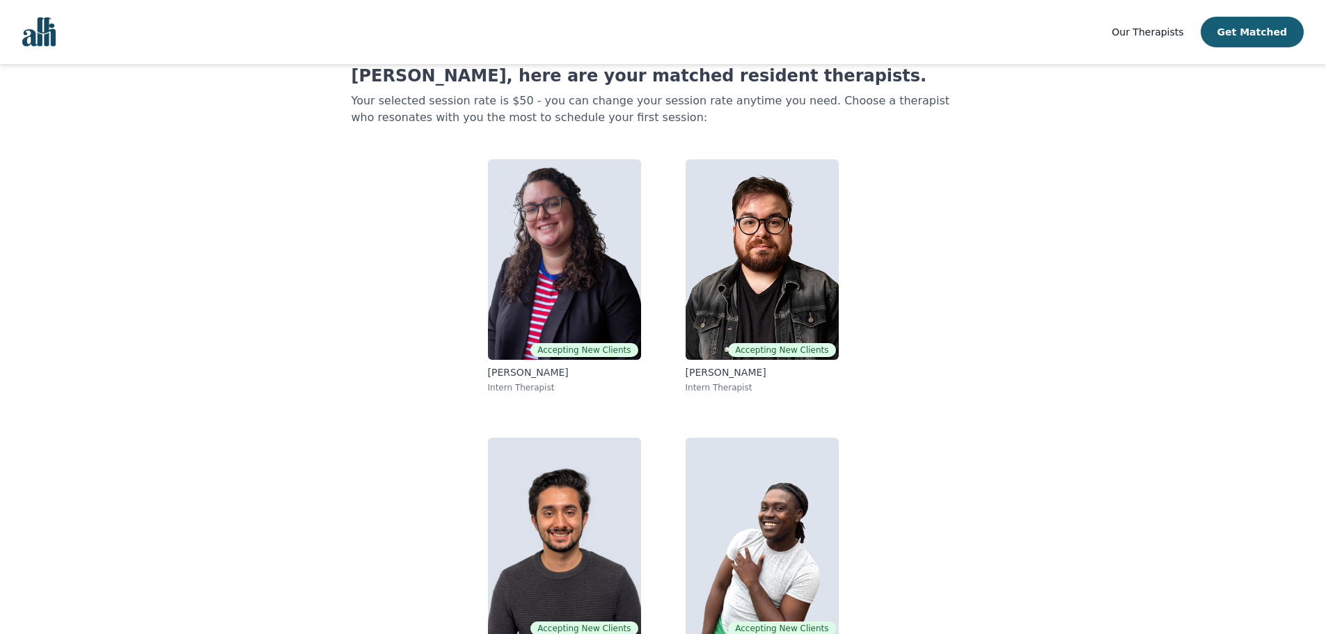
scroll to position [93, 0]
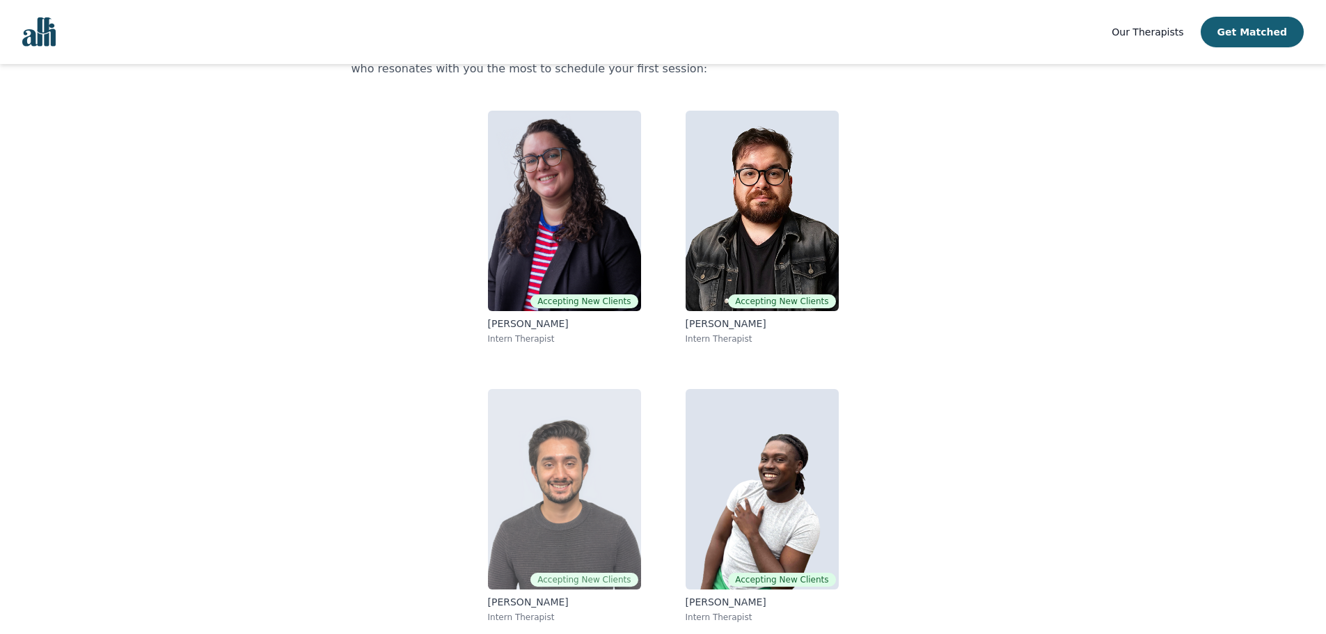
click at [559, 591] on div "Accepting New Clients [PERSON_NAME] Intern Therapist" at bounding box center [564, 506] width 153 height 234
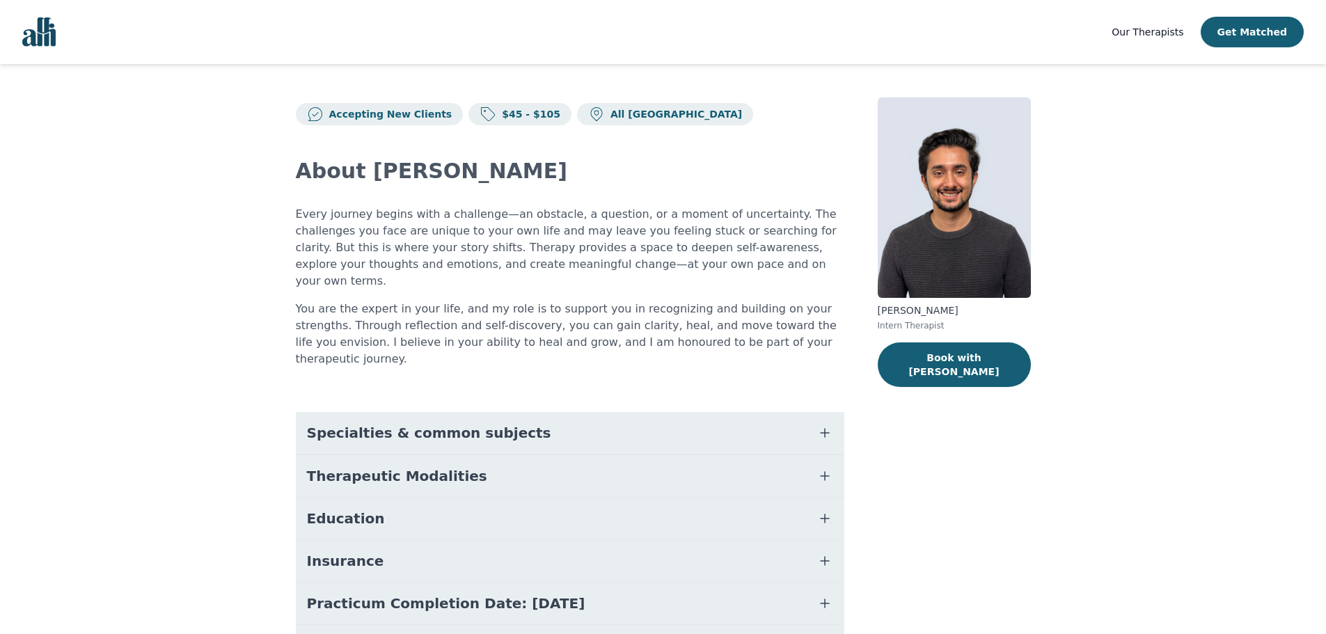
click at [474, 423] on span "Specialties & common subjects" at bounding box center [429, 432] width 244 height 19
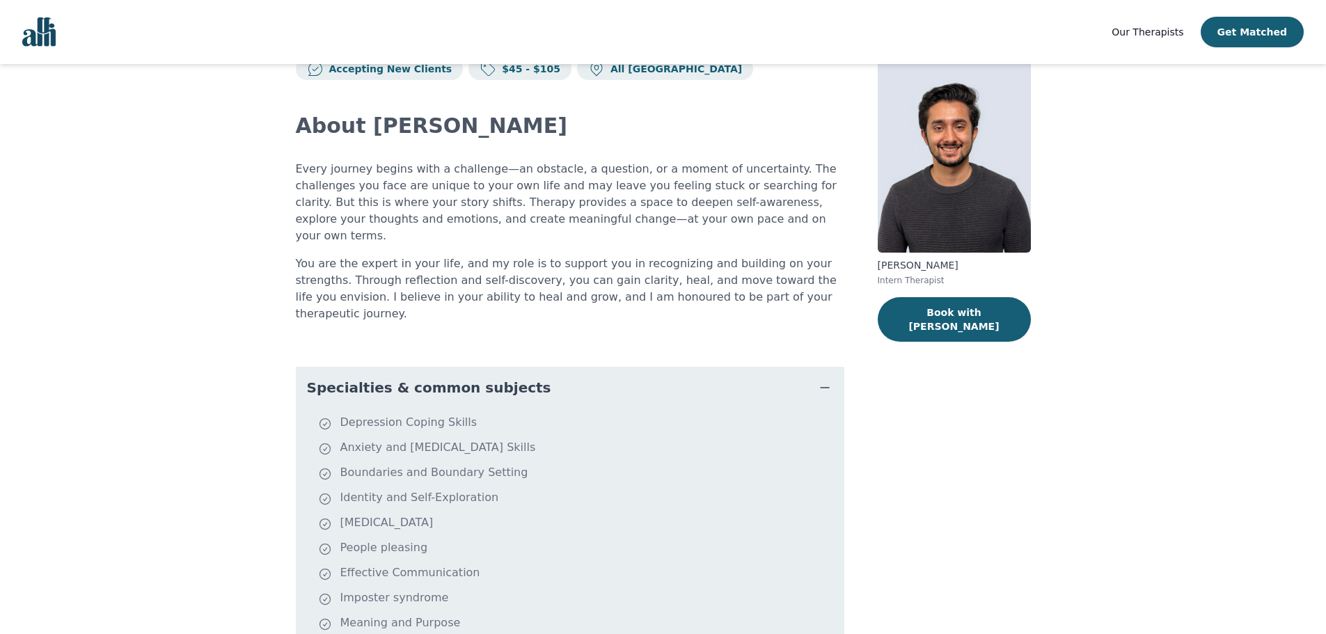
scroll to position [70, 0]
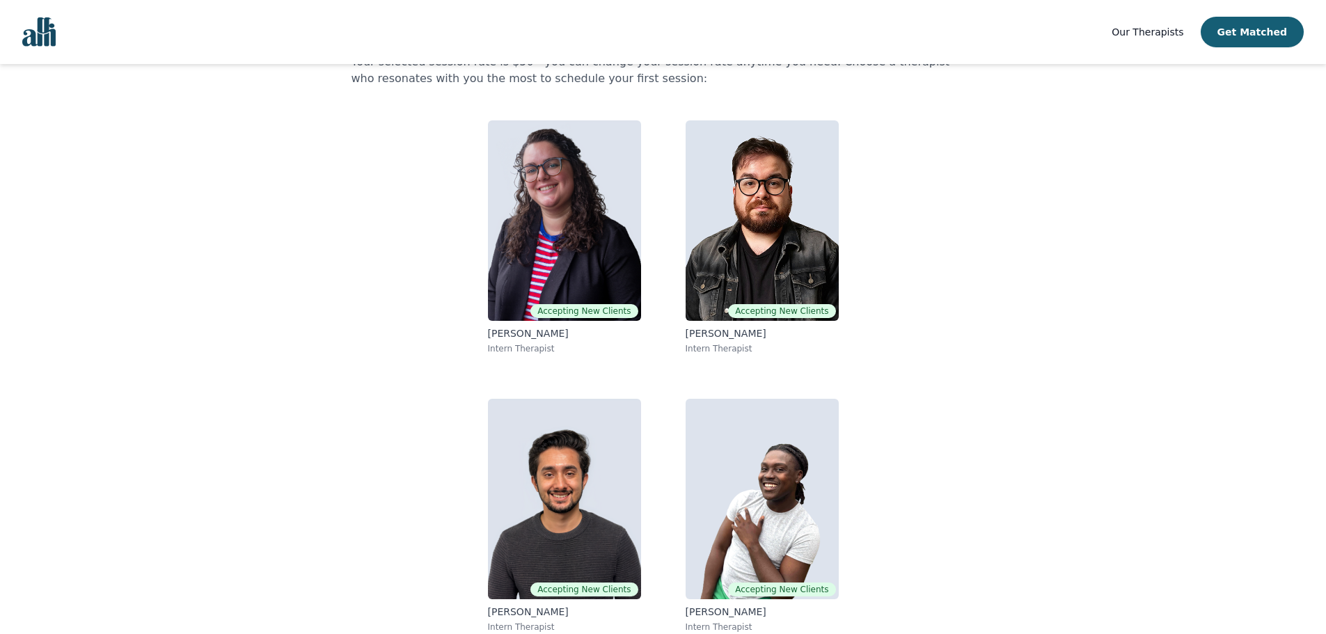
scroll to position [93, 0]
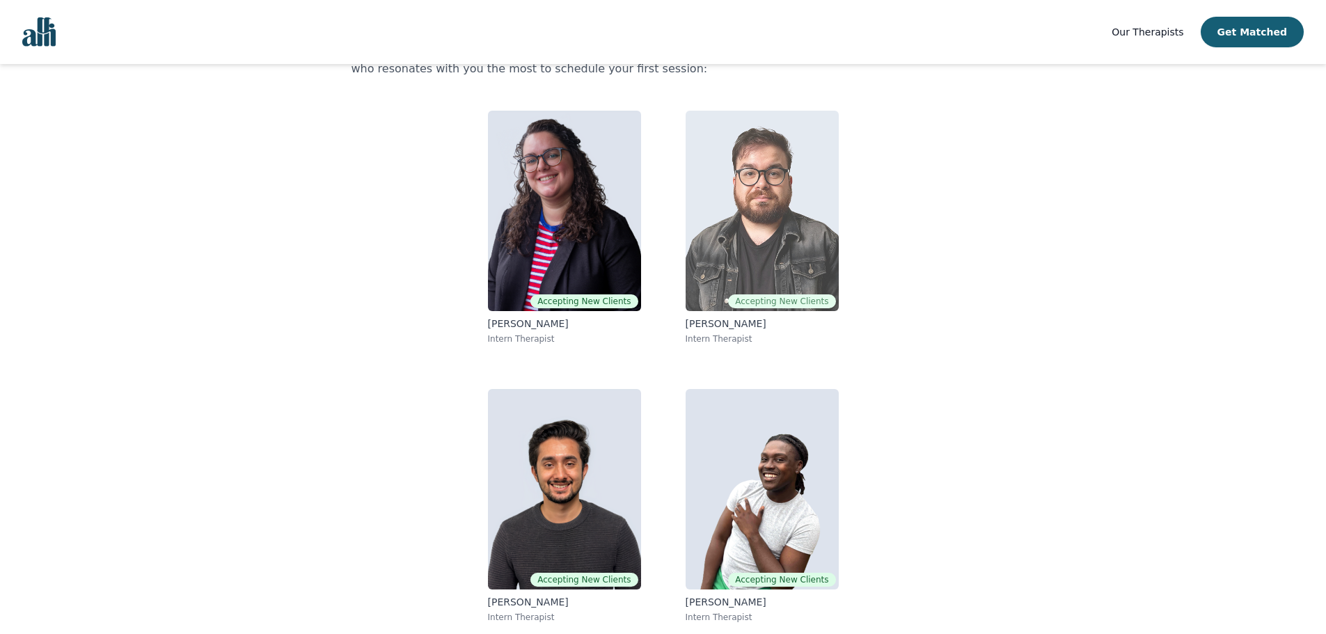
click at [729, 241] on img at bounding box center [761, 211] width 153 height 200
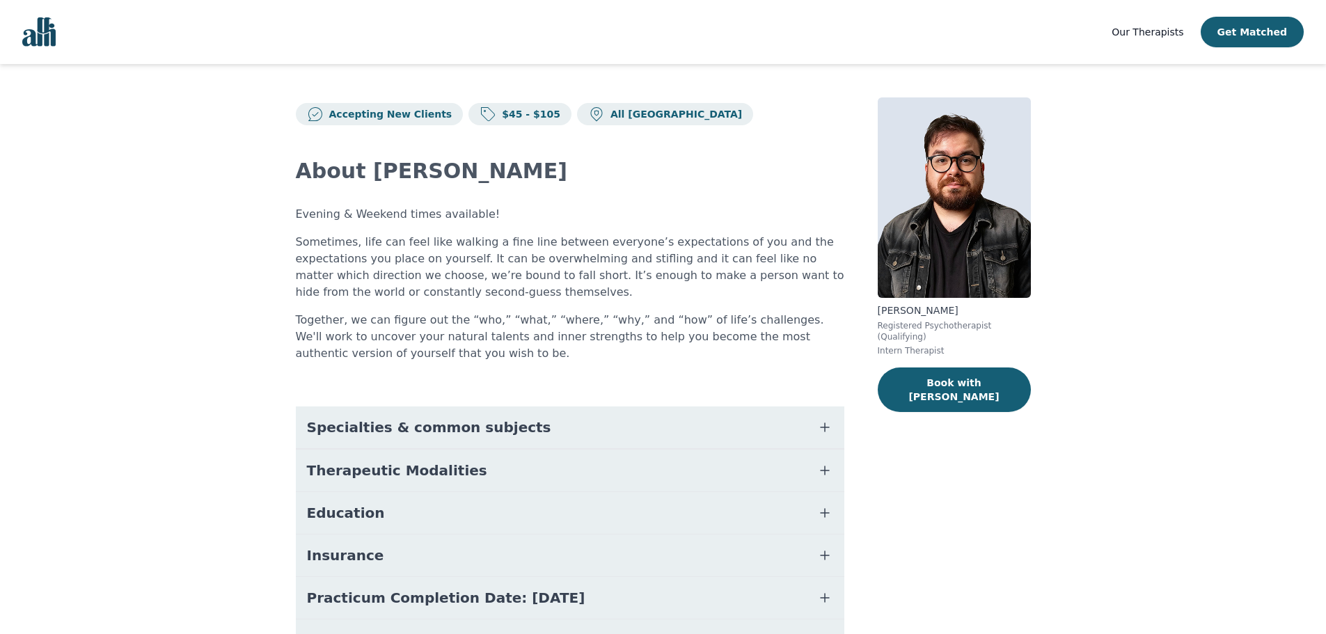
click at [439, 432] on span "Specialties & common subjects" at bounding box center [429, 427] width 244 height 19
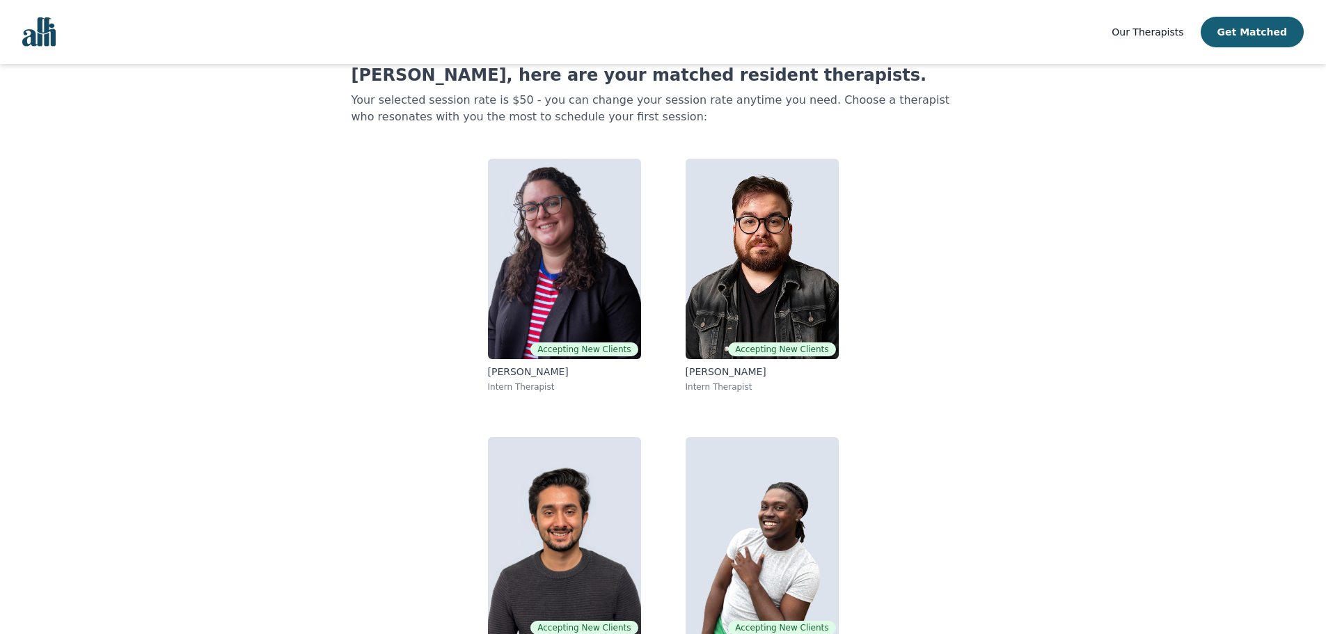
scroll to position [93, 0]
